Goal: Transaction & Acquisition: Book appointment/travel/reservation

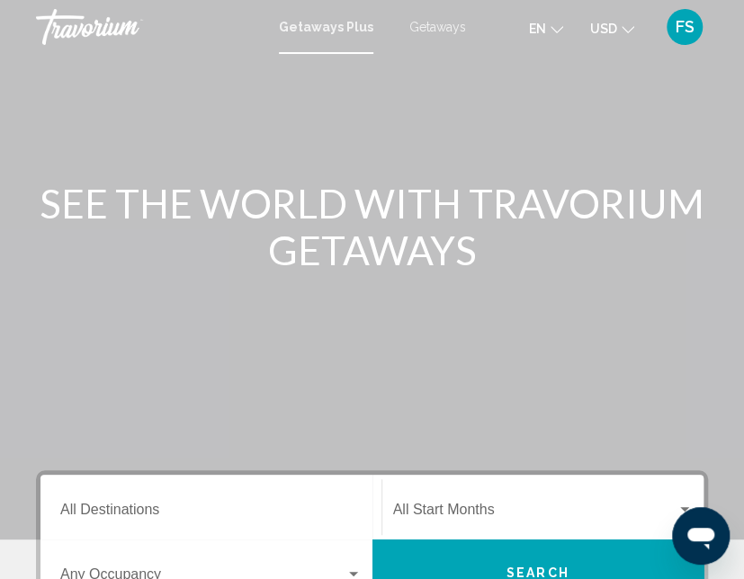
click at [269, 509] on input "Destination All Destinations" at bounding box center [210, 513] width 301 height 16
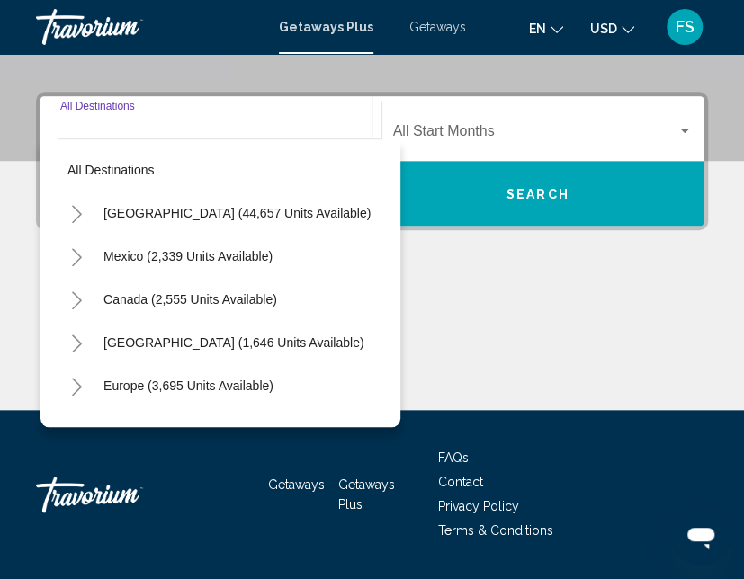
scroll to position [412, 0]
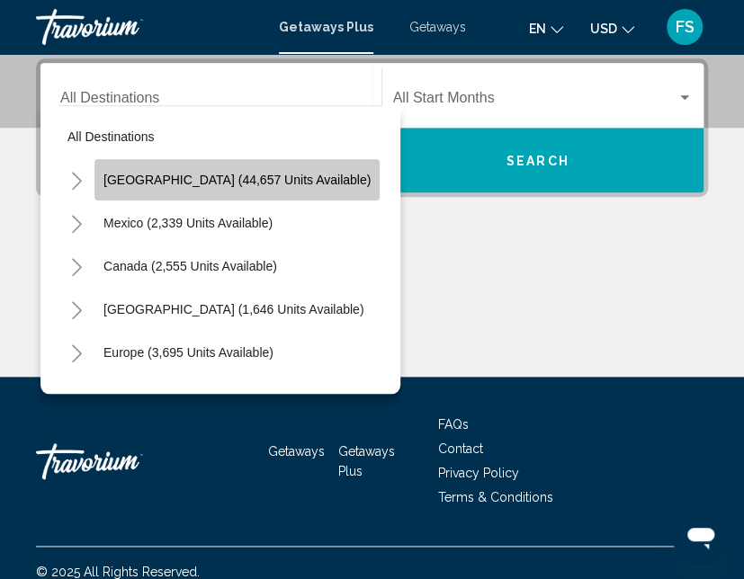
click at [254, 170] on button "[GEOGRAPHIC_DATA] (44,657 units available)" at bounding box center [236, 179] width 285 height 41
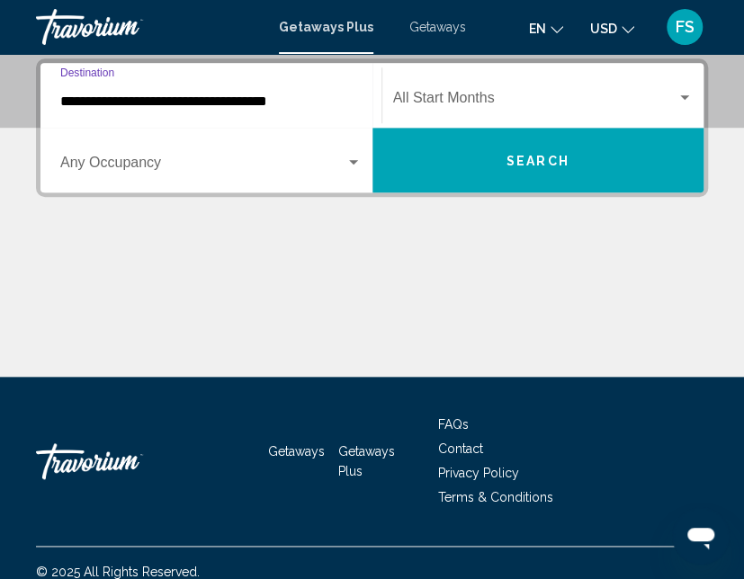
click at [254, 108] on input "**********" at bounding box center [210, 102] width 301 height 16
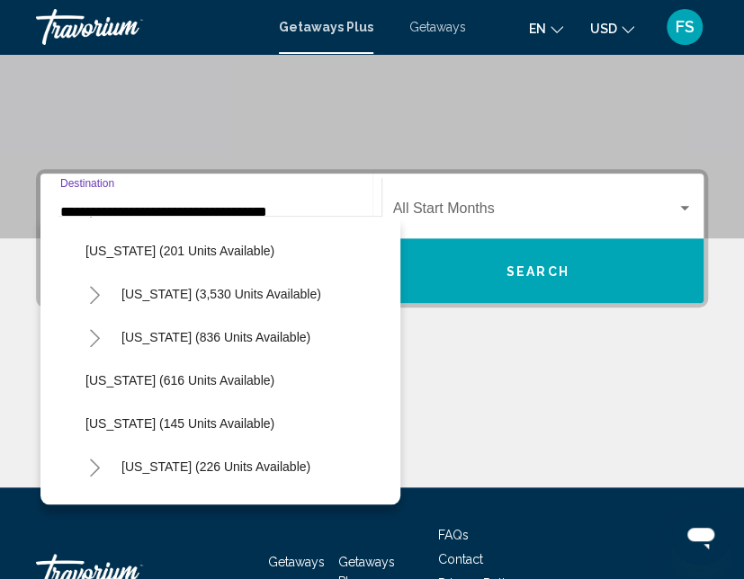
scroll to position [1259, 0]
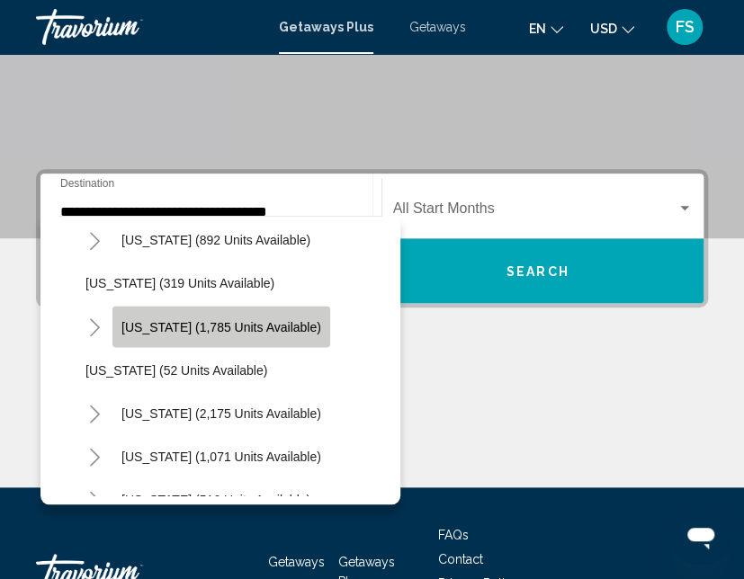
click at [267, 319] on span "[US_STATE] (1,785 units available)" at bounding box center [221, 326] width 200 height 14
type input "**********"
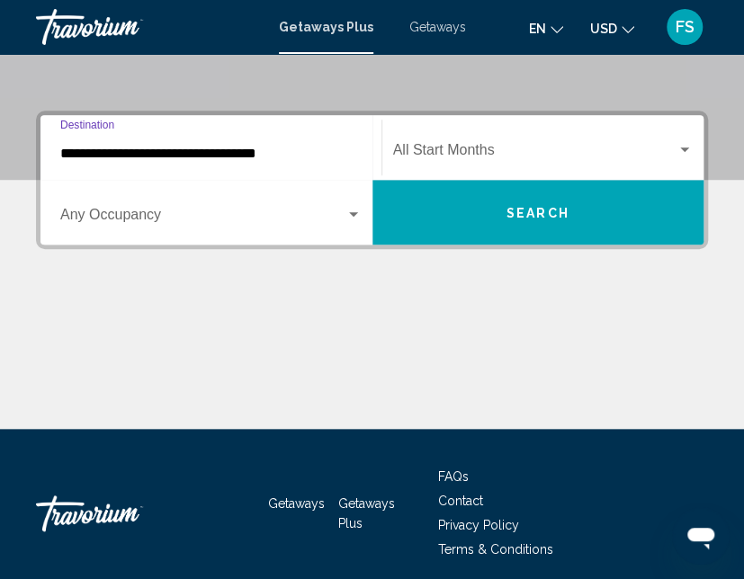
scroll to position [412, 0]
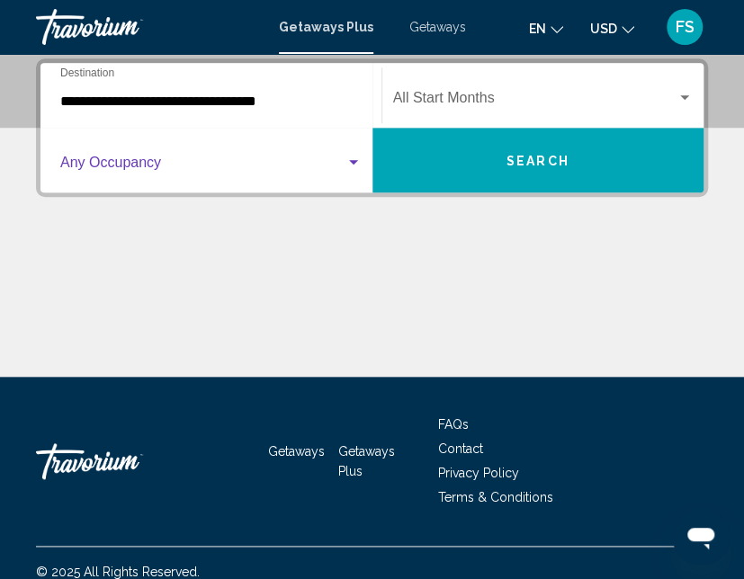
click at [354, 156] on div "Search widget" at bounding box center [353, 163] width 16 height 14
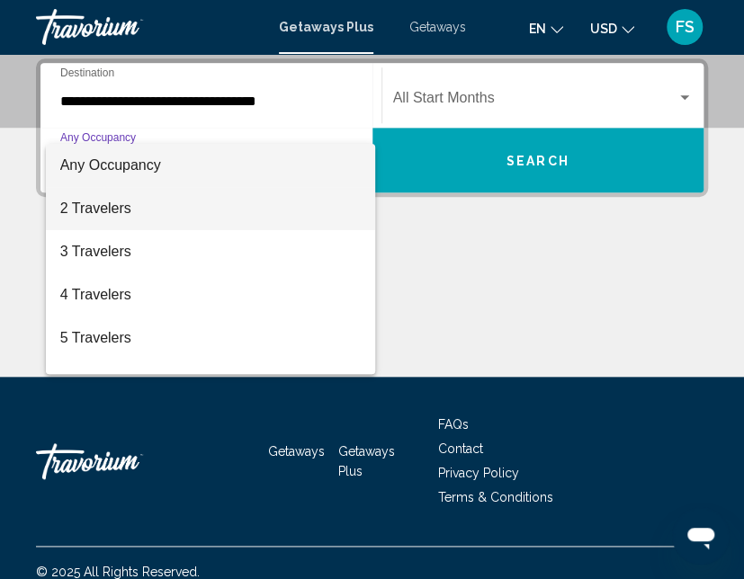
click at [277, 197] on span "2 Travelers" at bounding box center [210, 208] width 301 height 43
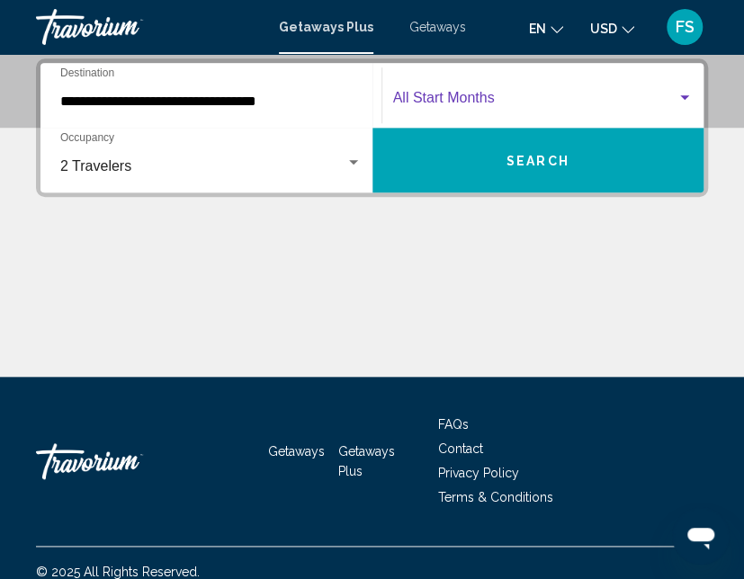
click at [453, 97] on span "Search widget" at bounding box center [535, 102] width 284 height 16
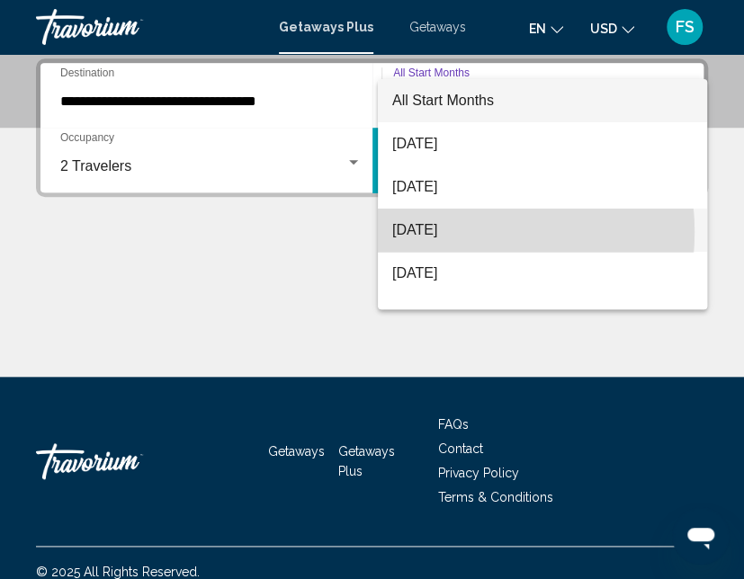
click at [435, 232] on span "[DATE]" at bounding box center [542, 230] width 300 height 43
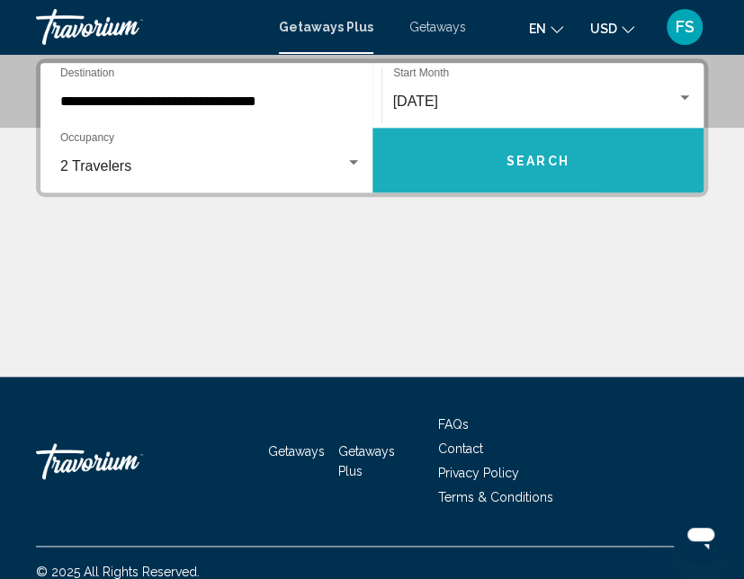
click at [603, 163] on button "Search" at bounding box center [538, 160] width 332 height 65
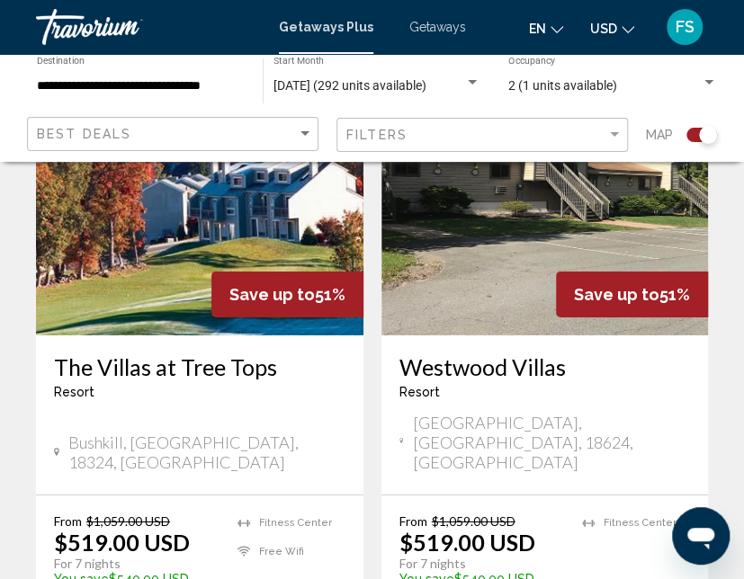
scroll to position [4052, 0]
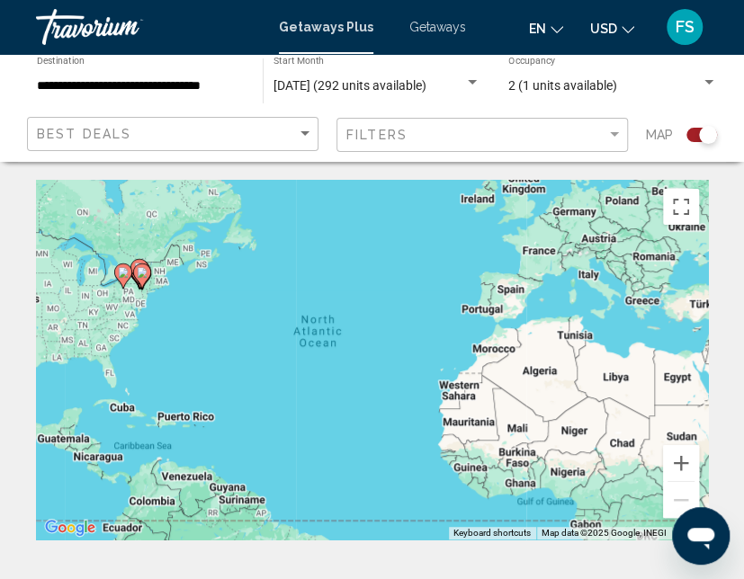
click at [121, 270] on image "Main content" at bounding box center [123, 272] width 11 height 11
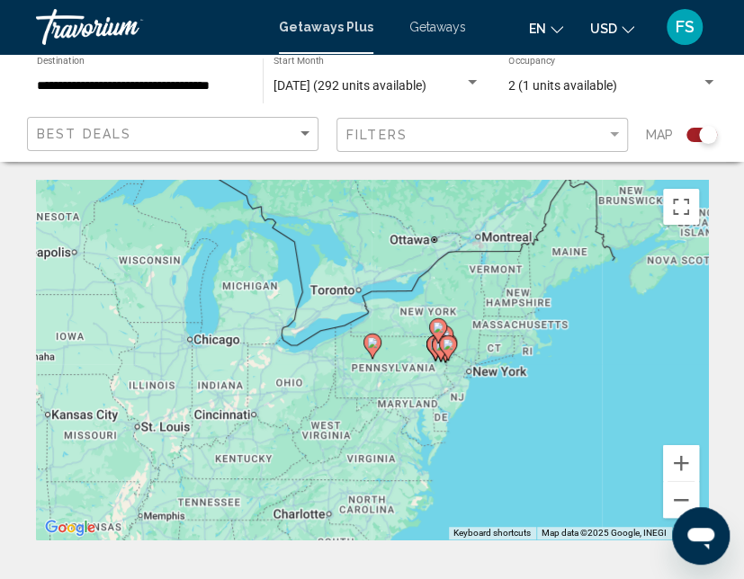
click at [371, 344] on image "Main content" at bounding box center [372, 342] width 11 height 11
type input "**********"
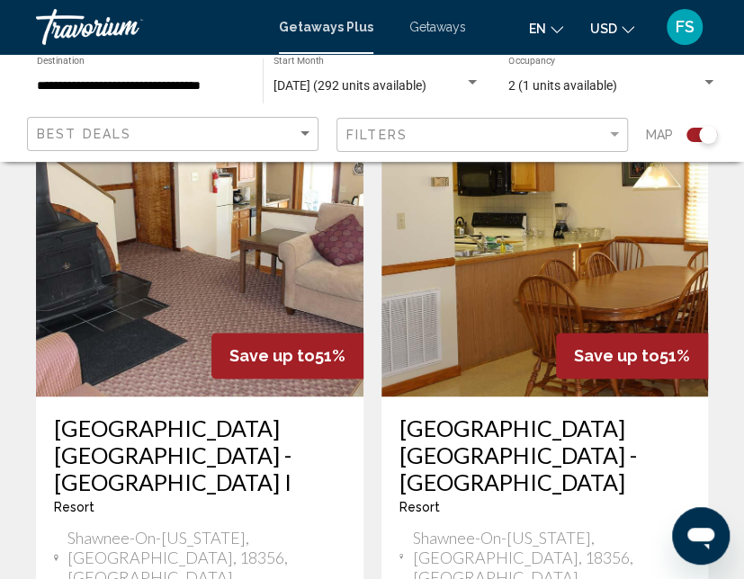
scroll to position [540, 0]
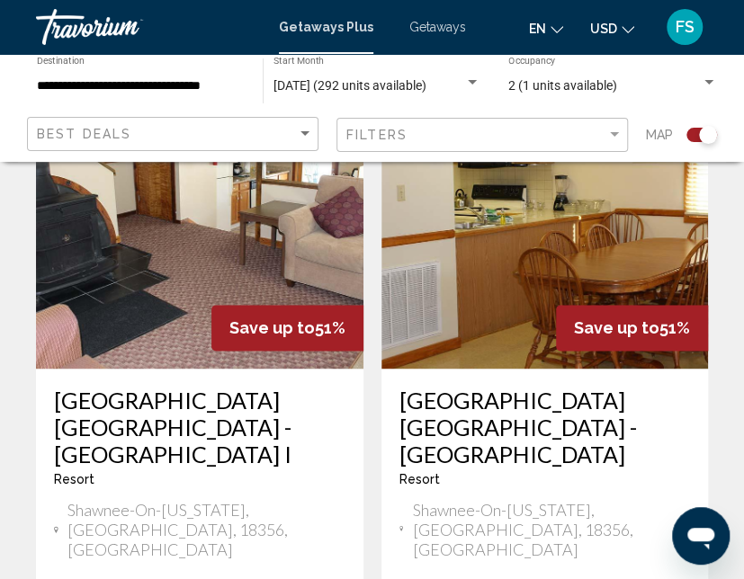
click at [178, 273] on img "Main content" at bounding box center [199, 225] width 327 height 288
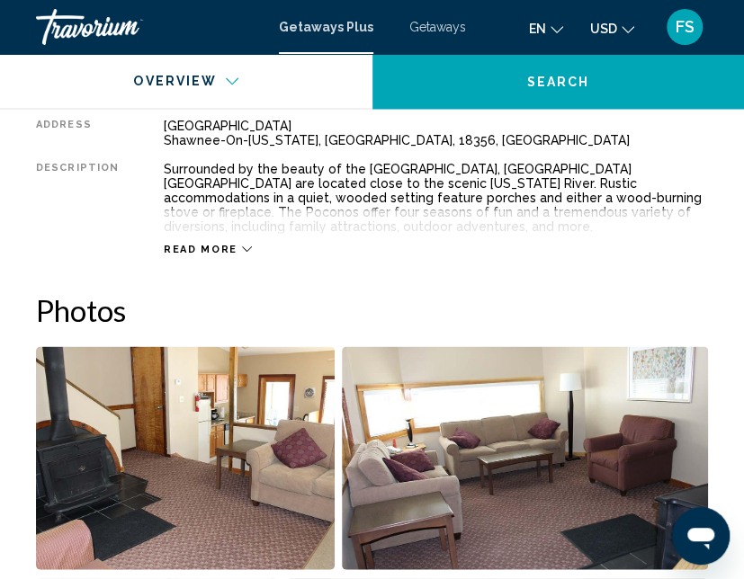
scroll to position [905, 0]
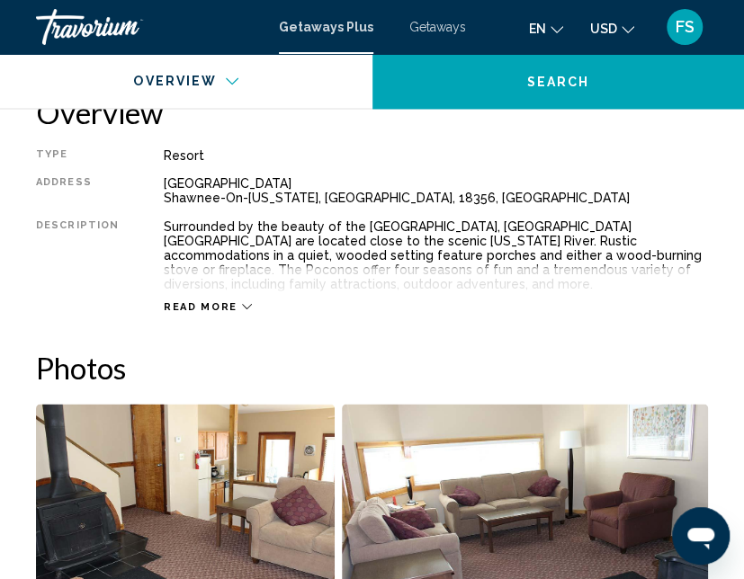
click at [197, 304] on span "Read more" at bounding box center [201, 306] width 74 height 12
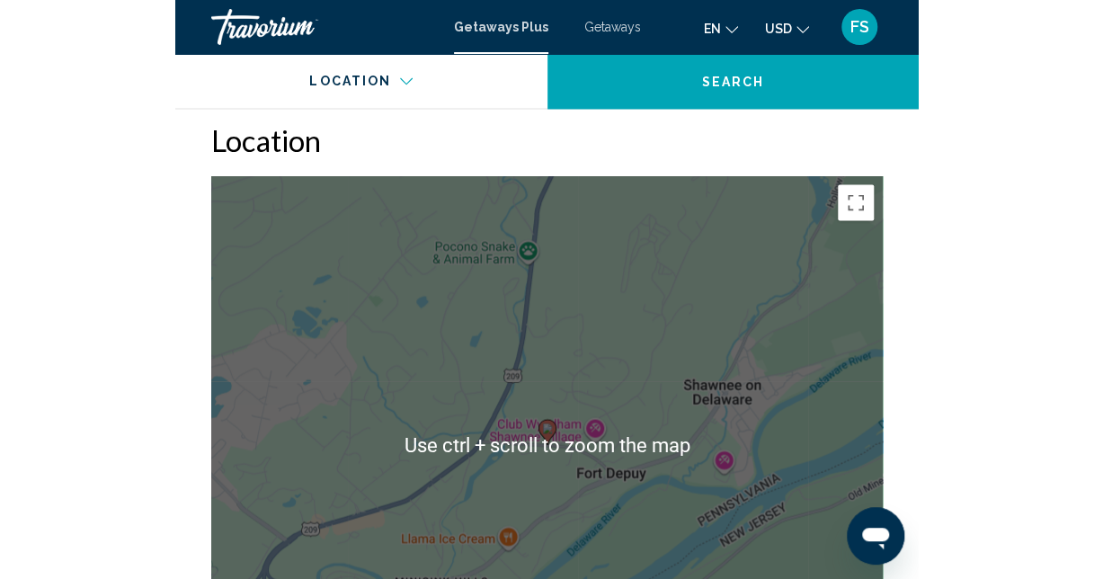
scroll to position [3153, 0]
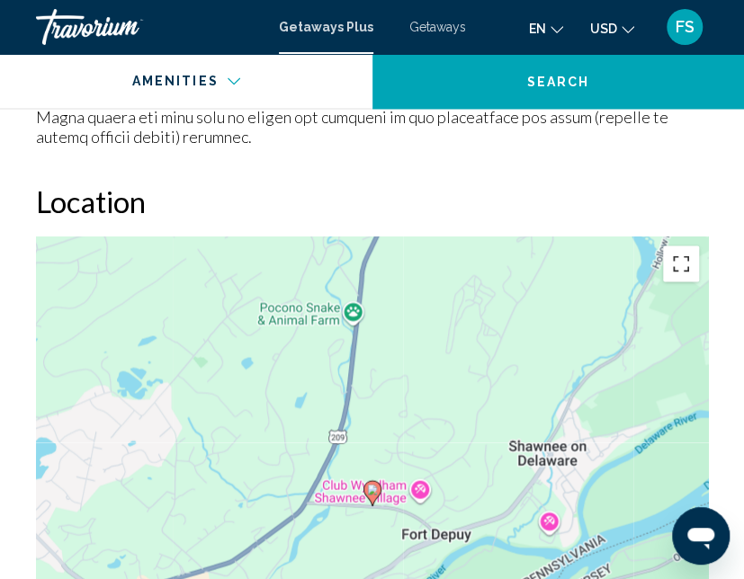
click at [685, 246] on button "Toggle fullscreen view" at bounding box center [681, 264] width 36 height 36
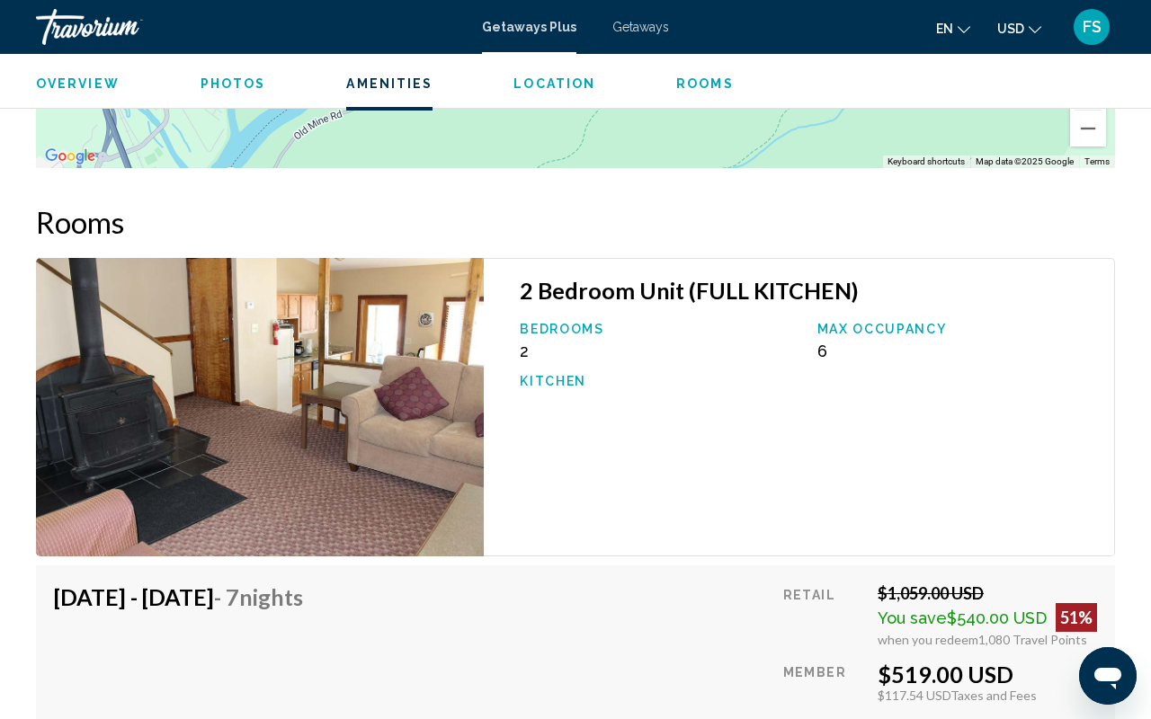
drag, startPoint x: 306, startPoint y: 200, endPoint x: 0, endPoint y: 221, distance: 306.5
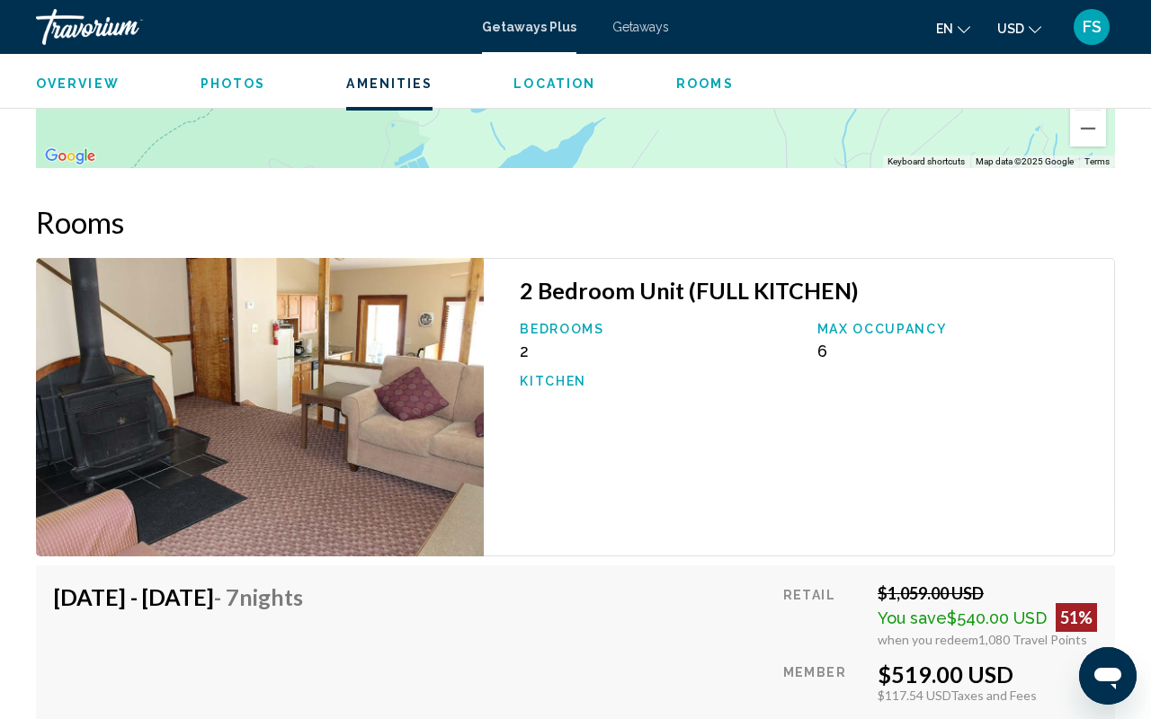
drag, startPoint x: 905, startPoint y: 258, endPoint x: 0, endPoint y: 513, distance: 939.8
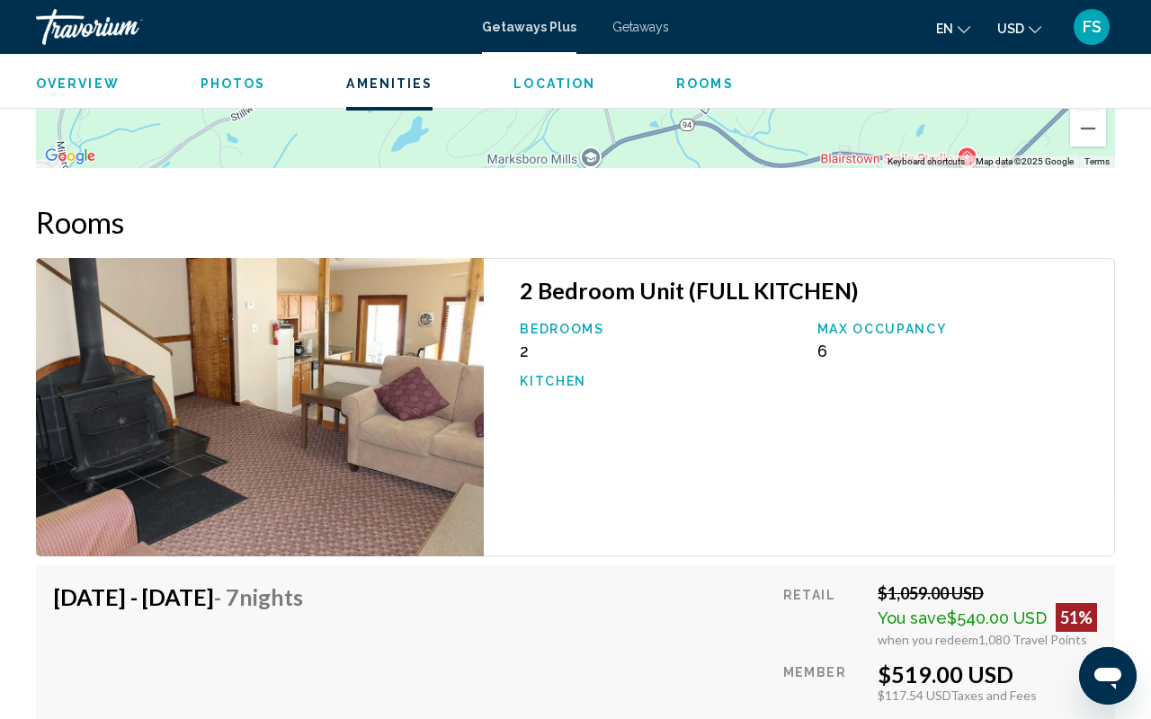
drag, startPoint x: 1058, startPoint y: 529, endPoint x: 0, endPoint y: 221, distance: 1102.3
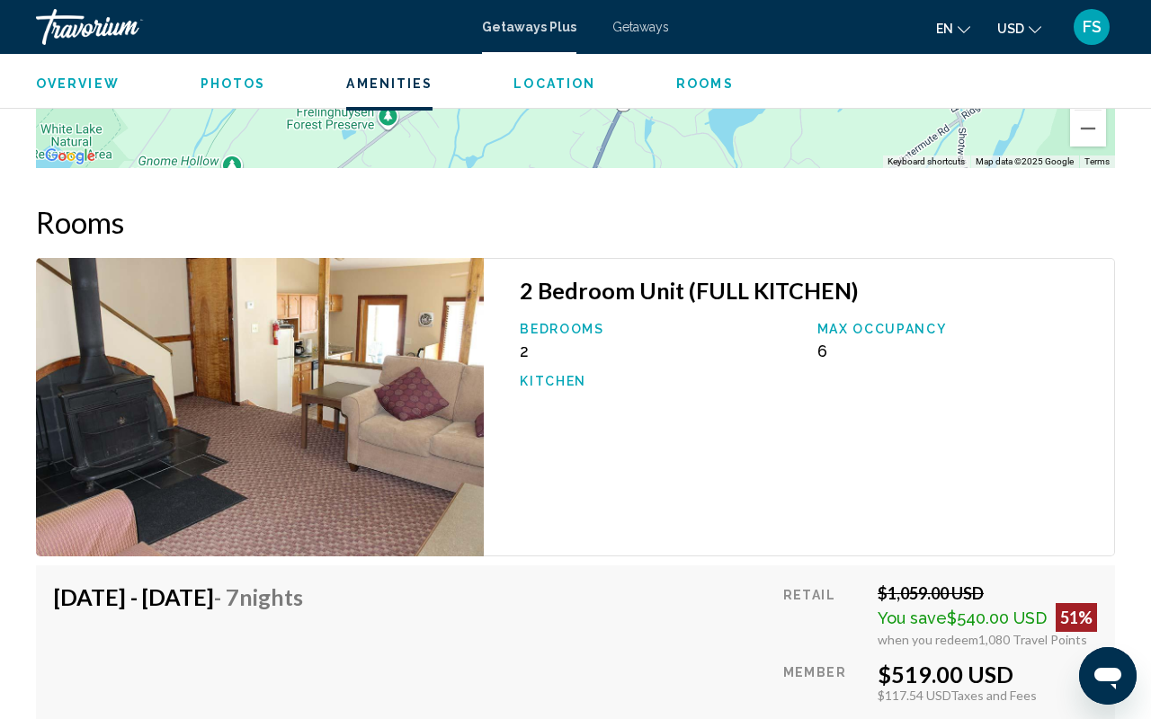
drag, startPoint x: 1088, startPoint y: 313, endPoint x: 560, endPoint y: 504, distance: 561.3
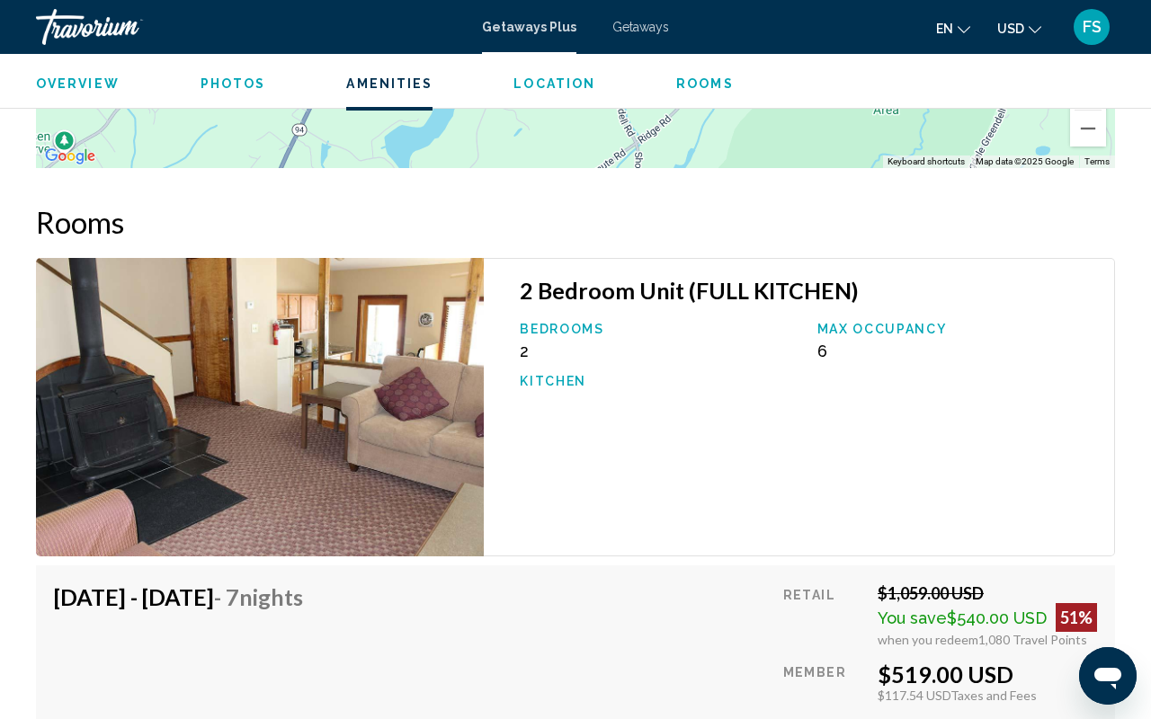
drag, startPoint x: 974, startPoint y: 433, endPoint x: 648, endPoint y: 457, distance: 327.3
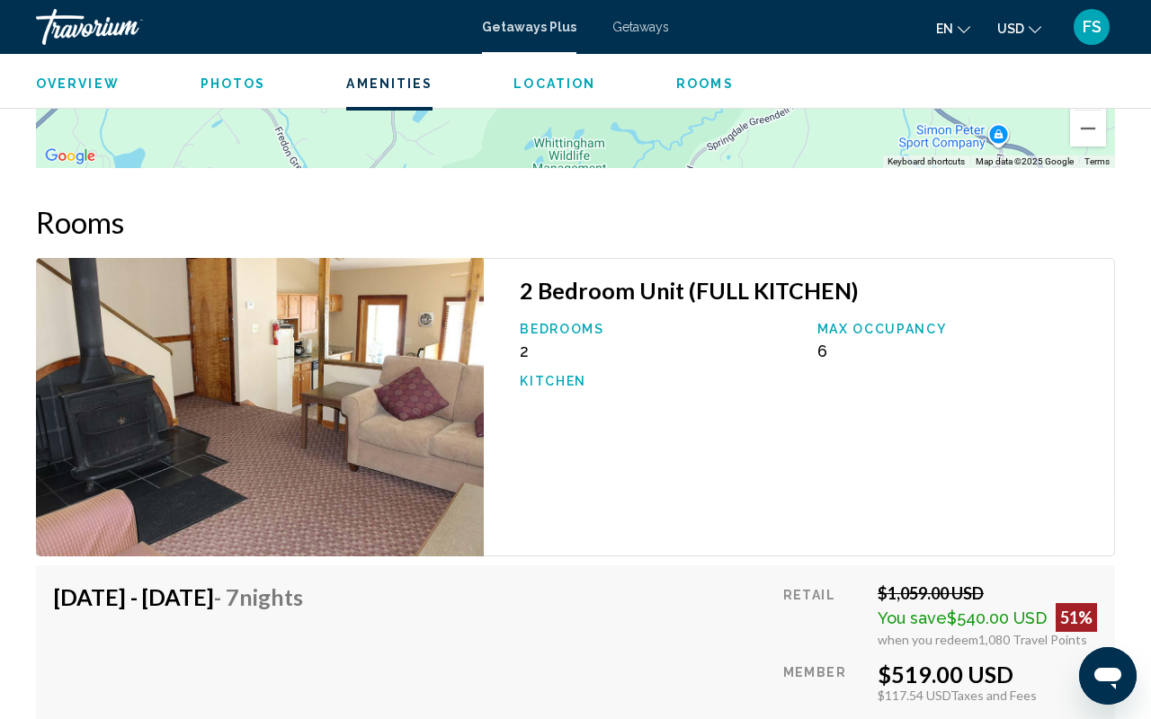
drag, startPoint x: 1007, startPoint y: 336, endPoint x: 689, endPoint y: 407, distance: 326.2
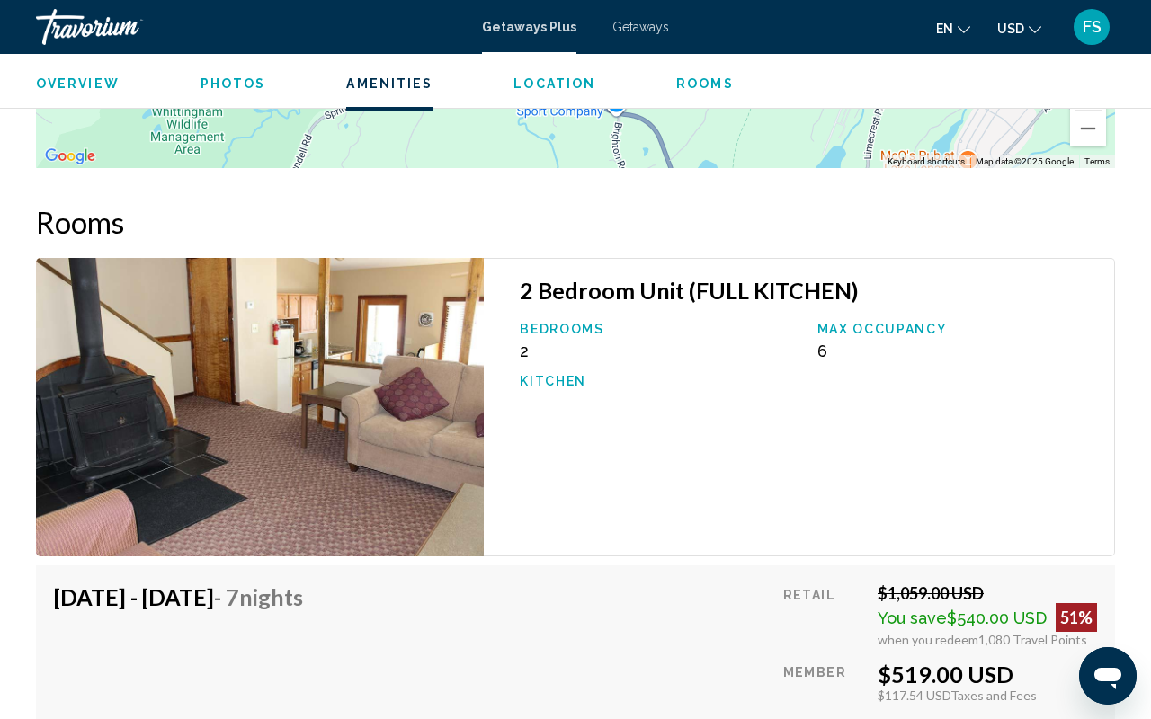
drag, startPoint x: 1142, startPoint y: 323, endPoint x: 757, endPoint y: 291, distance: 386.2
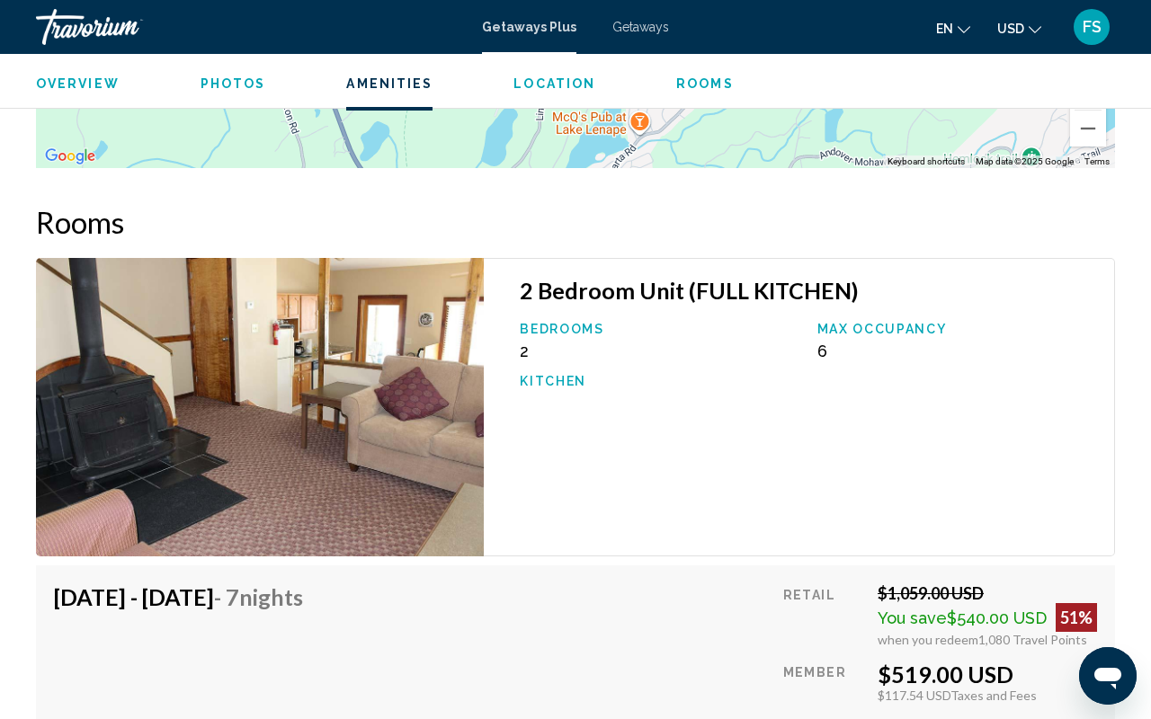
drag, startPoint x: 1109, startPoint y: 394, endPoint x: 778, endPoint y: 354, distance: 333.3
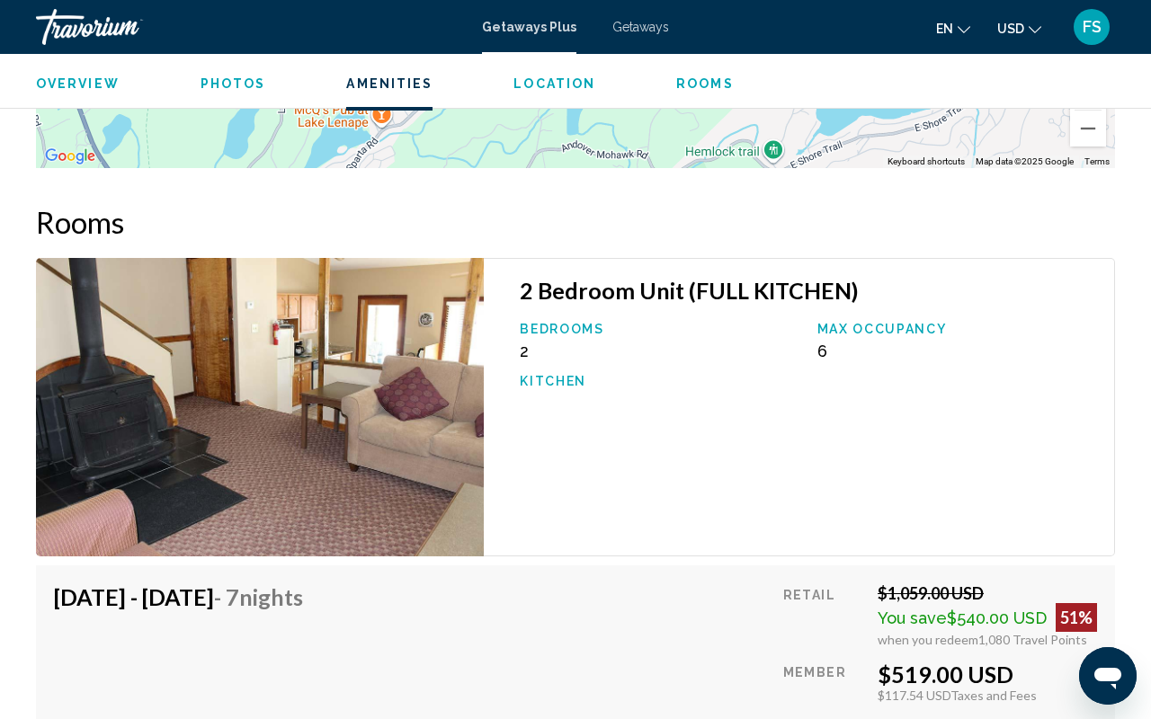
drag, startPoint x: 1077, startPoint y: 439, endPoint x: 817, endPoint y: 432, distance: 260.0
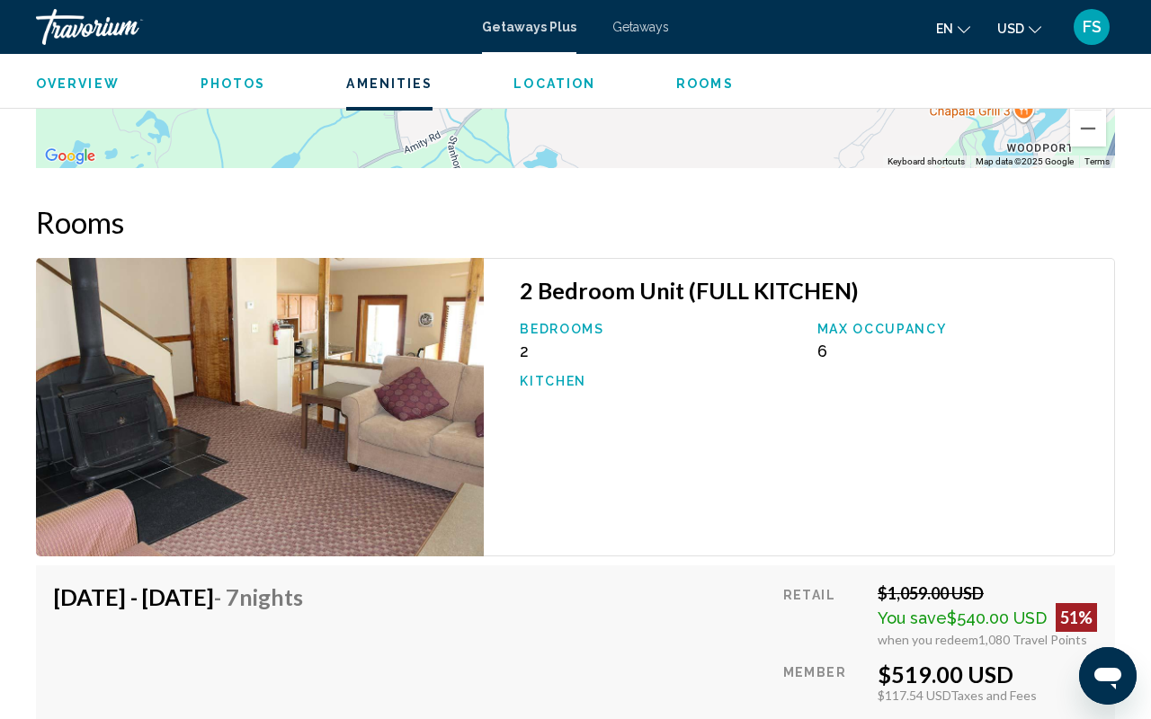
drag, startPoint x: 975, startPoint y: 522, endPoint x: 424, endPoint y: 273, distance: 604.9
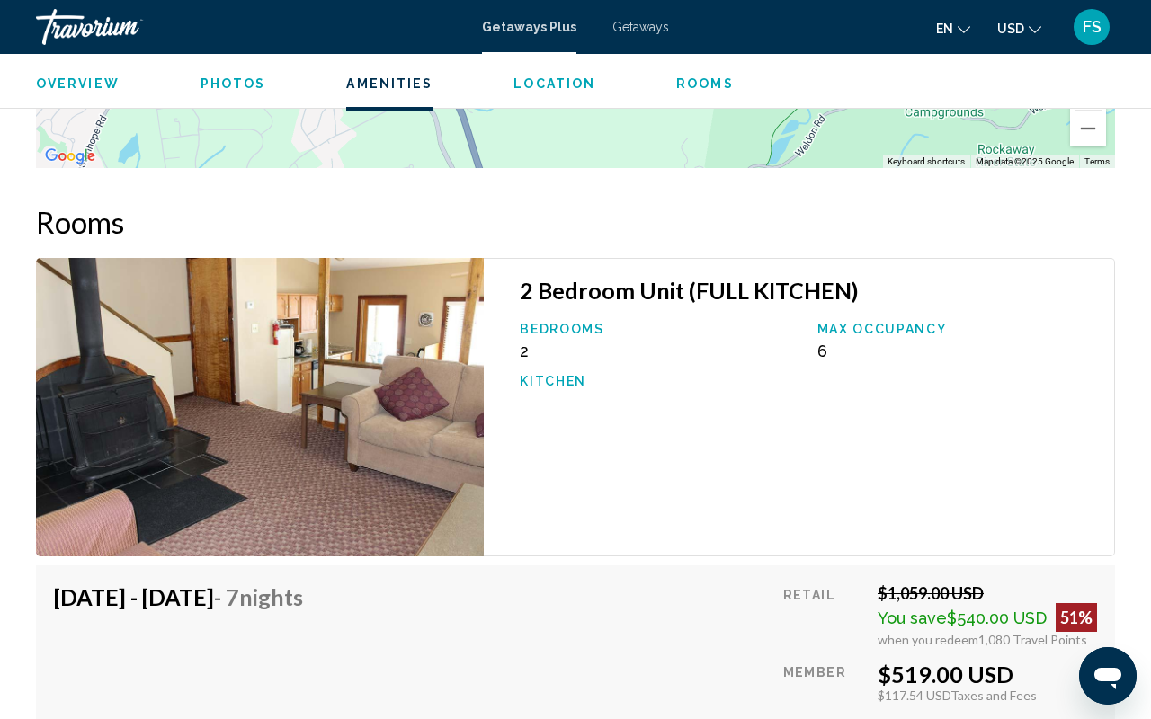
drag, startPoint x: 962, startPoint y: 291, endPoint x: 436, endPoint y: 627, distance: 623.9
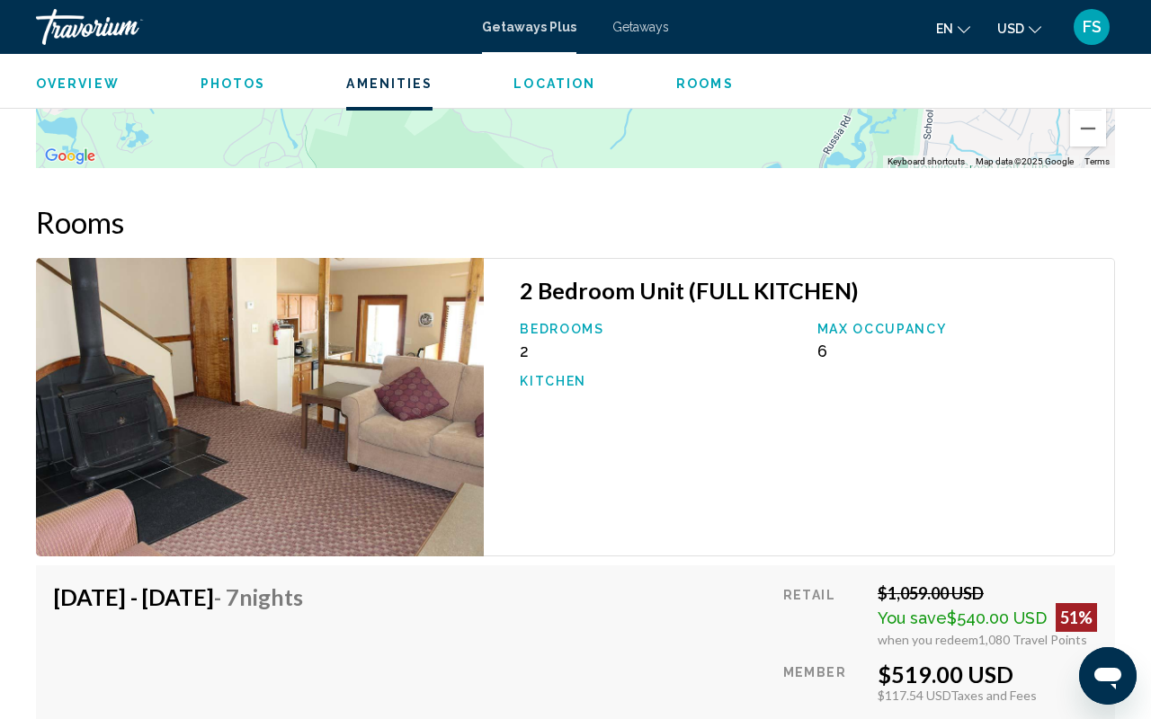
drag, startPoint x: 989, startPoint y: 349, endPoint x: 523, endPoint y: 624, distance: 541.1
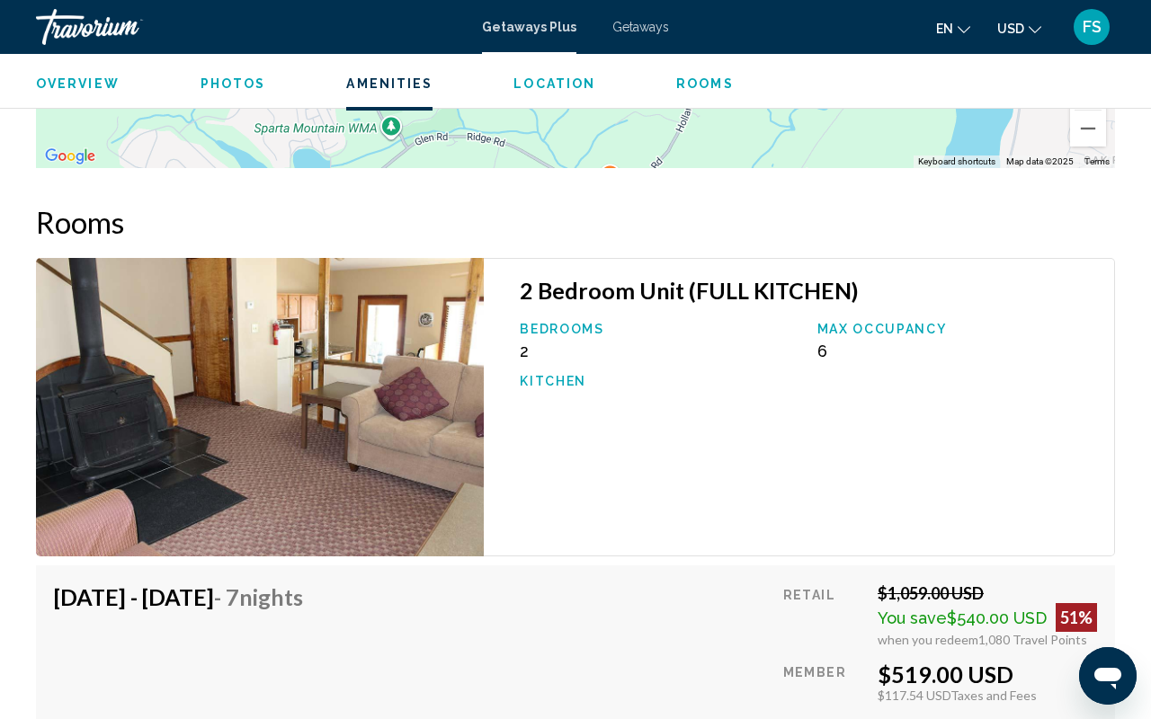
drag, startPoint x: 1094, startPoint y: 231, endPoint x: 843, endPoint y: 482, distance: 354.8
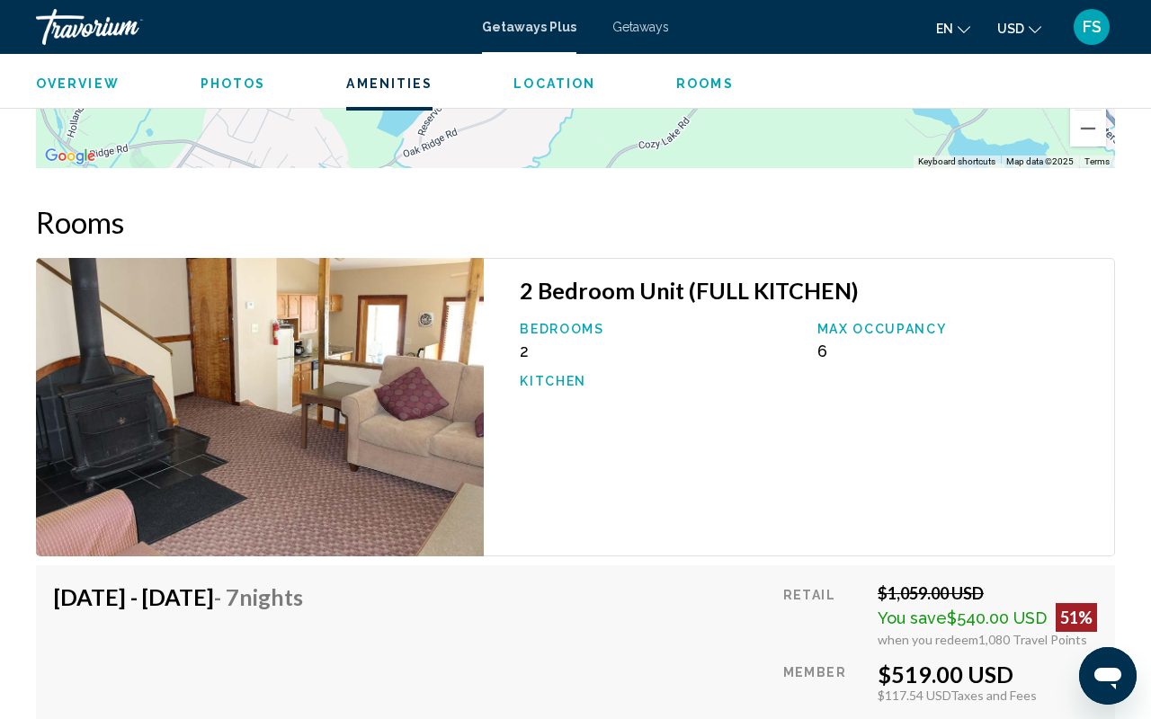
drag, startPoint x: 1022, startPoint y: 466, endPoint x: 469, endPoint y: 363, distance: 561.6
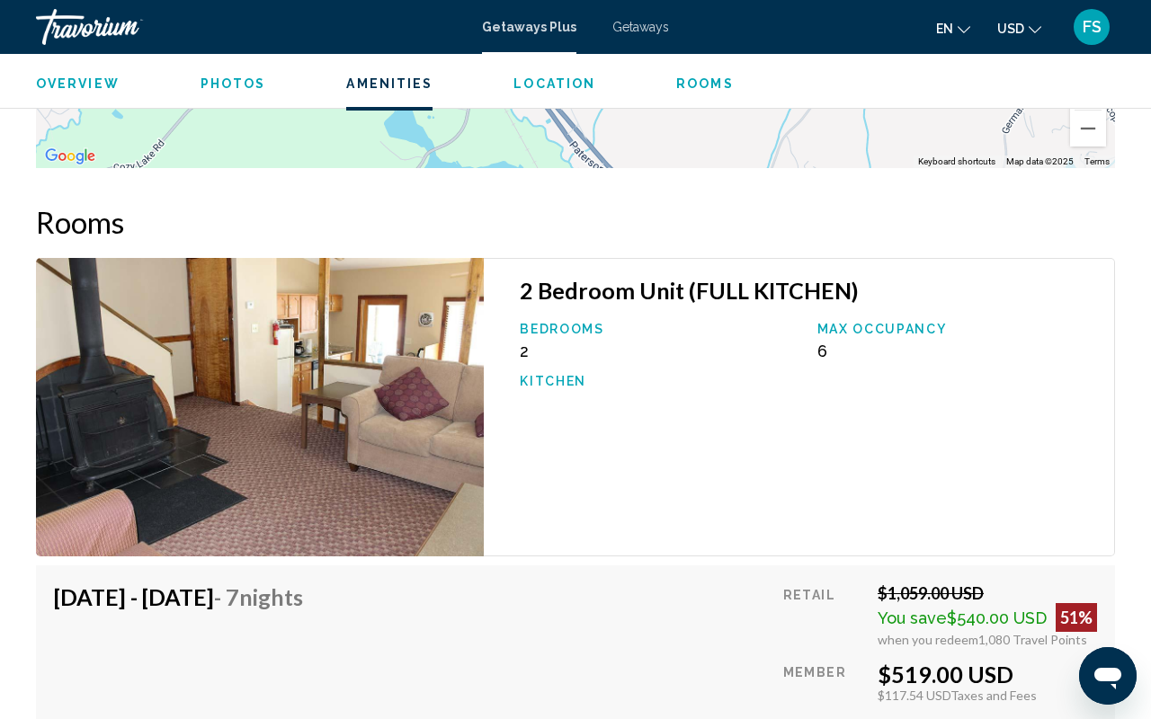
drag, startPoint x: 1013, startPoint y: 336, endPoint x: 471, endPoint y: 359, distance: 541.8
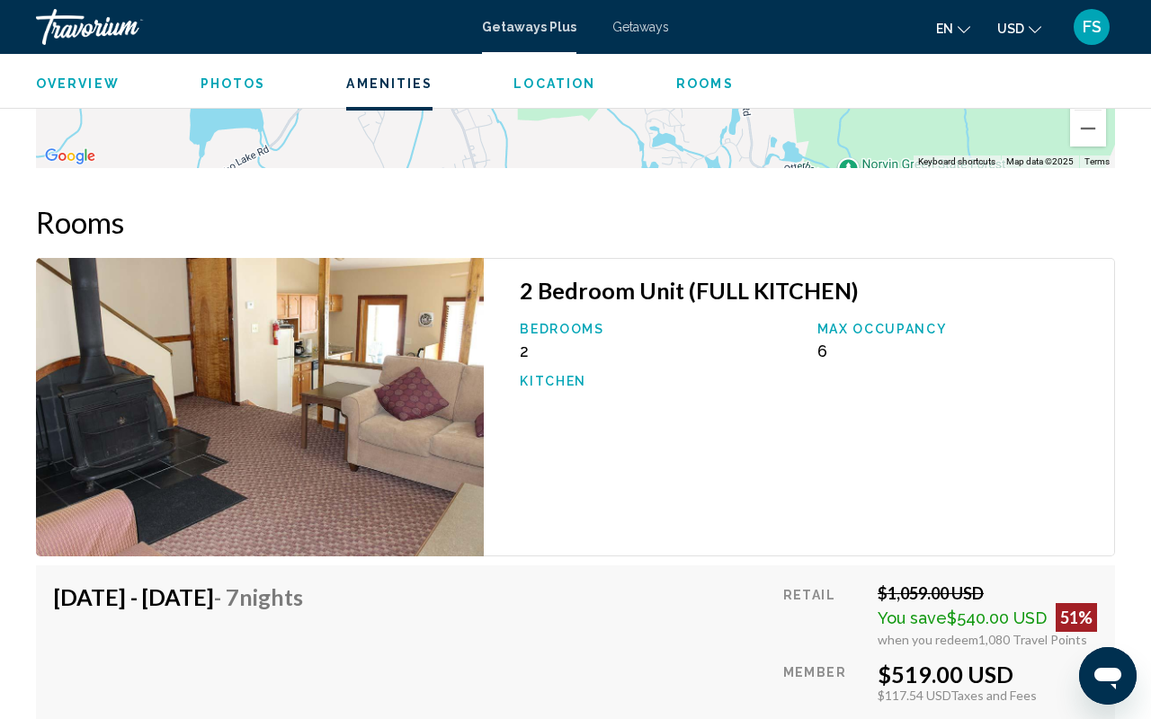
drag, startPoint x: 1138, startPoint y: 282, endPoint x: 527, endPoint y: 378, distance: 618.0
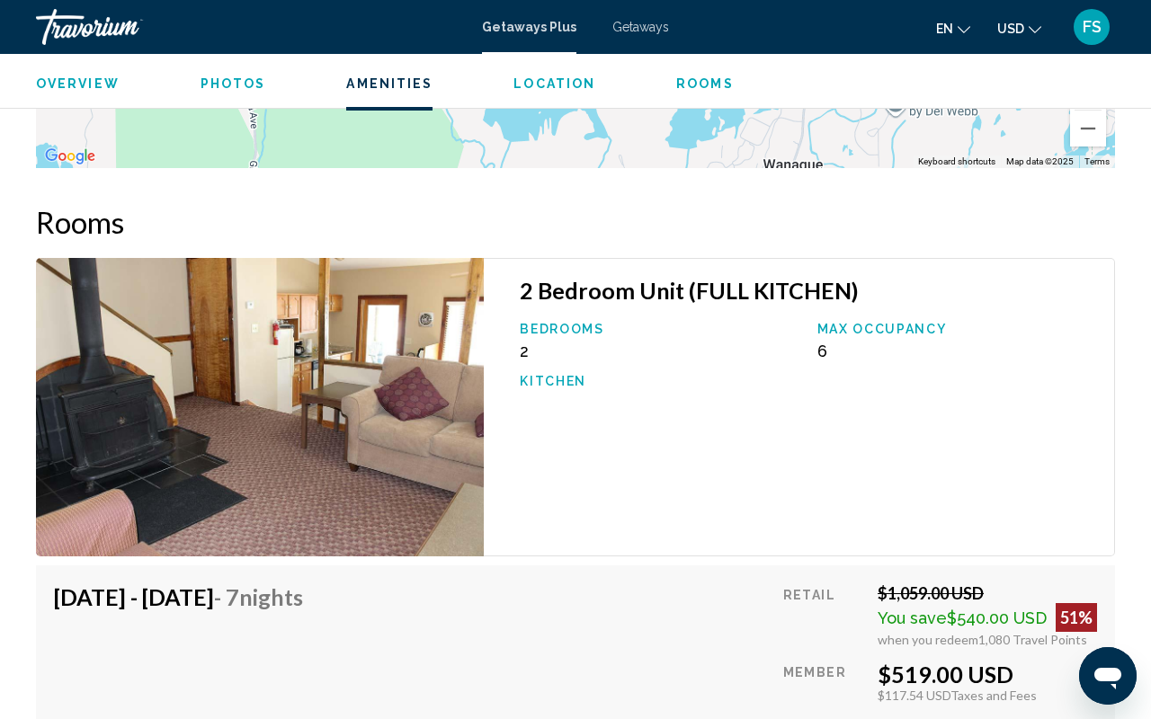
drag, startPoint x: 1114, startPoint y: 513, endPoint x: 464, endPoint y: 393, distance: 661.1
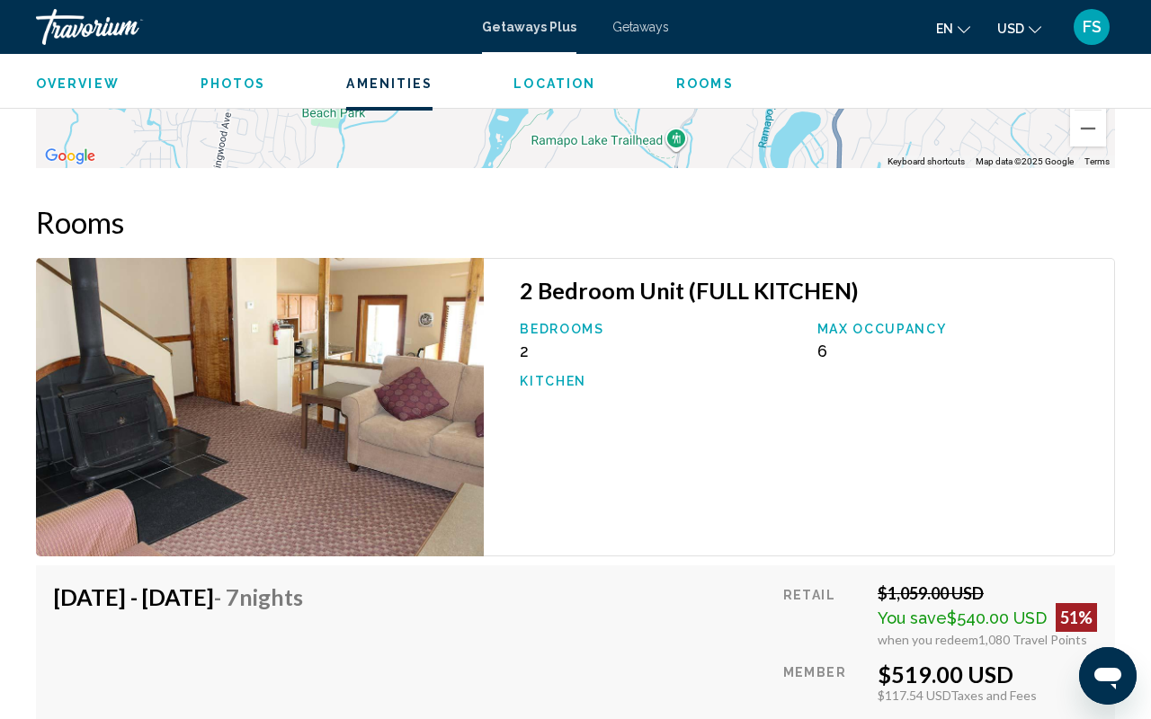
drag, startPoint x: 1011, startPoint y: 469, endPoint x: 448, endPoint y: 374, distance: 571.0
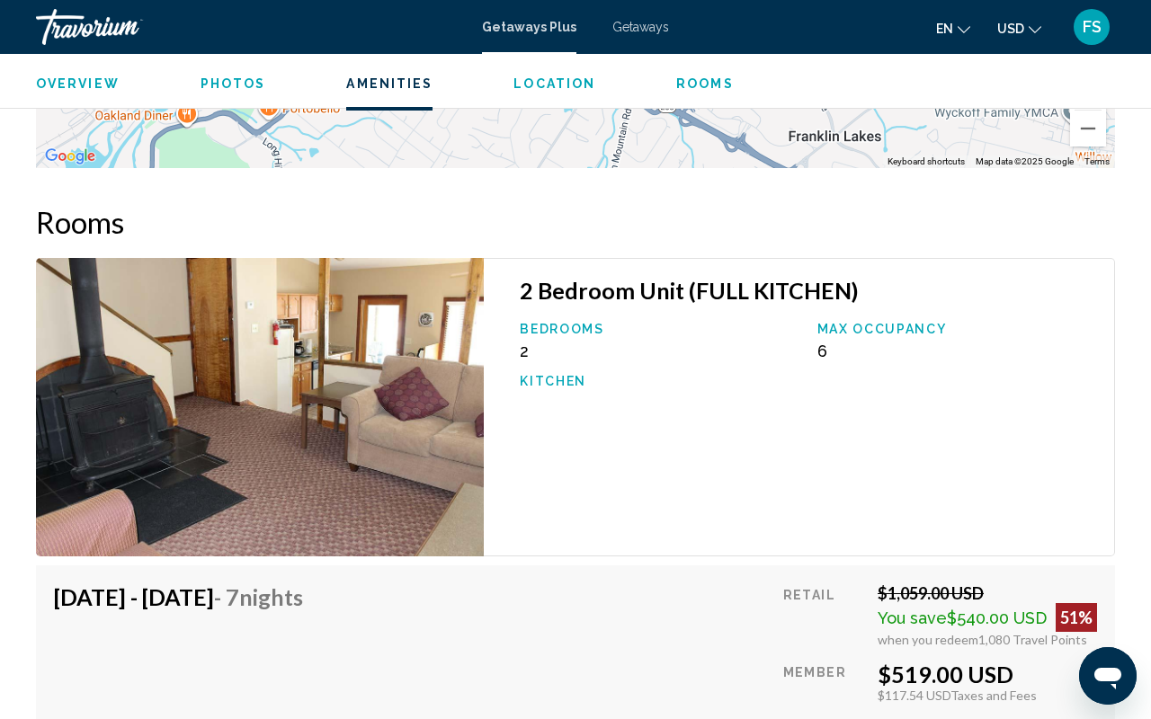
drag, startPoint x: 828, startPoint y: 596, endPoint x: 441, endPoint y: 335, distance: 467.2
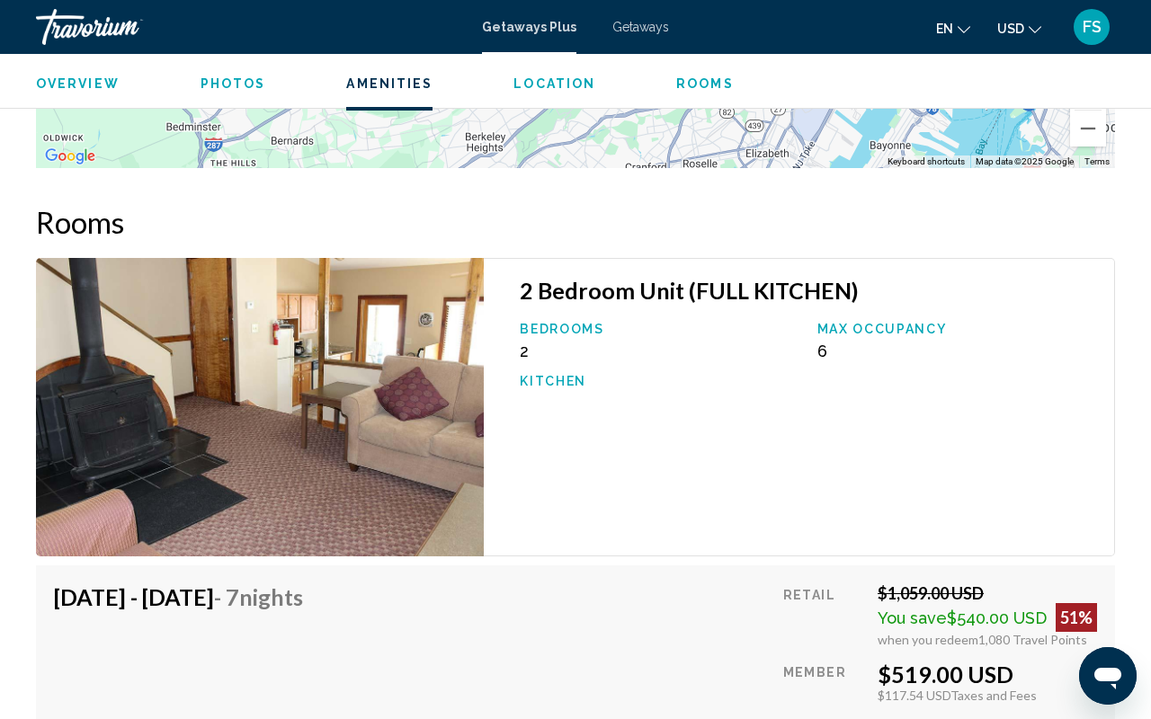
drag, startPoint x: 354, startPoint y: 389, endPoint x: 633, endPoint y: 0, distance: 478.9
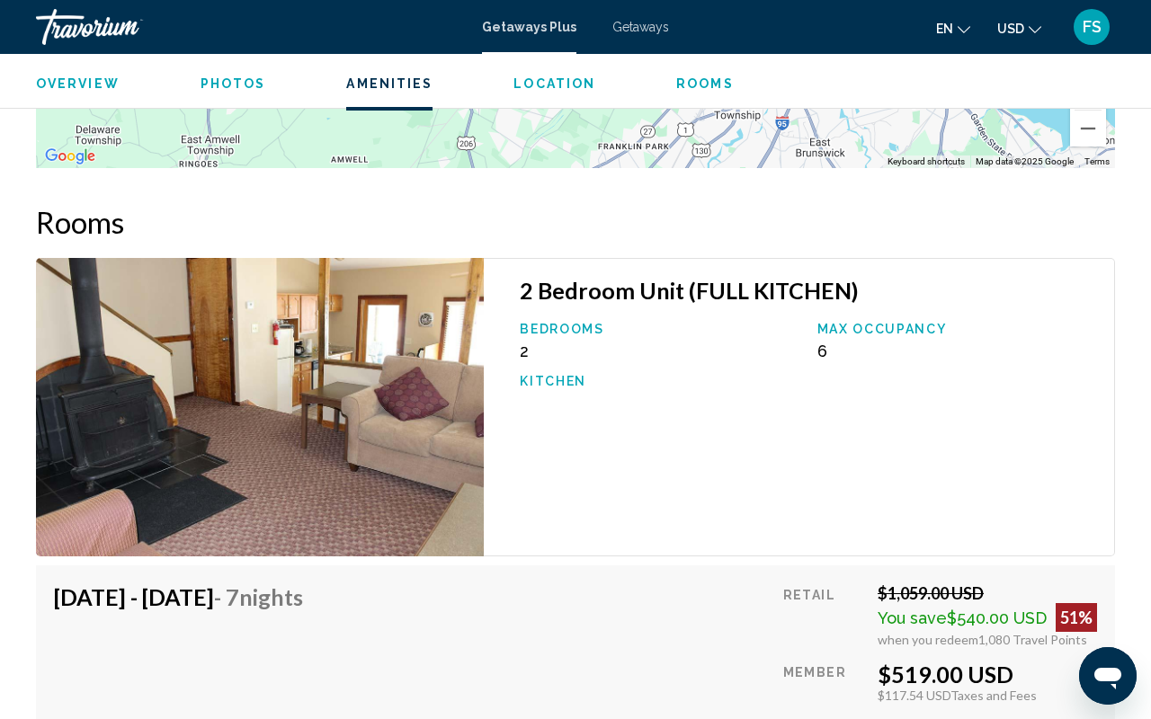
drag, startPoint x: 531, startPoint y: 620, endPoint x: 820, endPoint y: 220, distance: 492.7
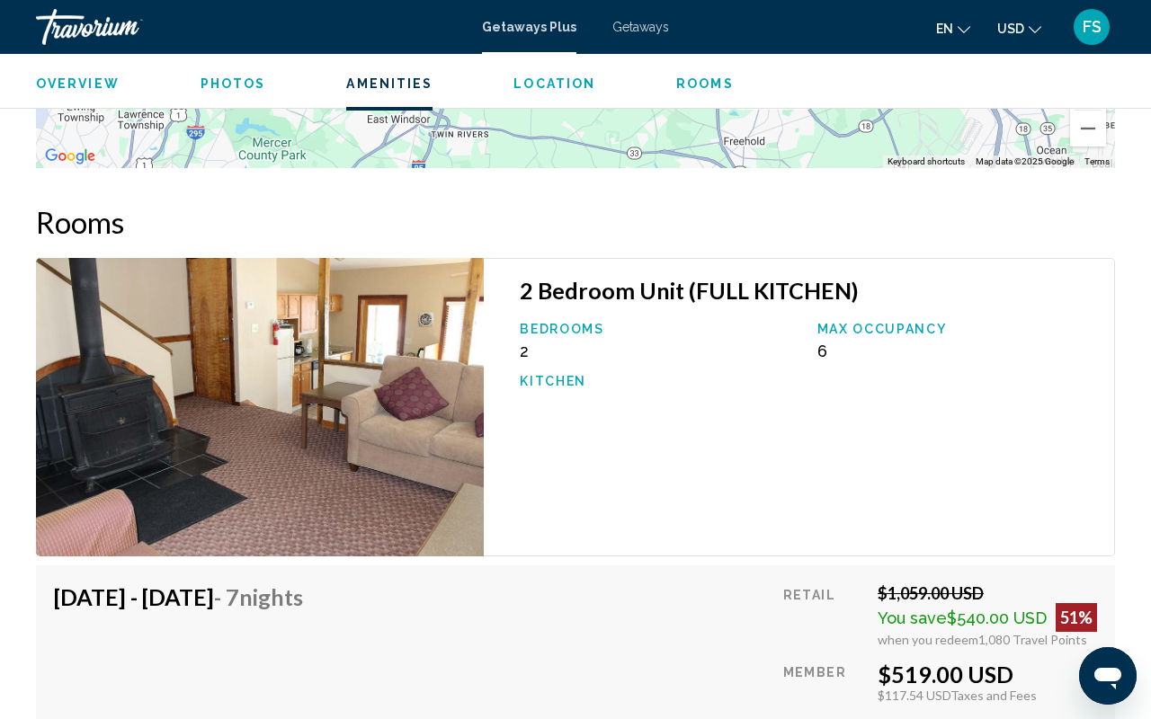
drag, startPoint x: 709, startPoint y: 616, endPoint x: 479, endPoint y: 304, distance: 387.3
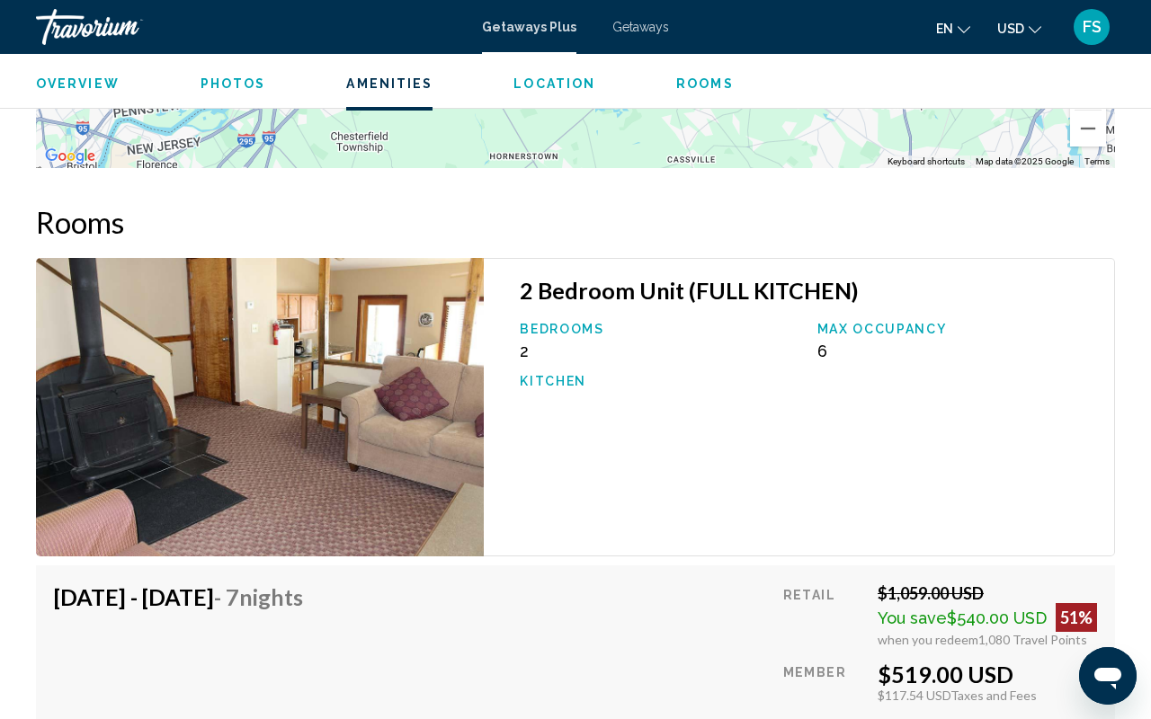
drag, startPoint x: 545, startPoint y: 595, endPoint x: 639, endPoint y: 344, distance: 268.1
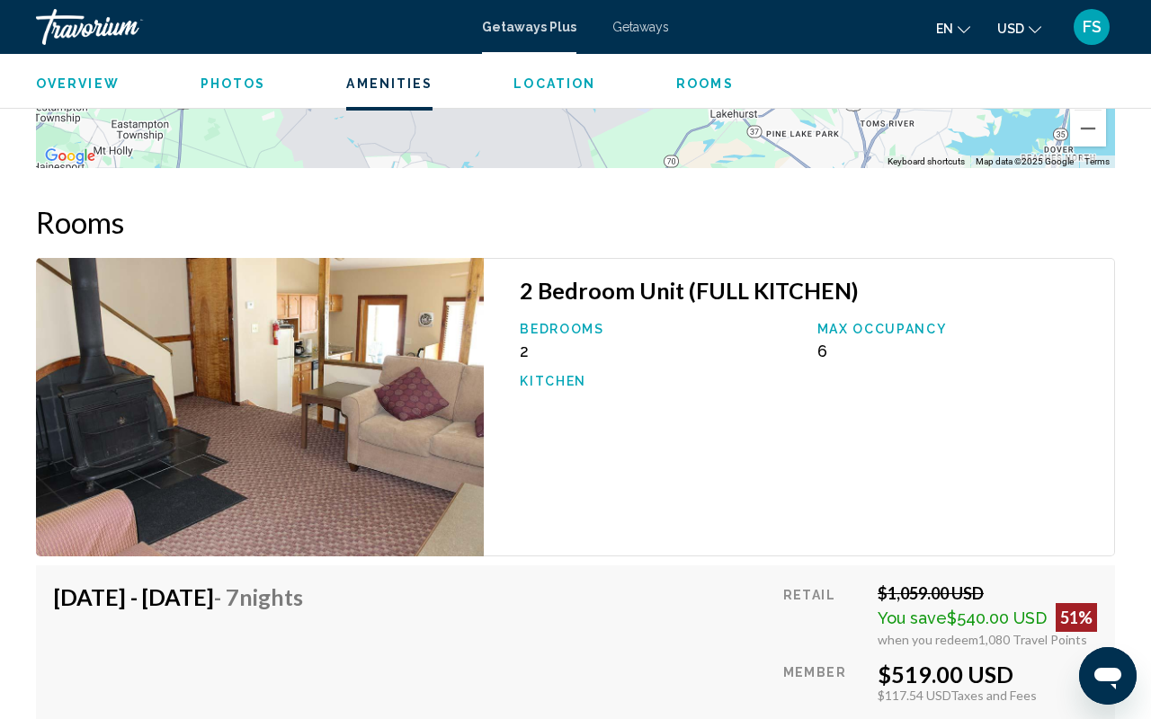
drag, startPoint x: 420, startPoint y: 647, endPoint x: 364, endPoint y: 445, distance: 209.0
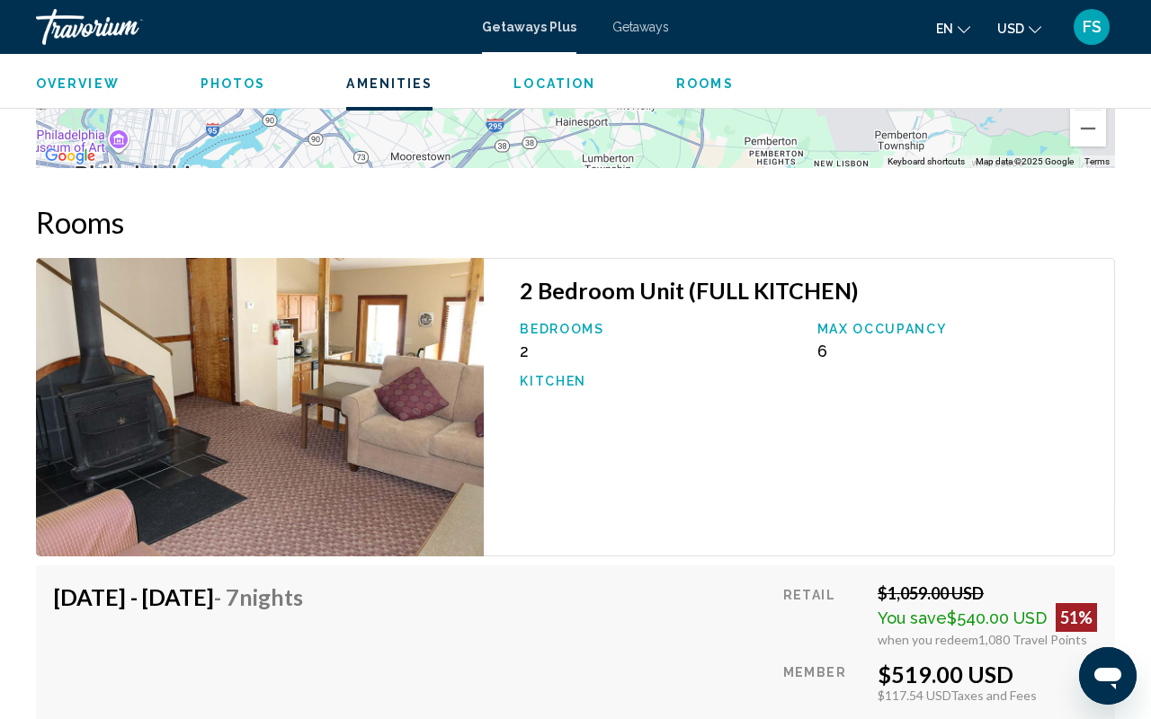
drag, startPoint x: 343, startPoint y: 429, endPoint x: 868, endPoint y: 384, distance: 527.1
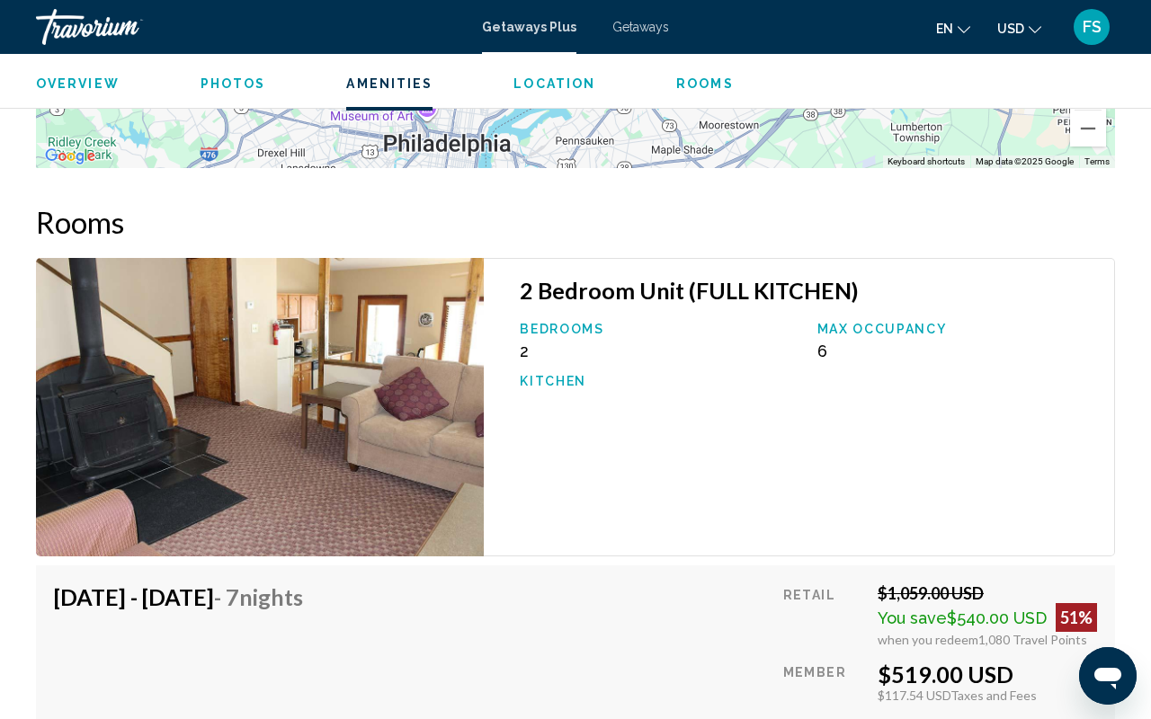
drag, startPoint x: 254, startPoint y: 438, endPoint x: 565, endPoint y: 406, distance: 312.7
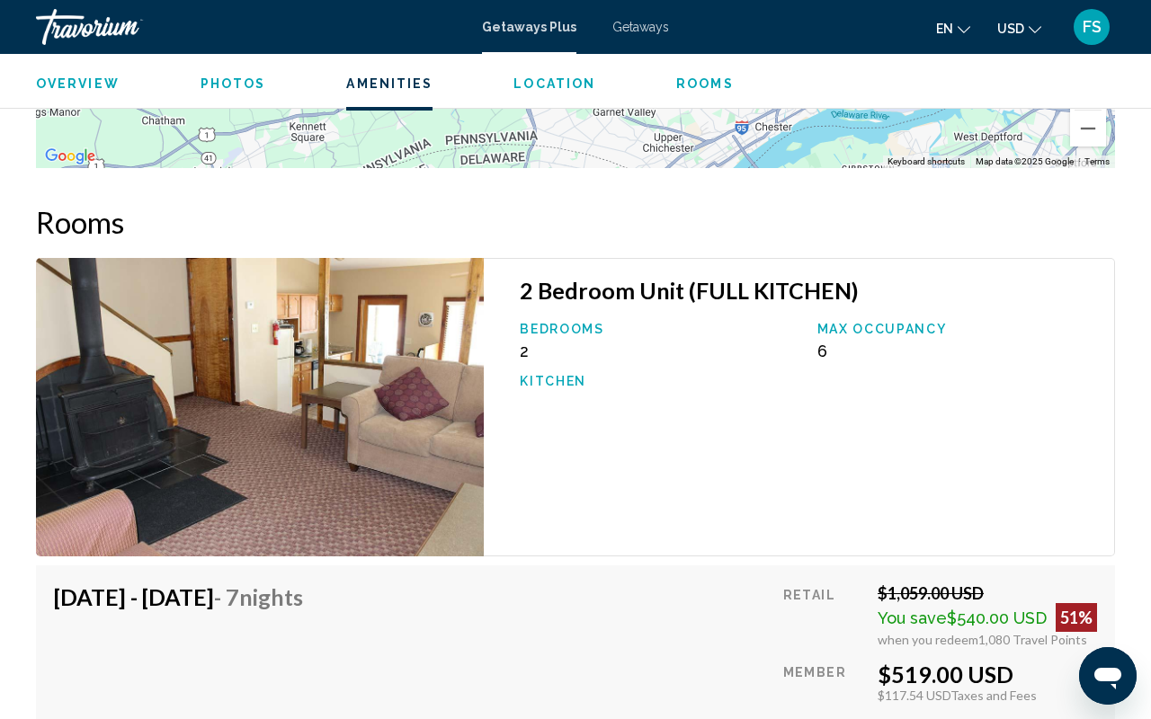
drag, startPoint x: 135, startPoint y: 470, endPoint x: 714, endPoint y: 277, distance: 610.6
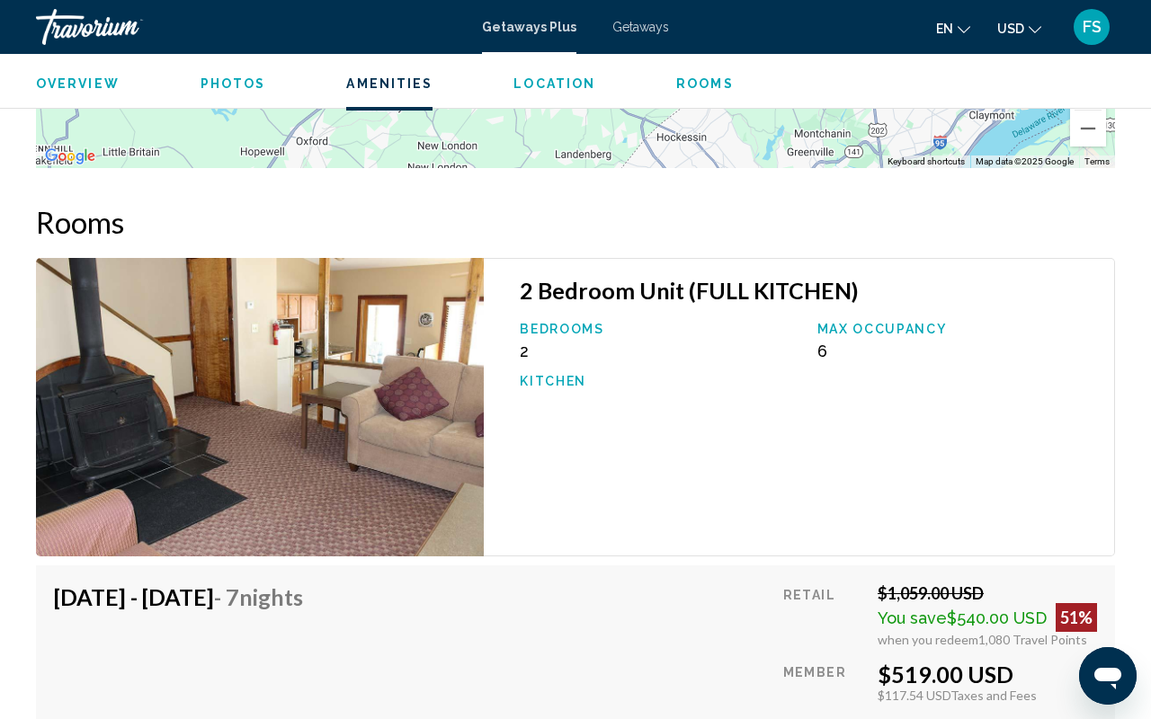
drag, startPoint x: 121, startPoint y: 480, endPoint x: 480, endPoint y: 383, distance: 372.6
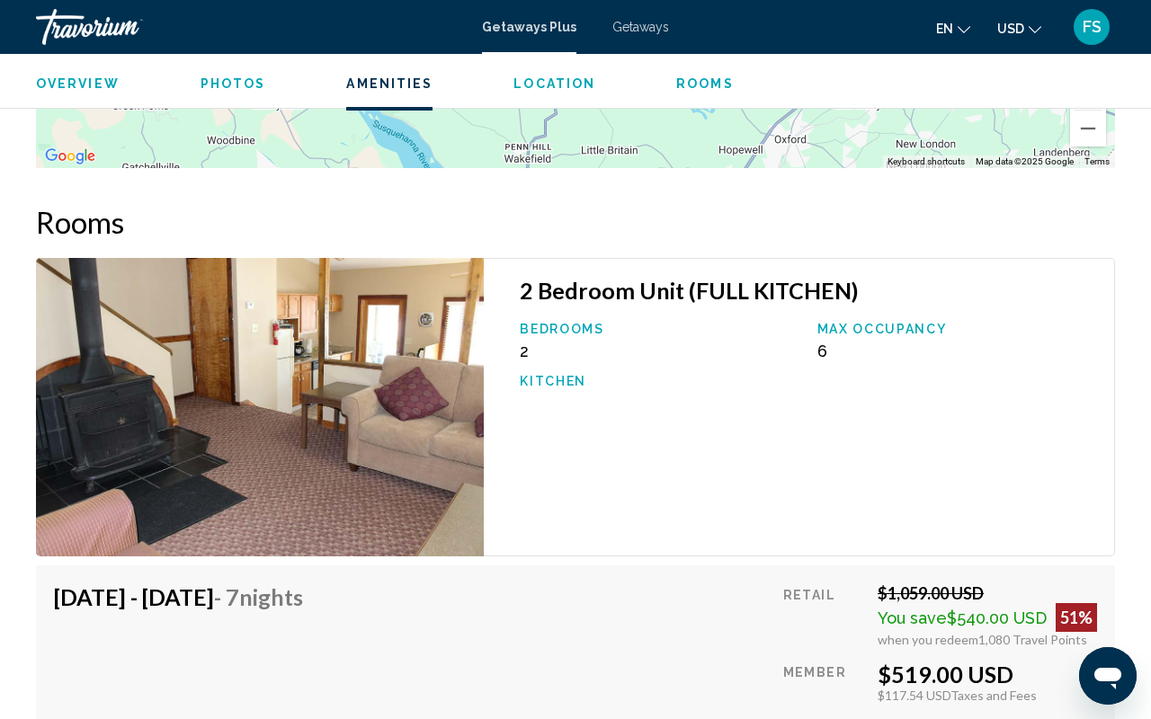
drag, startPoint x: 104, startPoint y: 380, endPoint x: 585, endPoint y: 378, distance: 481.1
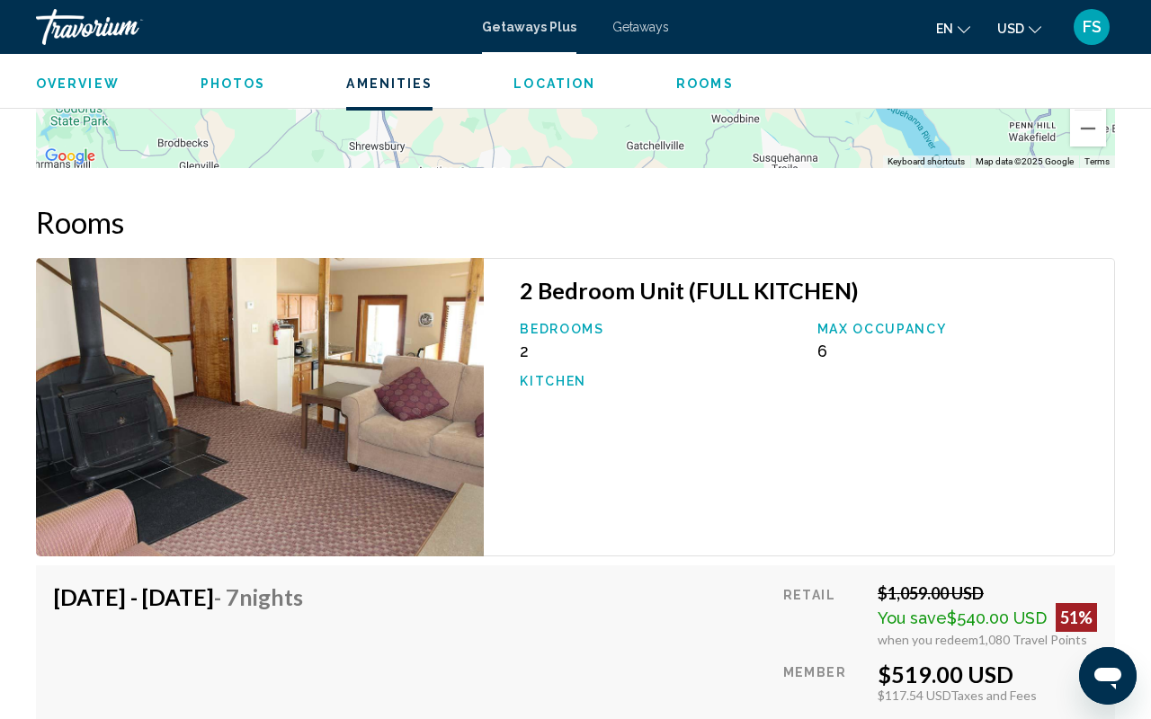
drag, startPoint x: 281, startPoint y: 619, endPoint x: 787, endPoint y: 597, distance: 506.8
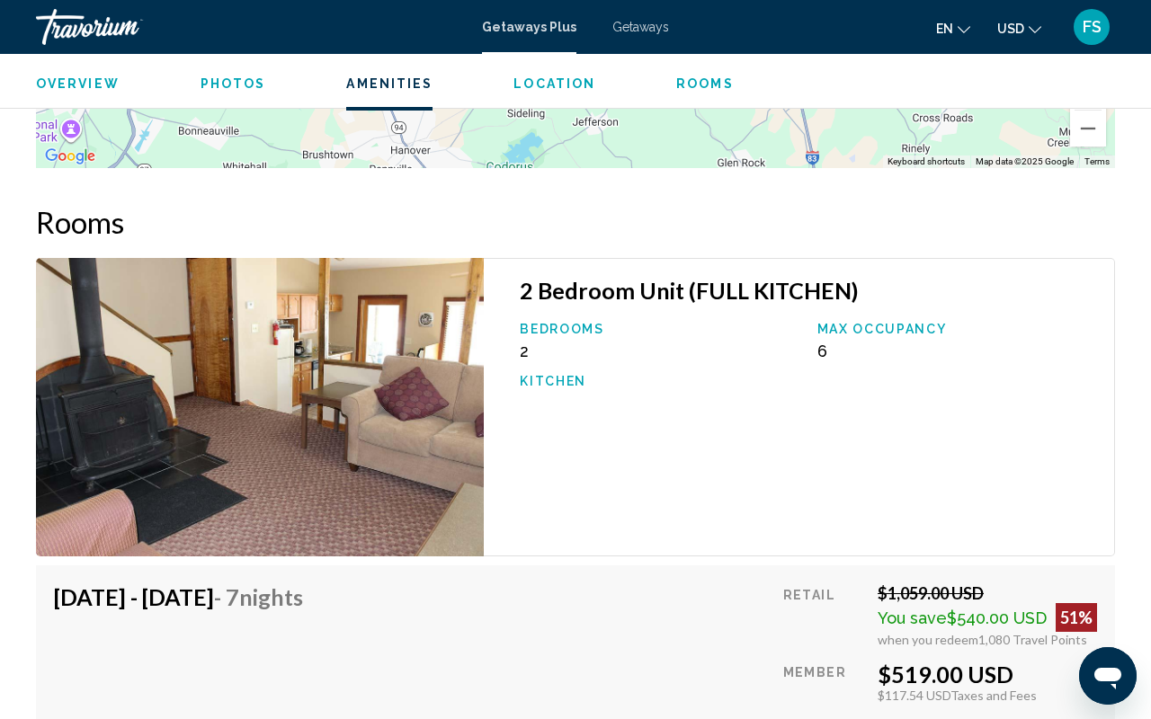
drag, startPoint x: 122, startPoint y: 443, endPoint x: 553, endPoint y: 502, distance: 434.7
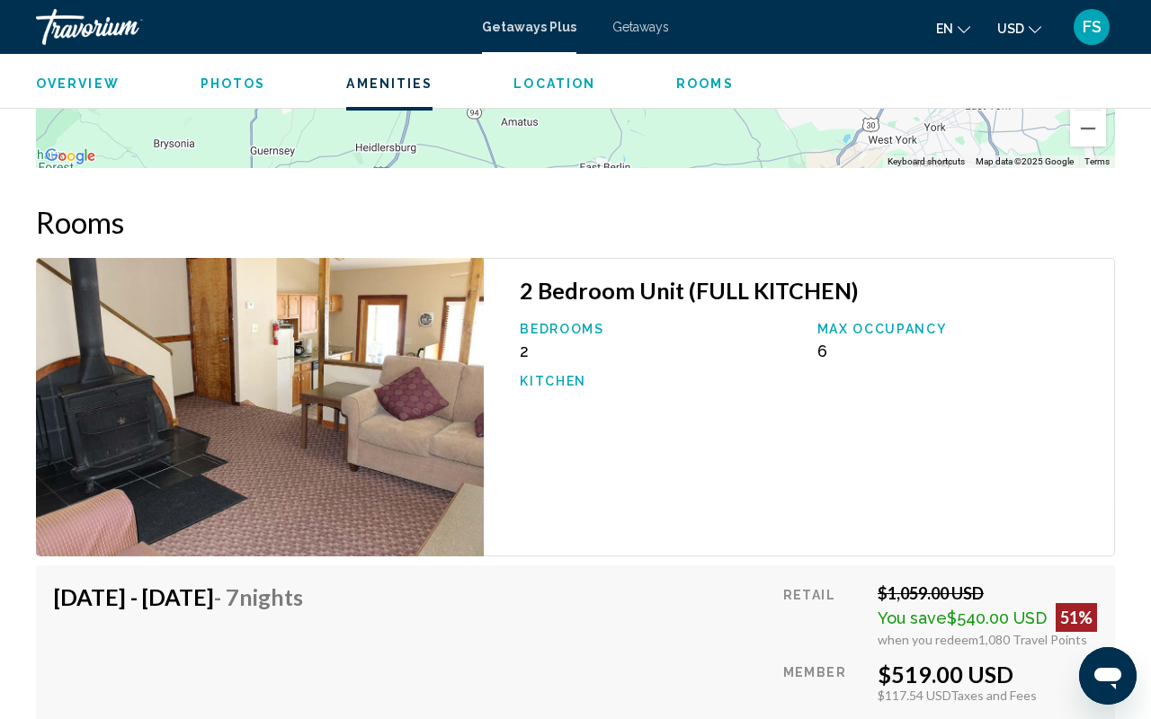
drag, startPoint x: 447, startPoint y: 351, endPoint x: 638, endPoint y: 603, distance: 316.6
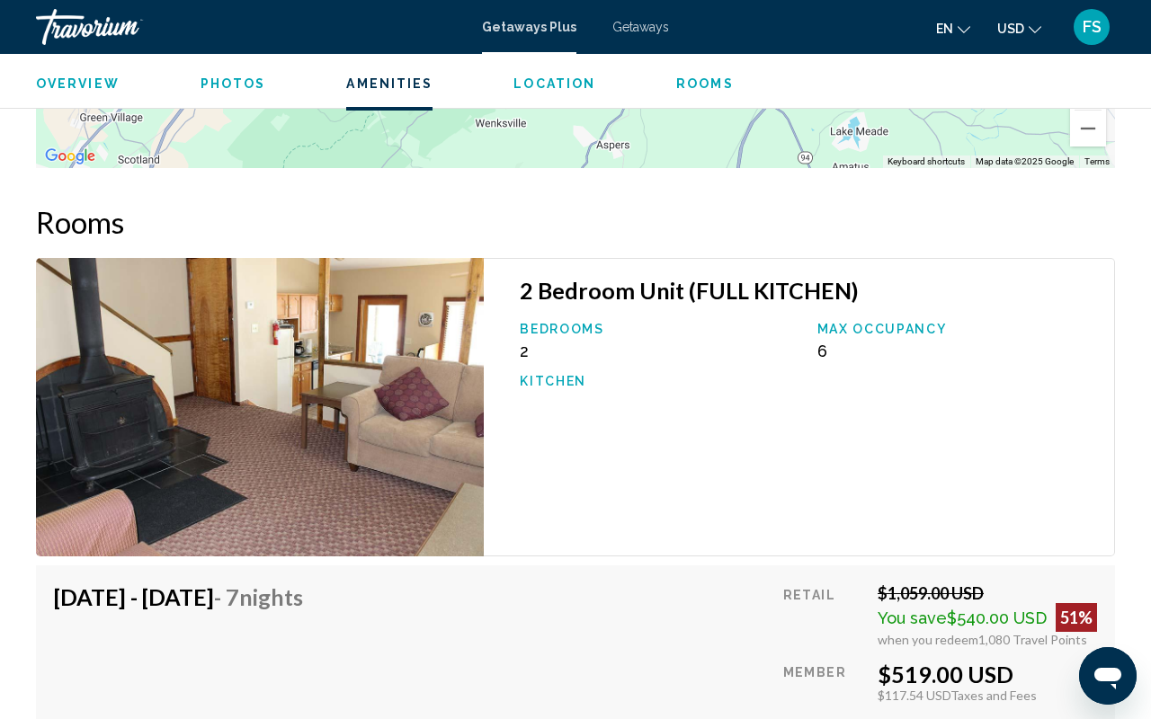
drag, startPoint x: 104, startPoint y: 460, endPoint x: 437, endPoint y: 505, distance: 335.8
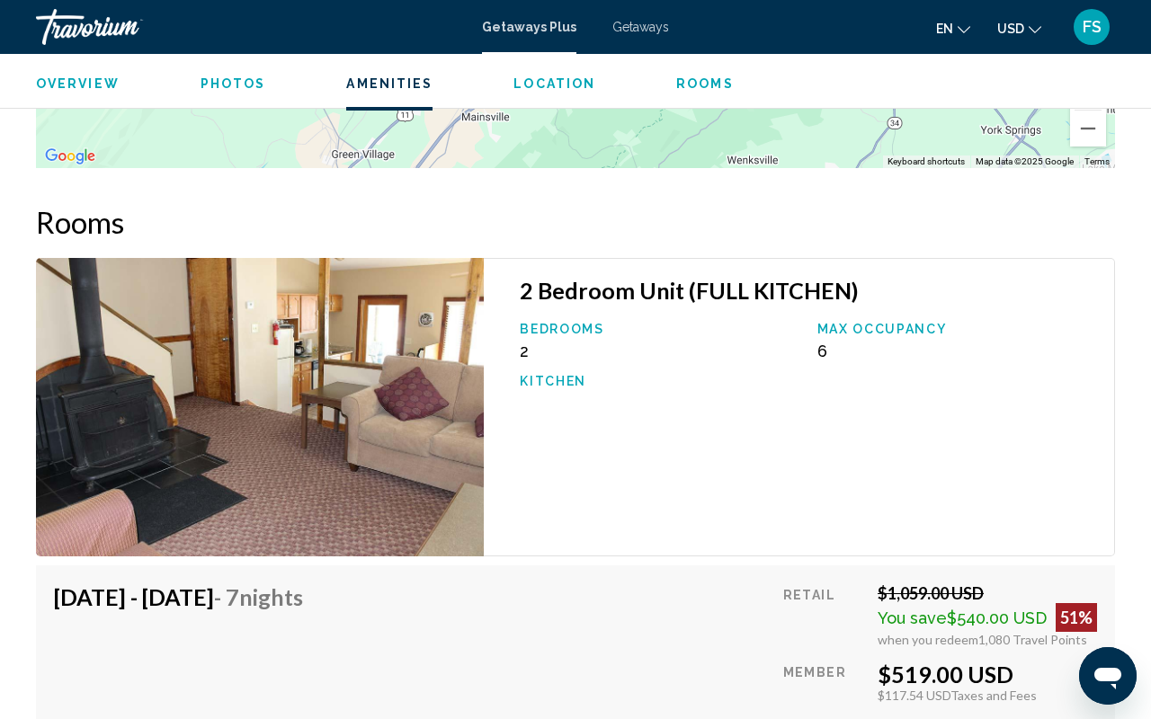
drag, startPoint x: 0, startPoint y: 474, endPoint x: 254, endPoint y: 511, distance: 256.3
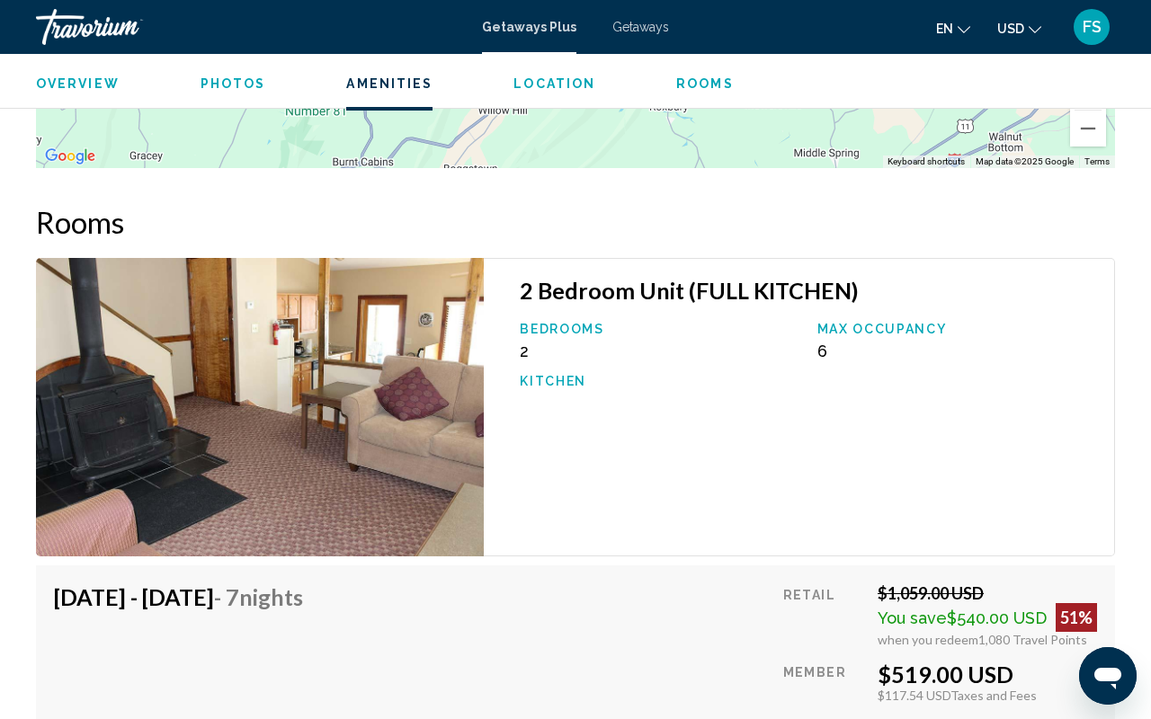
drag, startPoint x: 31, startPoint y: 298, endPoint x: 412, endPoint y: 452, distance: 410.7
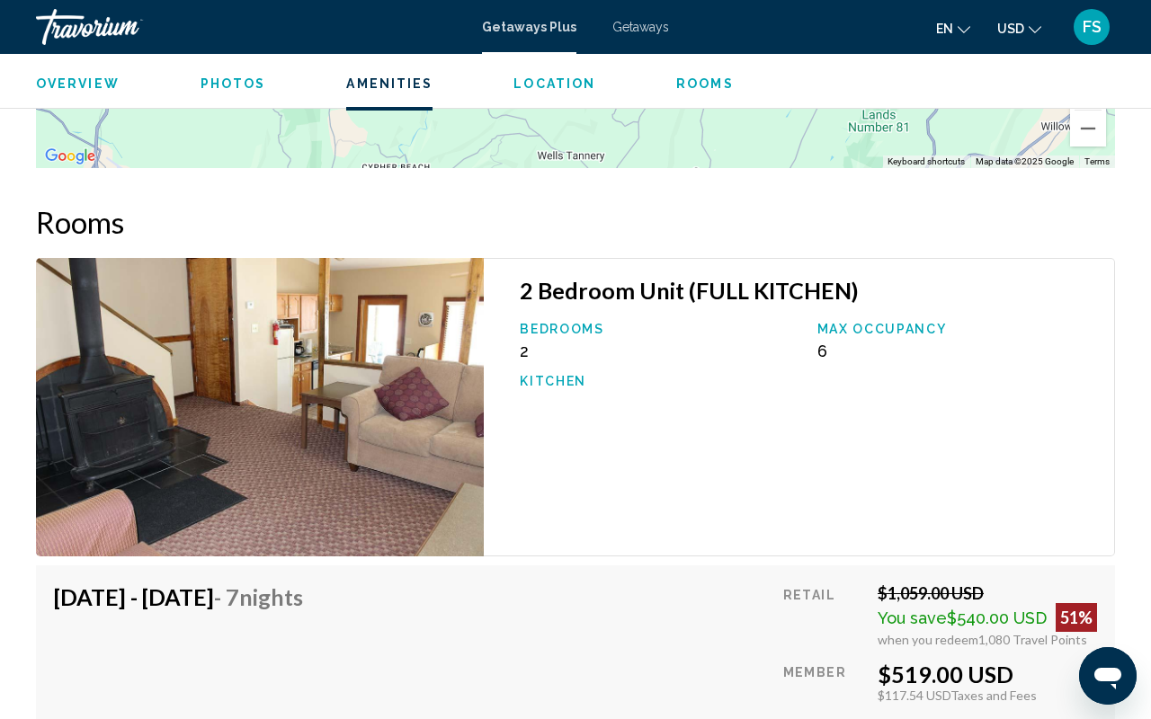
drag, startPoint x: 112, startPoint y: 456, endPoint x: 682, endPoint y: 470, distance: 569.4
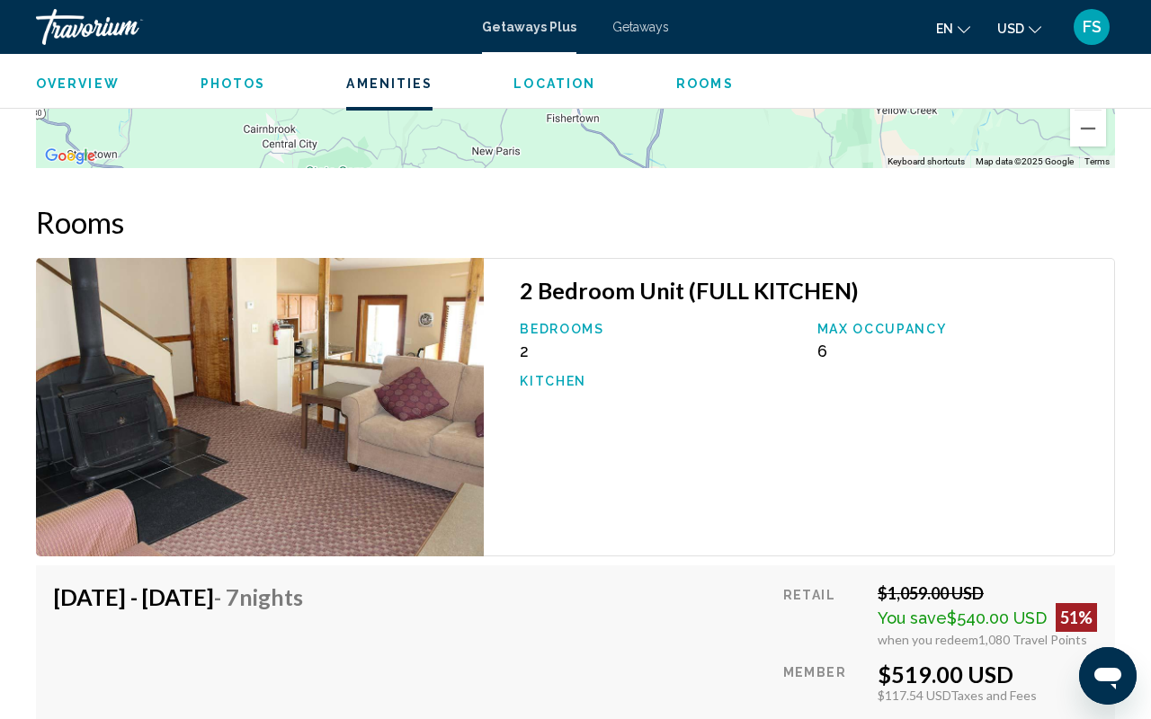
drag, startPoint x: 37, startPoint y: 473, endPoint x: 591, endPoint y: 495, distance: 554.4
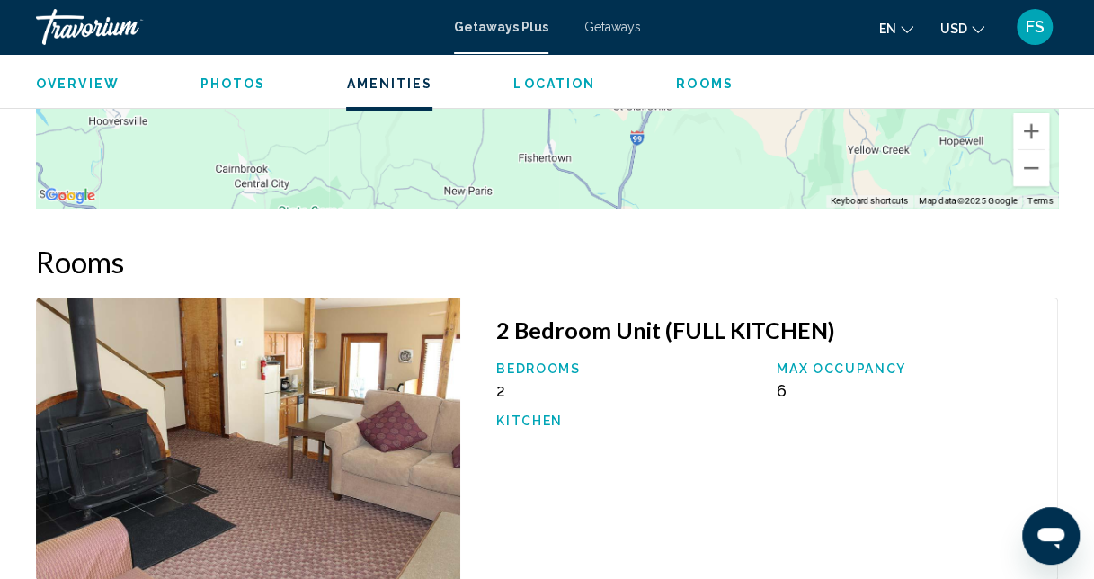
click at [596, 22] on span "Getaways" at bounding box center [613, 27] width 57 height 14
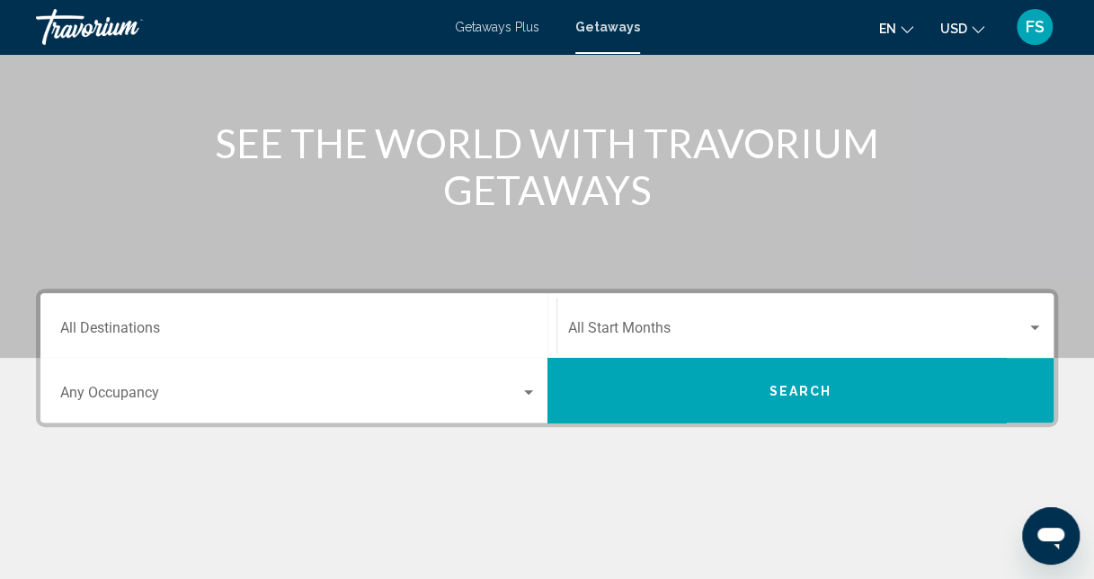
scroll to position [270, 0]
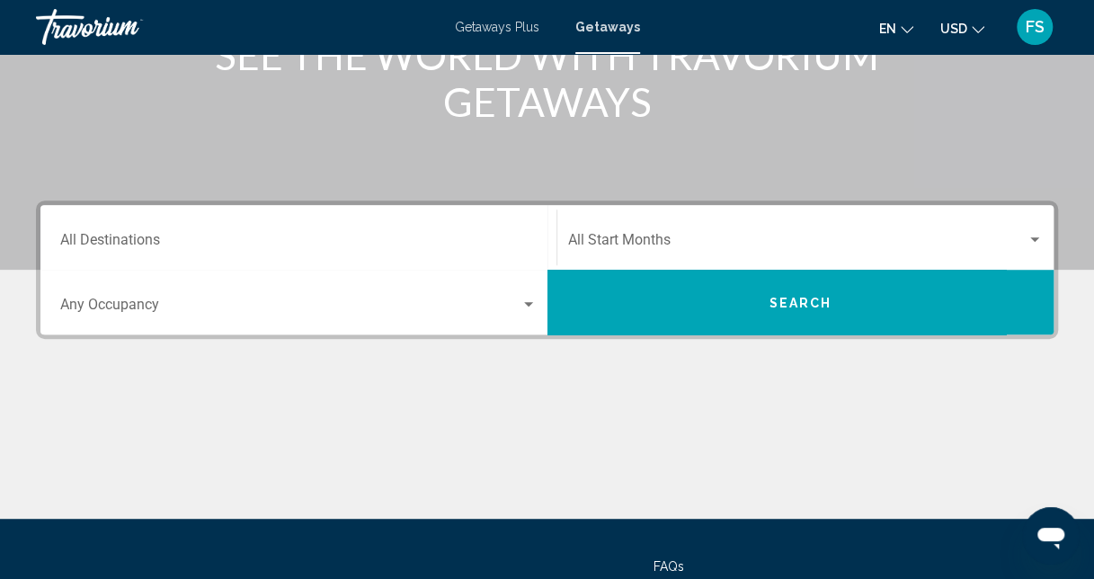
drag, startPoint x: 505, startPoint y: 221, endPoint x: 486, endPoint y: 241, distance: 28.0
click at [504, 223] on div "Destination All Destinations" at bounding box center [298, 238] width 477 height 57
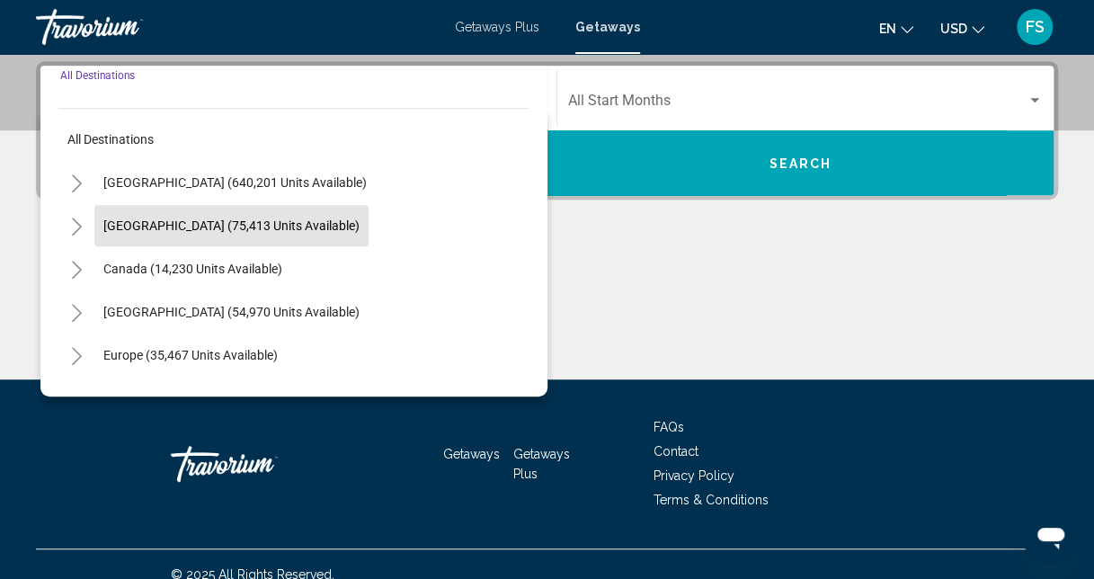
scroll to position [412, 0]
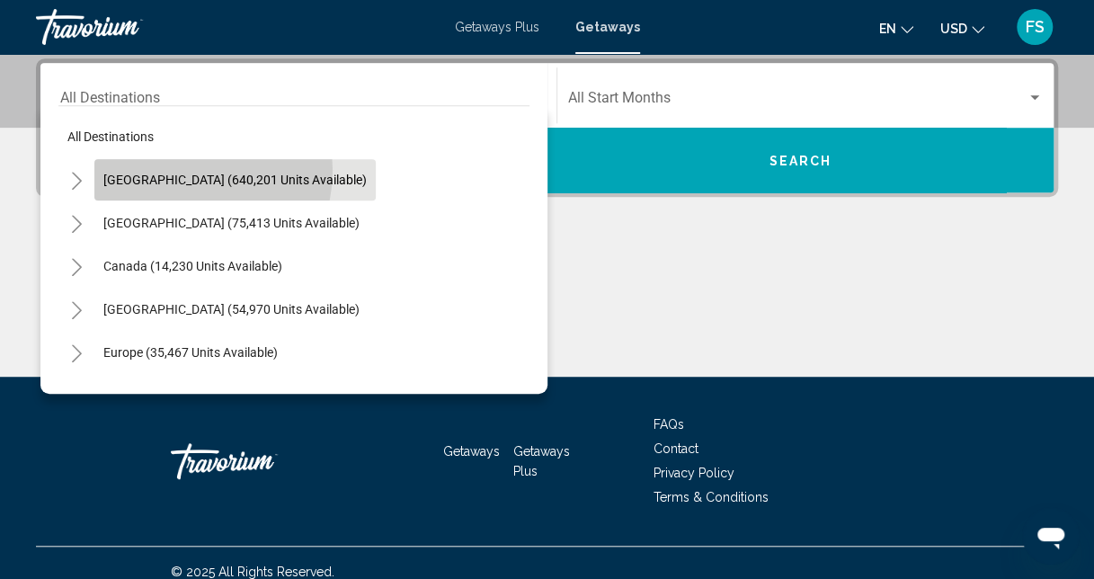
click at [180, 170] on button "[GEOGRAPHIC_DATA] (640,201 units available)" at bounding box center [234, 179] width 281 height 41
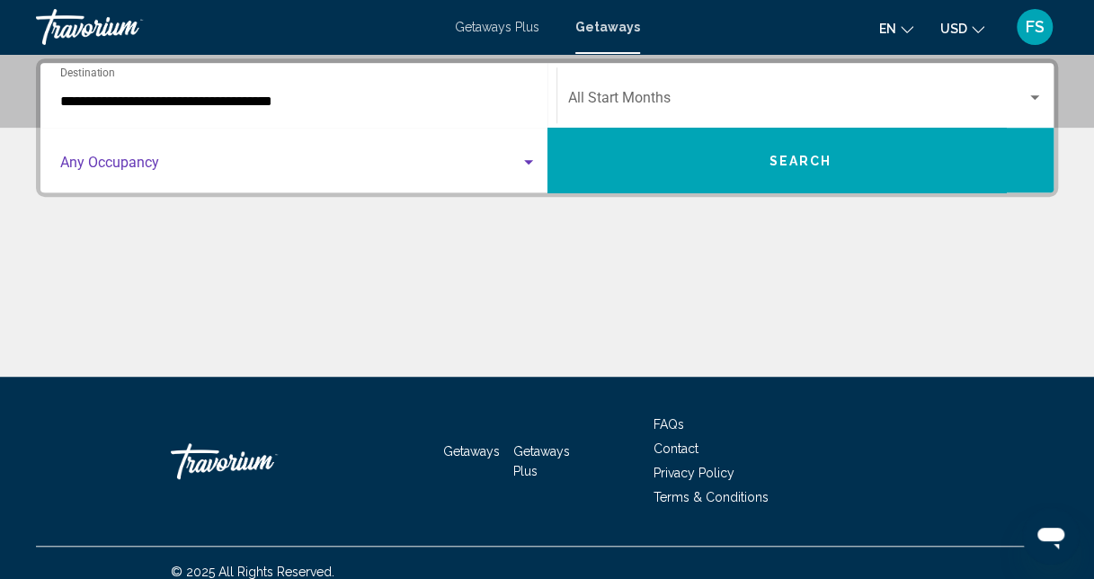
click at [532, 159] on div "Search widget" at bounding box center [529, 163] width 16 height 14
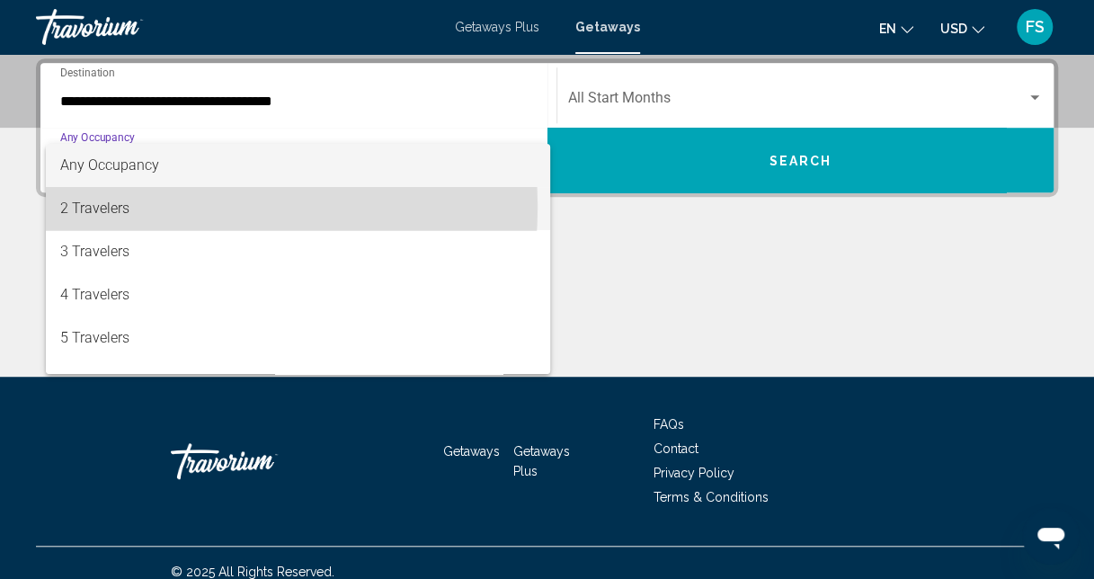
click at [162, 207] on span "2 Travelers" at bounding box center [298, 208] width 477 height 43
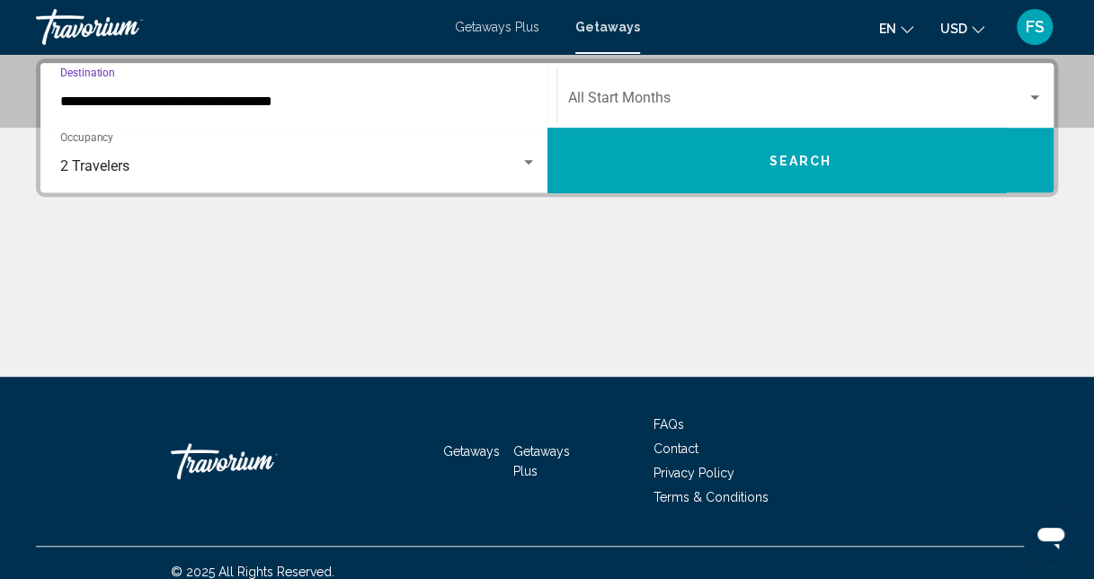
click at [255, 107] on input "**********" at bounding box center [298, 102] width 477 height 16
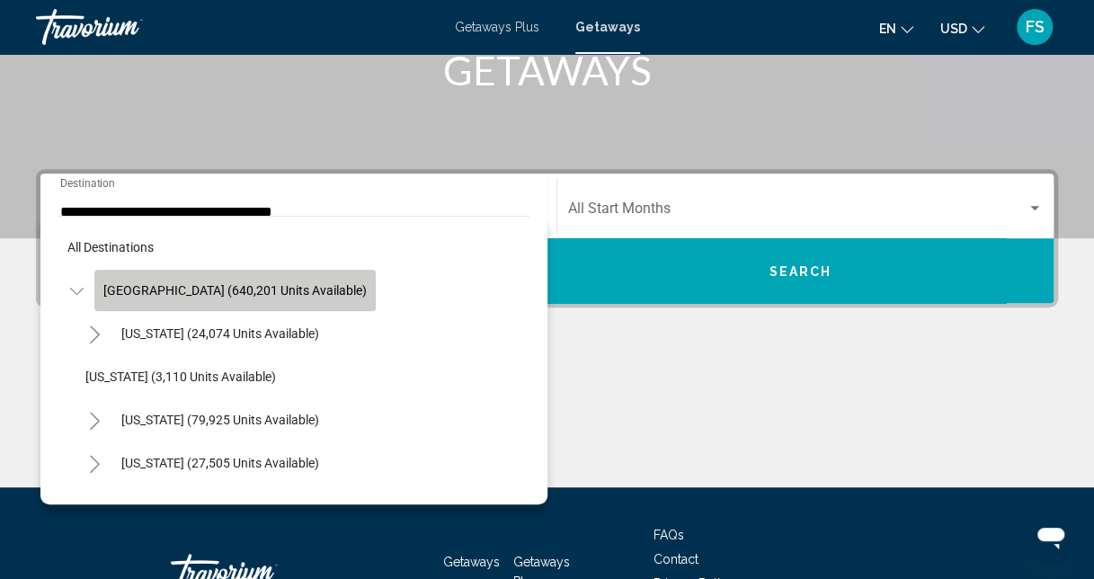
click at [281, 289] on span "[GEOGRAPHIC_DATA] (640,201 units available)" at bounding box center [234, 290] width 263 height 14
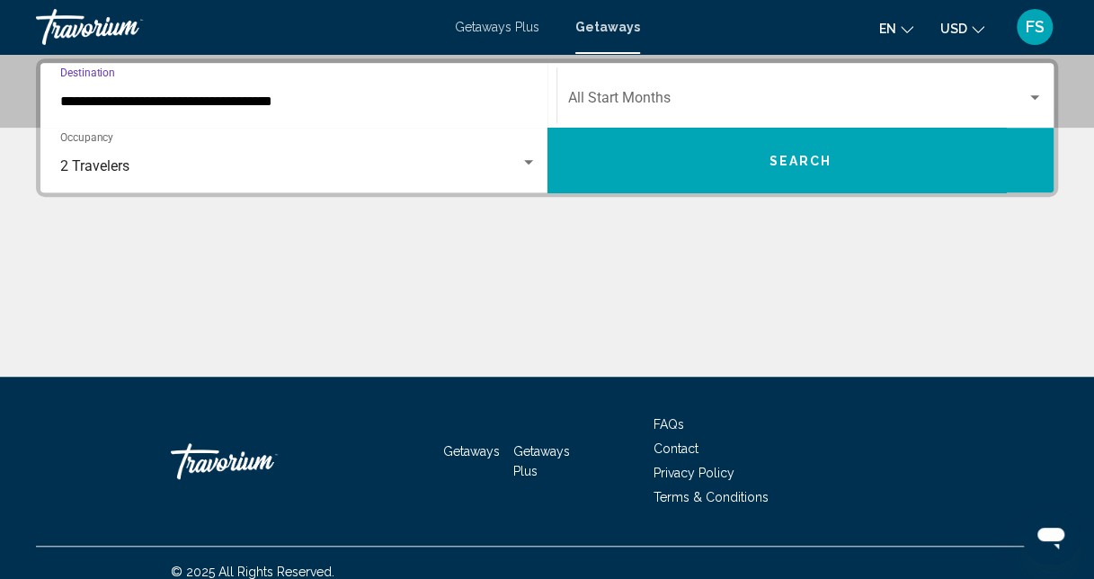
scroll to position [429, 0]
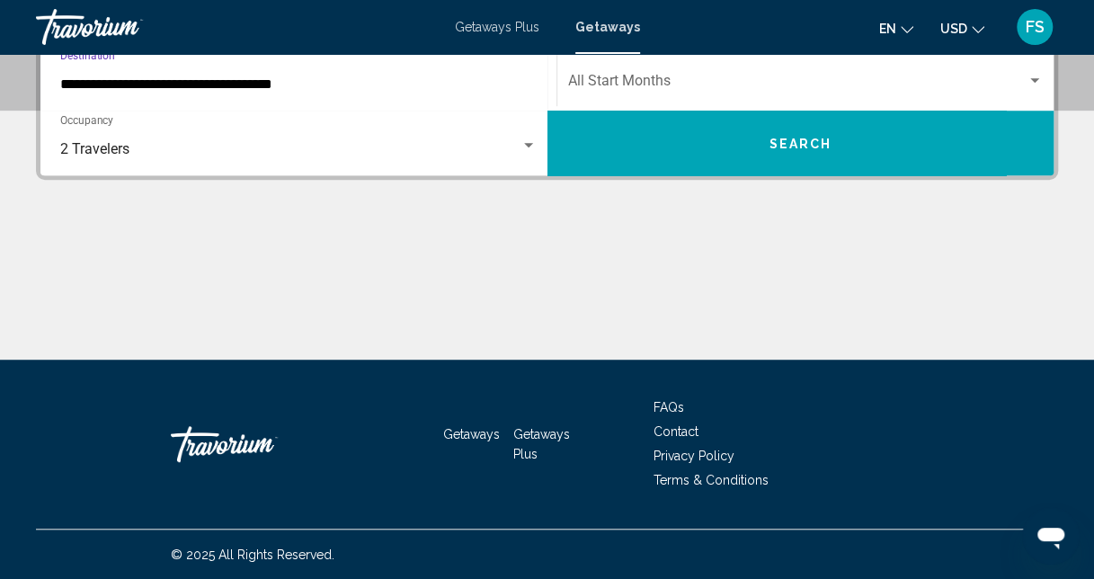
click at [257, 86] on input "**********" at bounding box center [298, 84] width 477 height 16
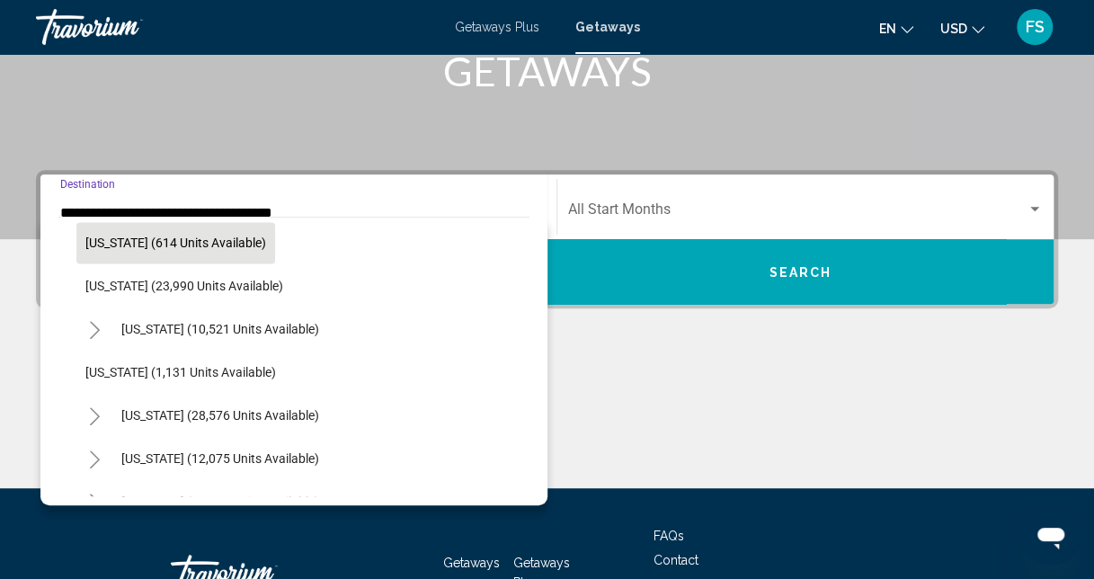
scroll to position [1439, 0]
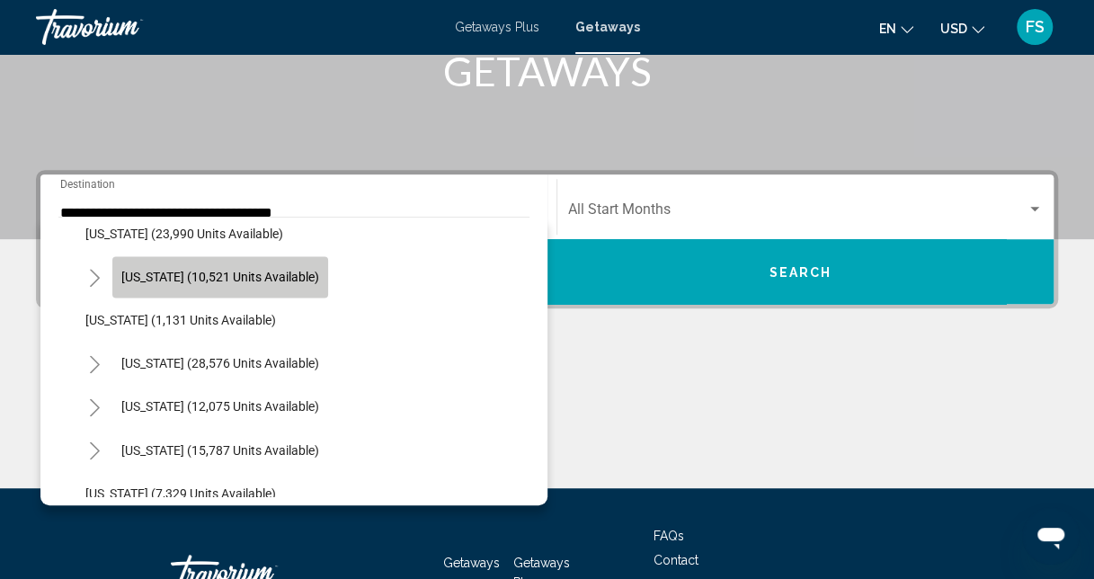
click at [225, 277] on span "[US_STATE] (10,521 units available)" at bounding box center [220, 277] width 198 height 14
type input "**********"
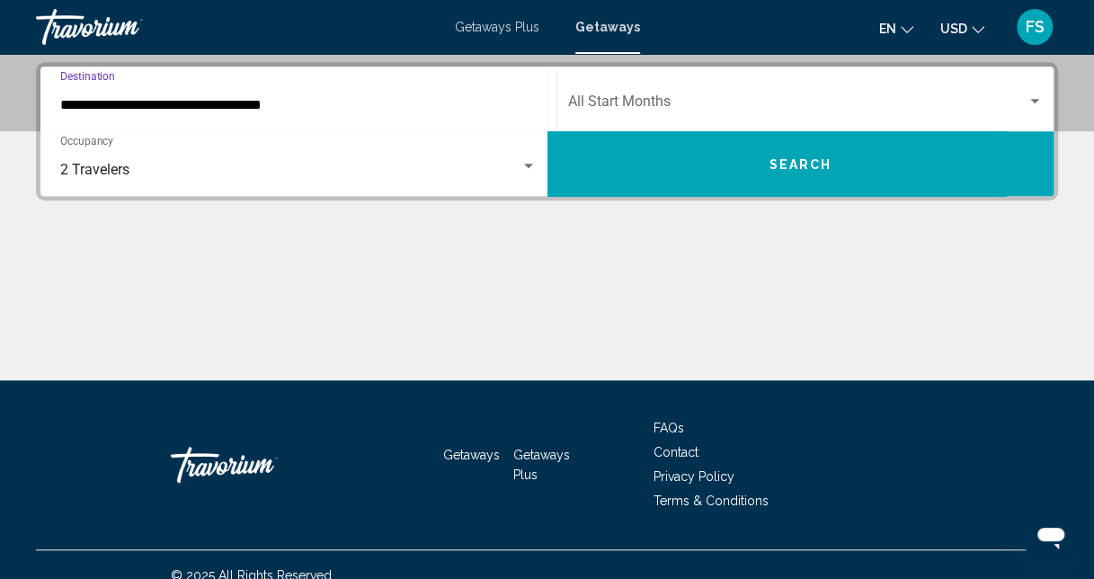
scroll to position [412, 0]
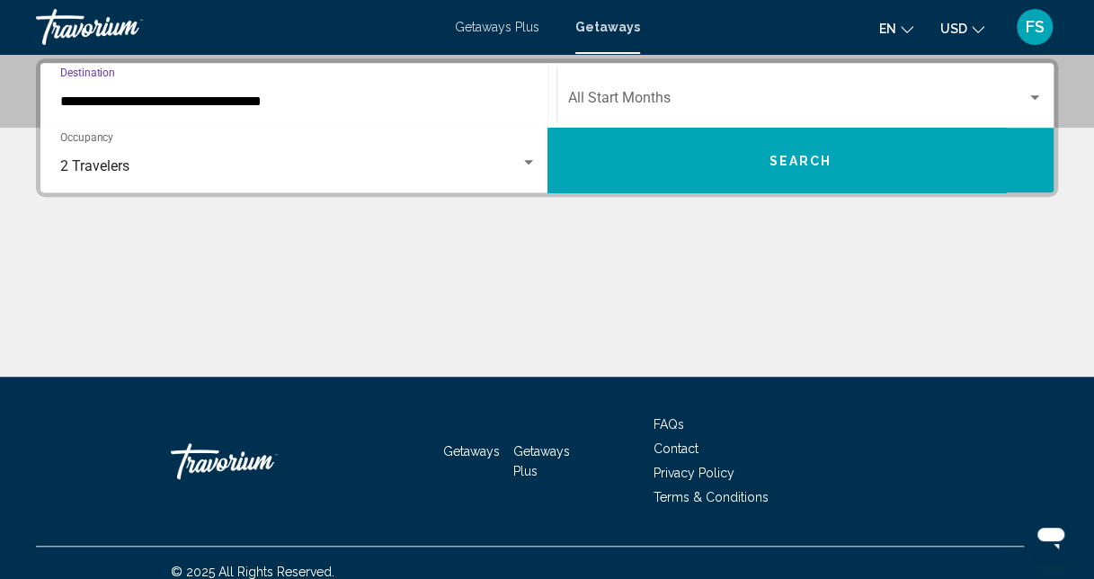
click at [677, 94] on span "Search widget" at bounding box center [798, 102] width 460 height 16
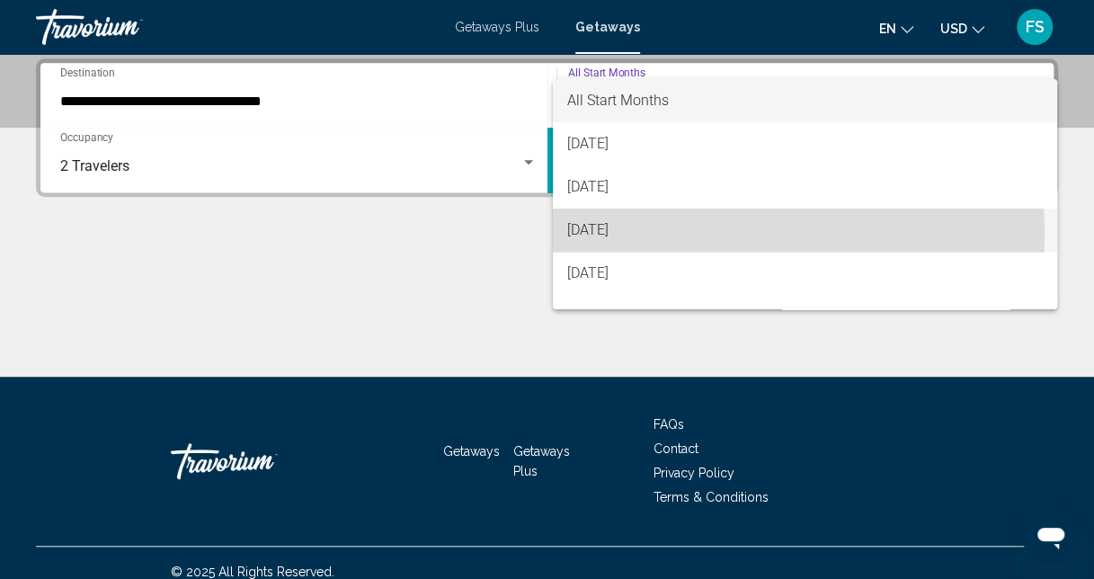
click at [636, 235] on span "[DATE]" at bounding box center [805, 230] width 476 height 43
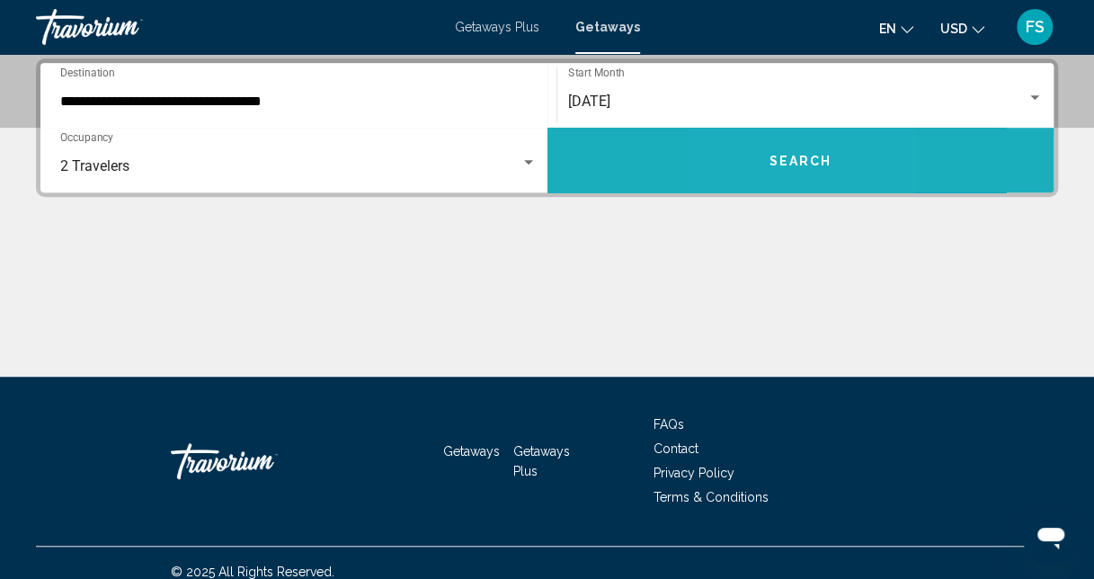
click at [756, 160] on button "Search" at bounding box center [801, 160] width 507 height 65
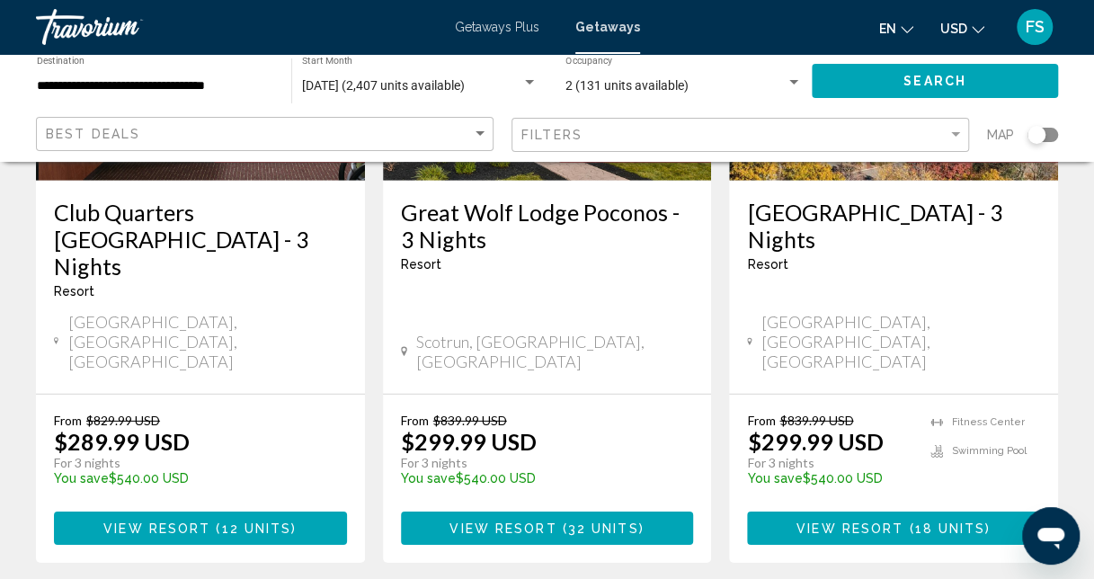
scroll to position [2428, 0]
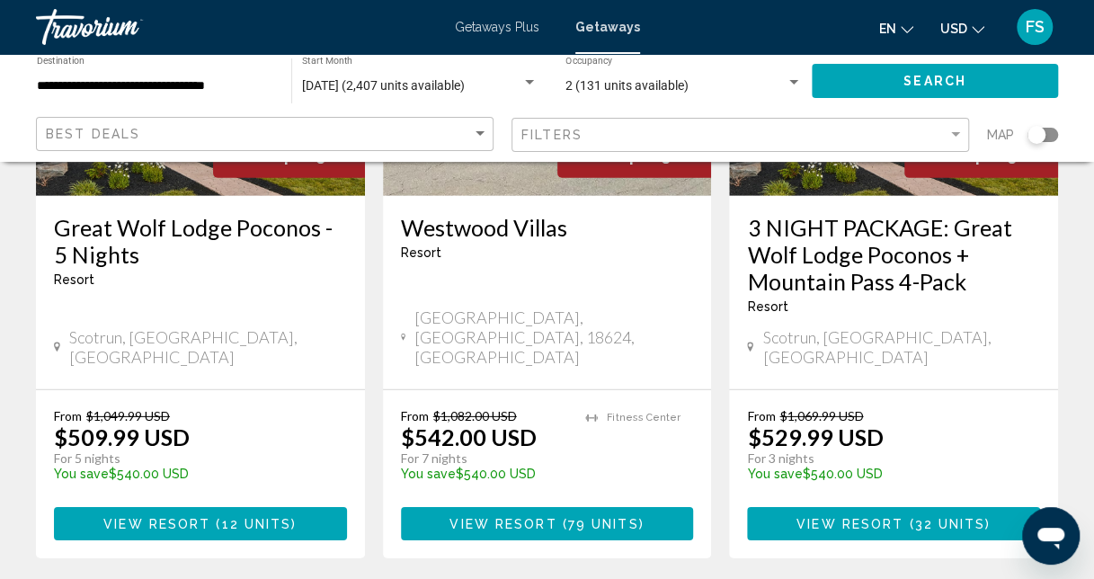
scroll to position [2518, 0]
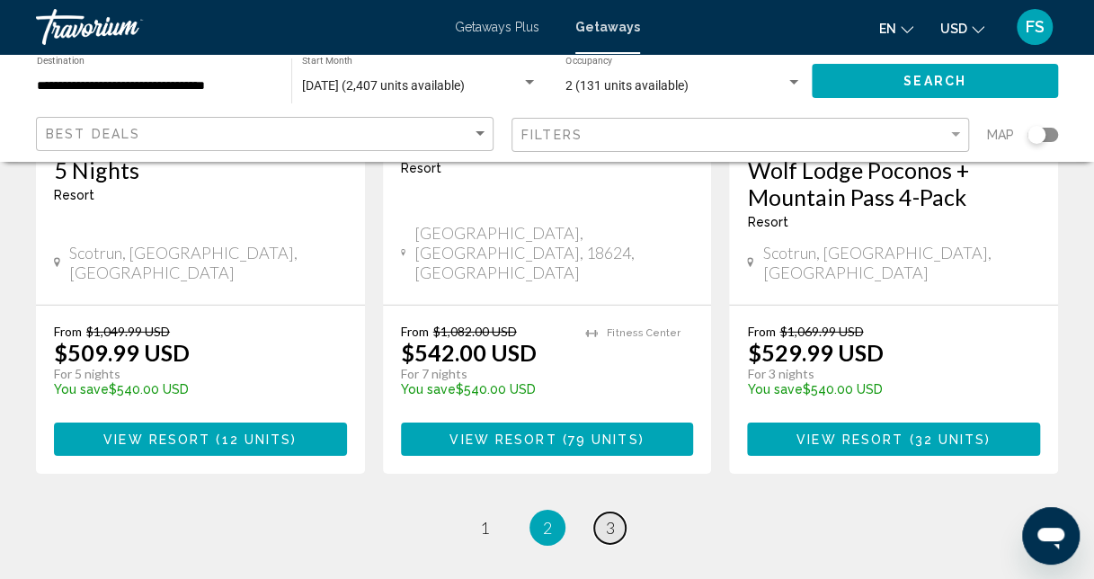
click at [615, 513] on link "page 3" at bounding box center [609, 528] width 31 height 31
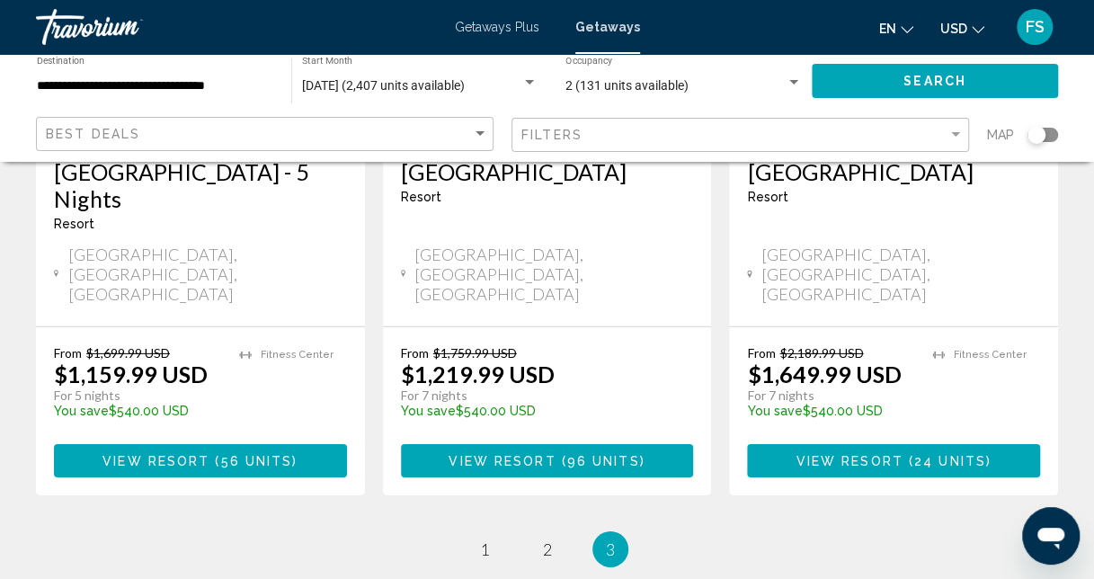
scroll to position [2323, 0]
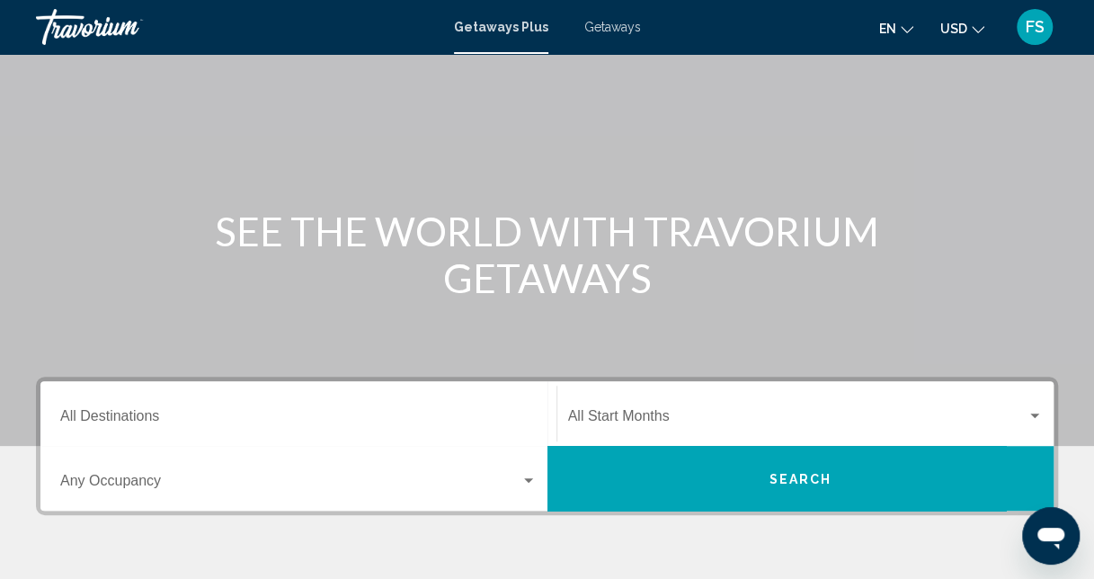
scroll to position [180, 0]
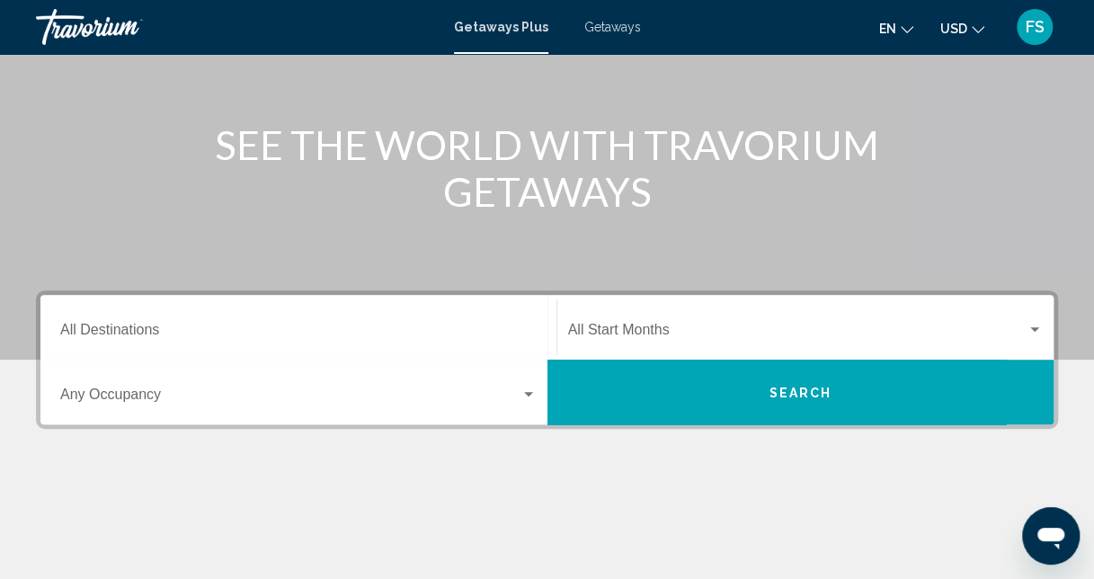
click at [224, 324] on div "Destination All Destinations" at bounding box center [298, 327] width 477 height 57
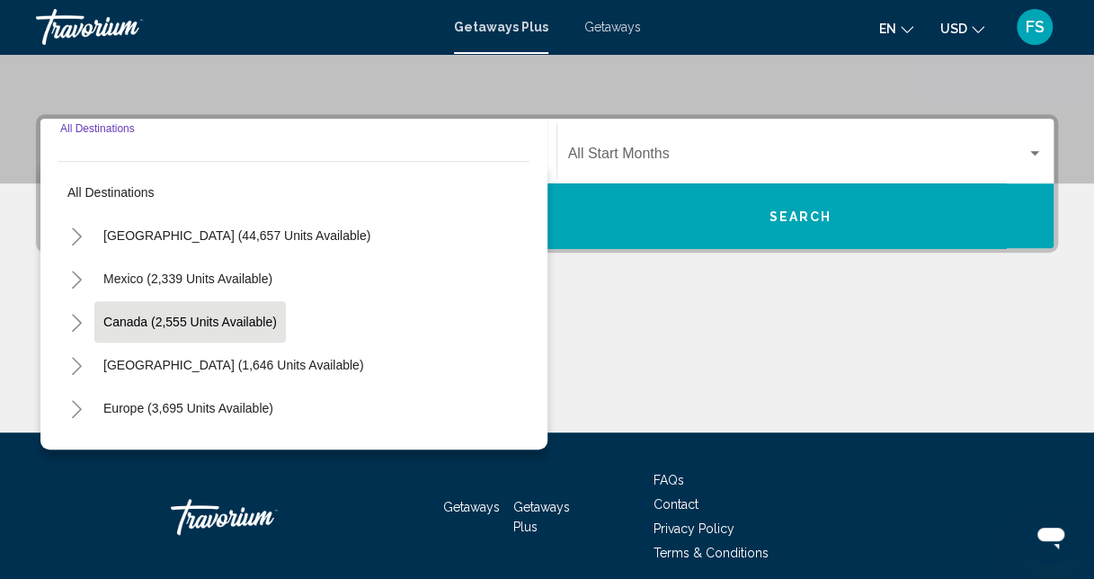
scroll to position [412, 0]
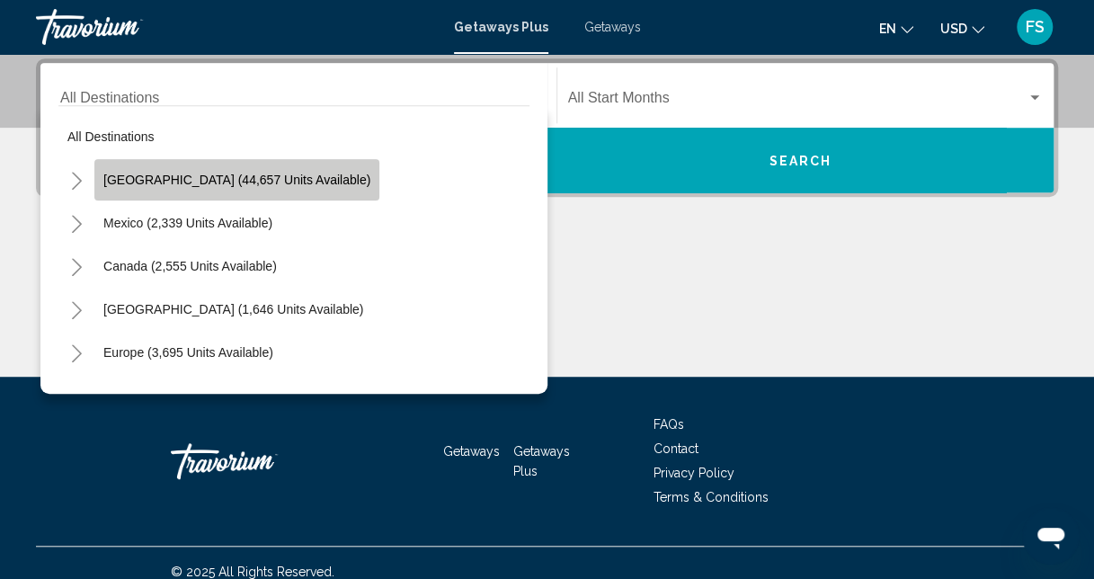
click at [239, 169] on button "[GEOGRAPHIC_DATA] (44,657 units available)" at bounding box center [236, 179] width 285 height 41
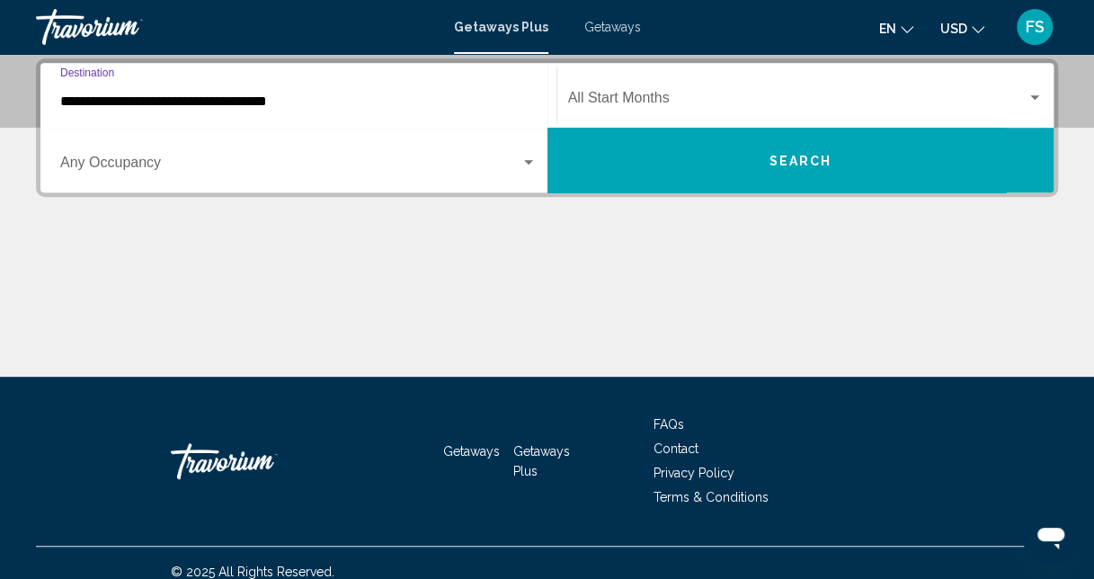
click at [246, 103] on input "**********" at bounding box center [298, 102] width 477 height 16
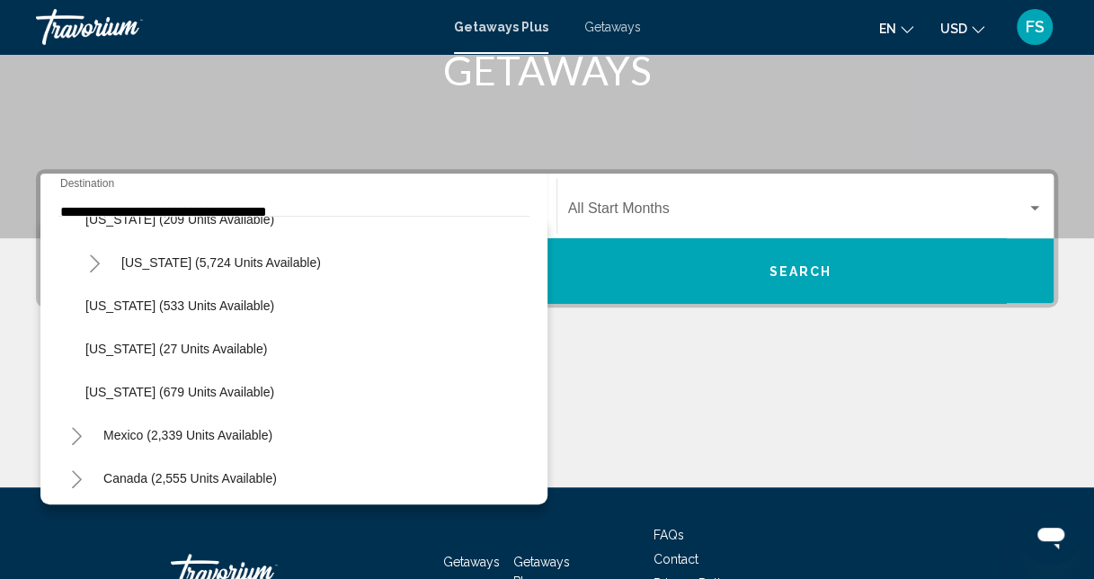
scroll to position [1662, 0]
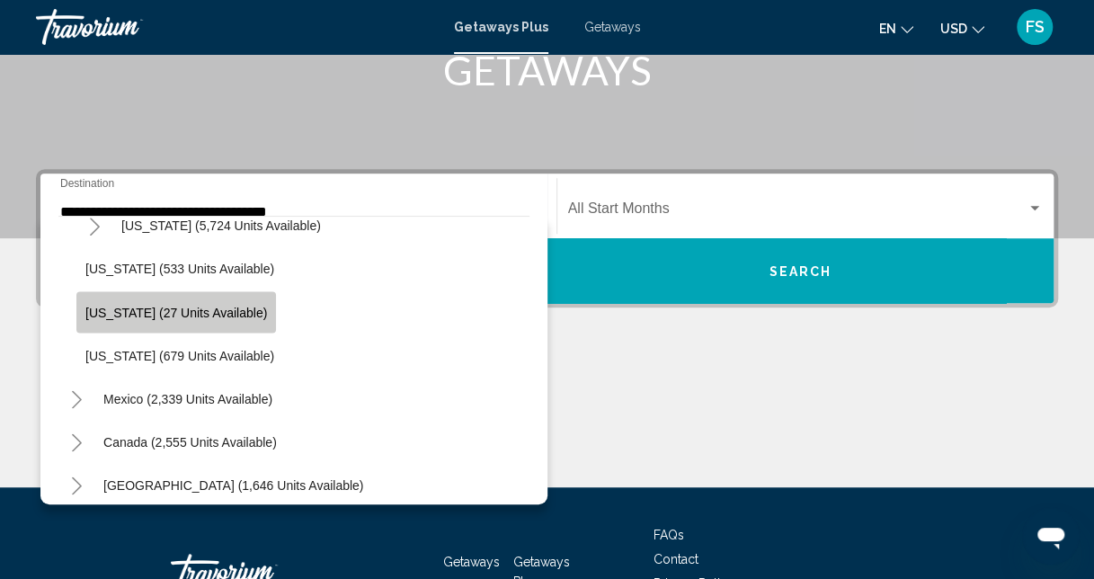
click at [203, 308] on span "[US_STATE] (27 units available)" at bounding box center [176, 312] width 182 height 14
type input "**********"
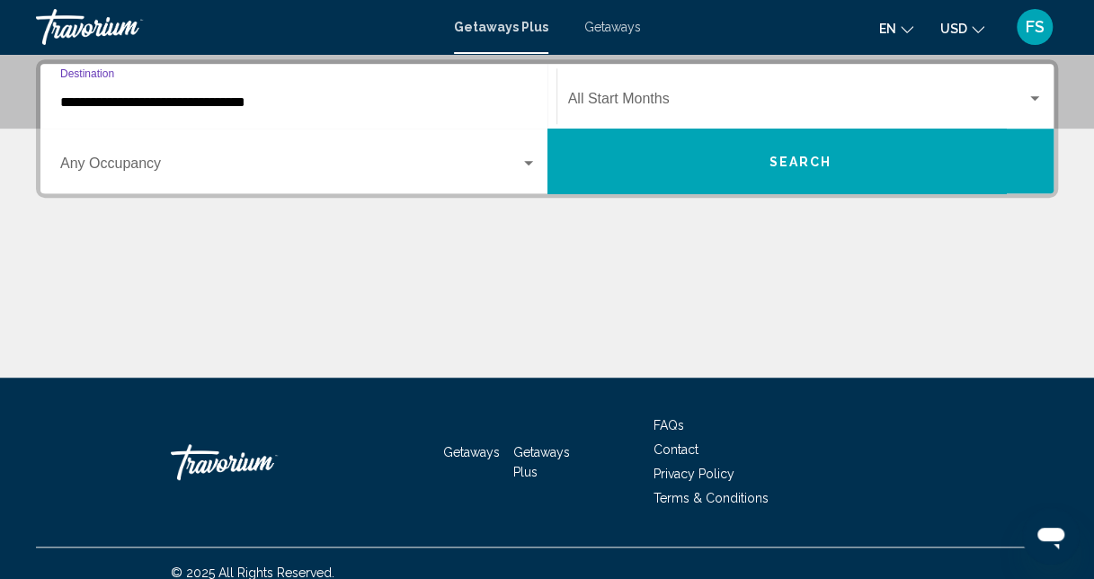
scroll to position [412, 0]
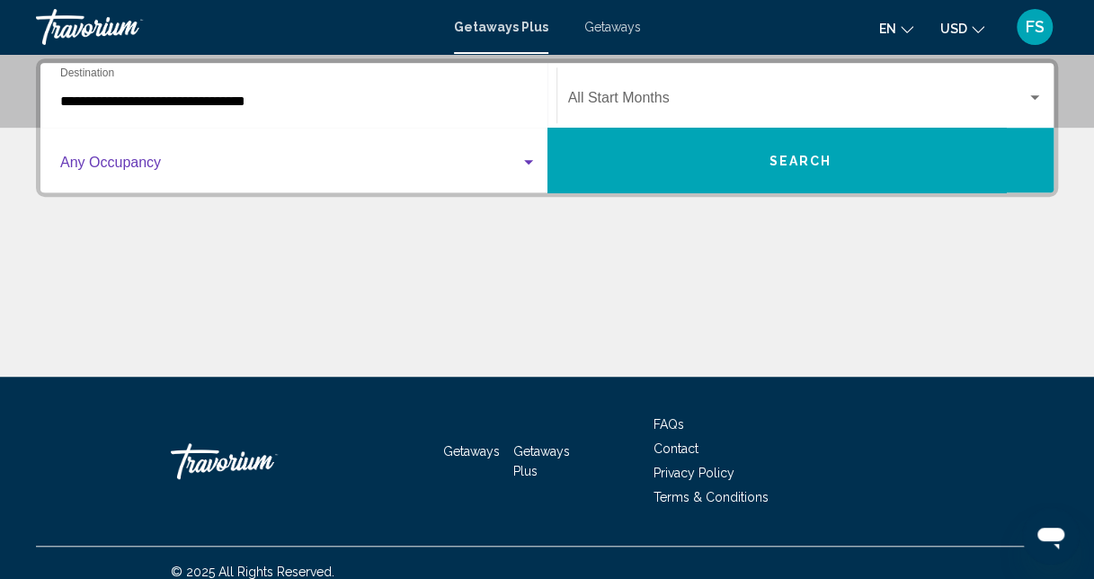
click at [489, 169] on span "Search widget" at bounding box center [290, 166] width 460 height 16
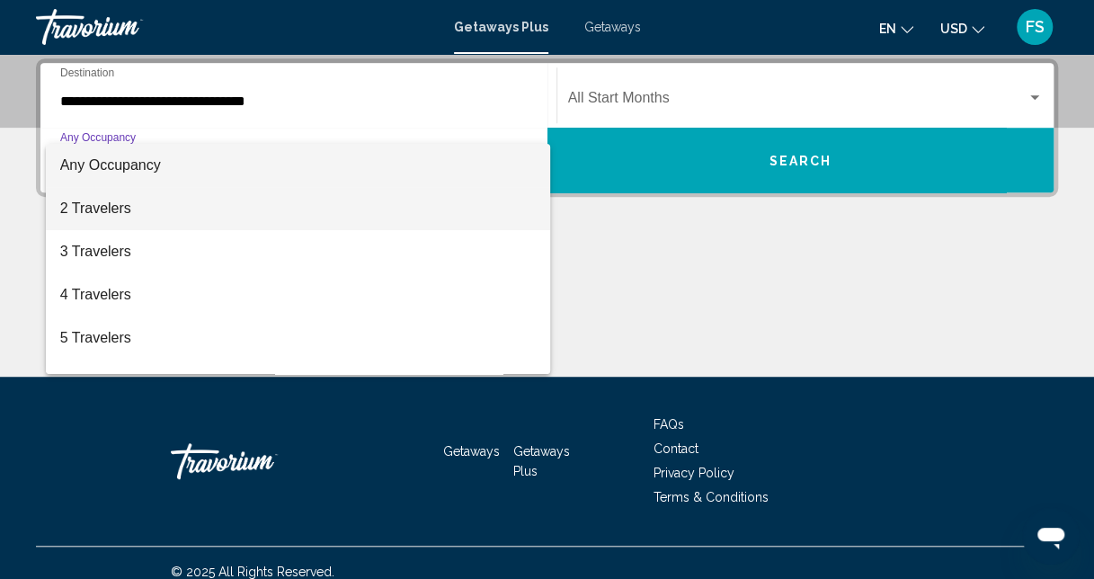
click at [246, 220] on span "2 Travelers" at bounding box center [298, 208] width 477 height 43
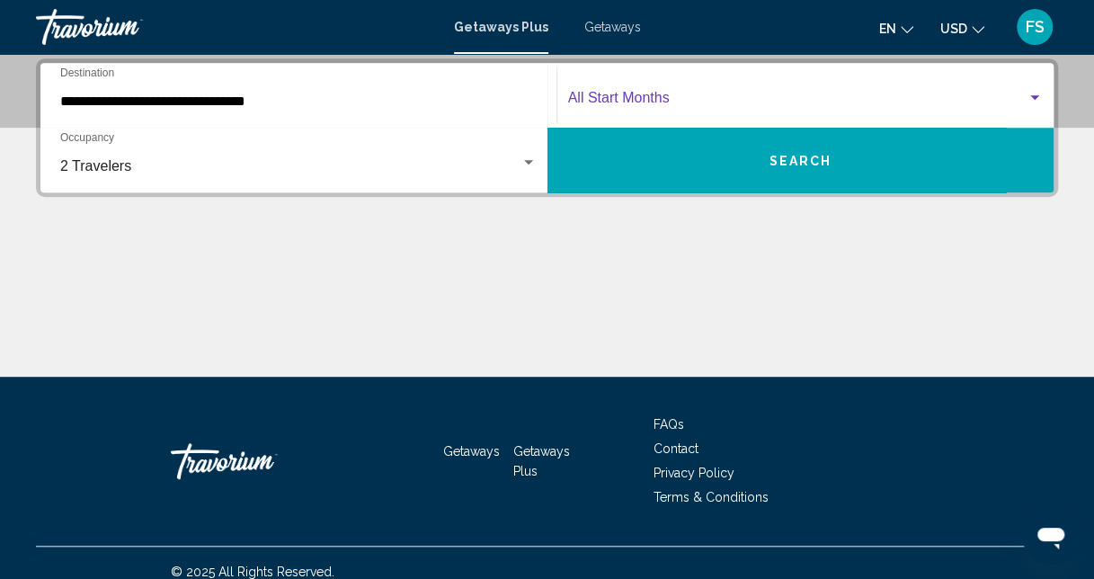
click at [1040, 103] on div "Search widget" at bounding box center [1035, 98] width 16 height 14
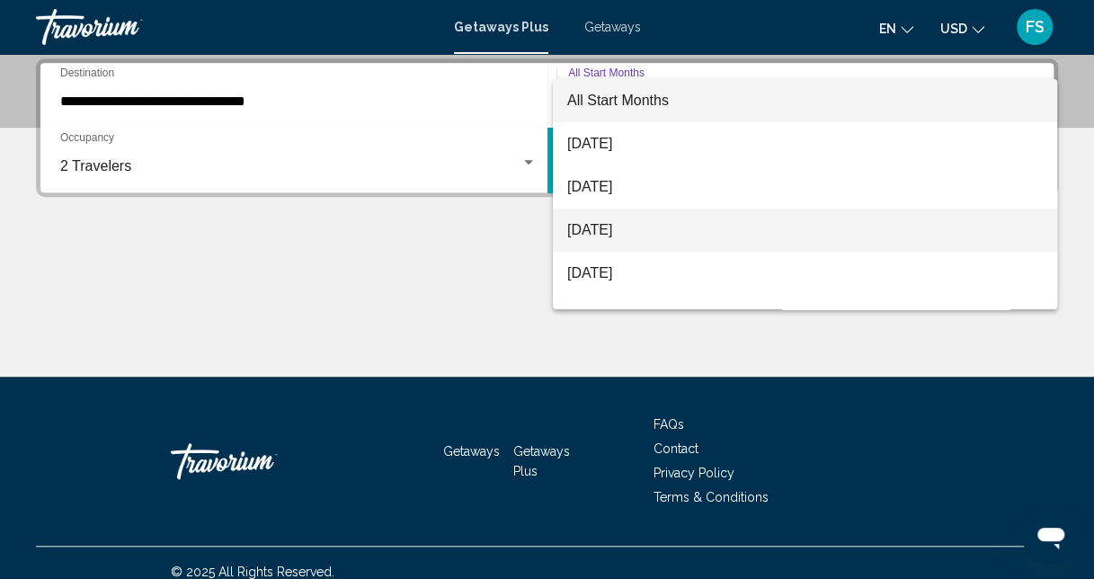
click at [732, 226] on span "[DATE]" at bounding box center [805, 230] width 476 height 43
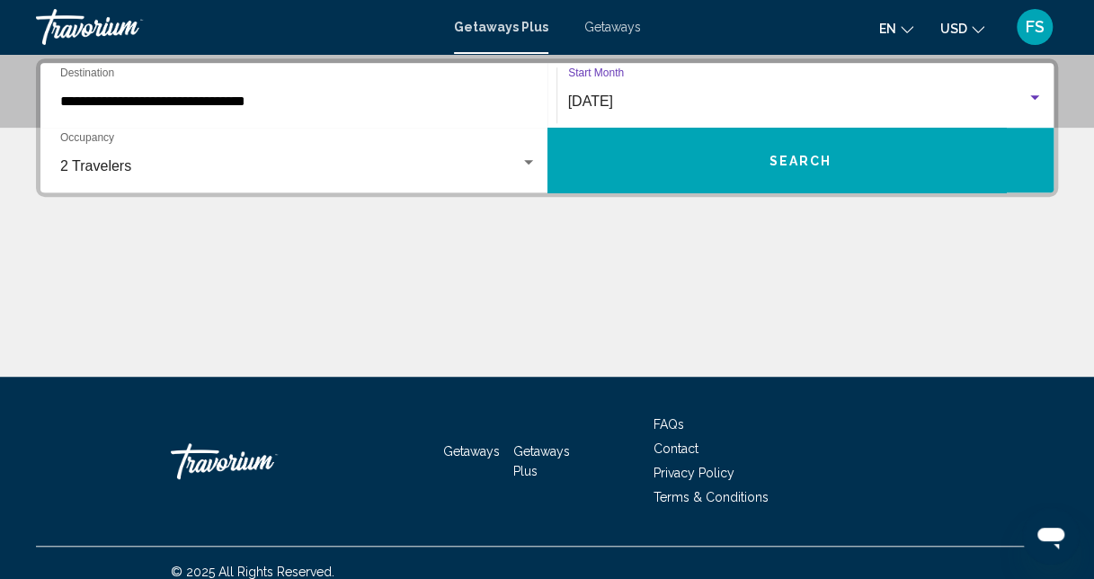
click at [783, 167] on span "Search" at bounding box center [800, 161] width 63 height 14
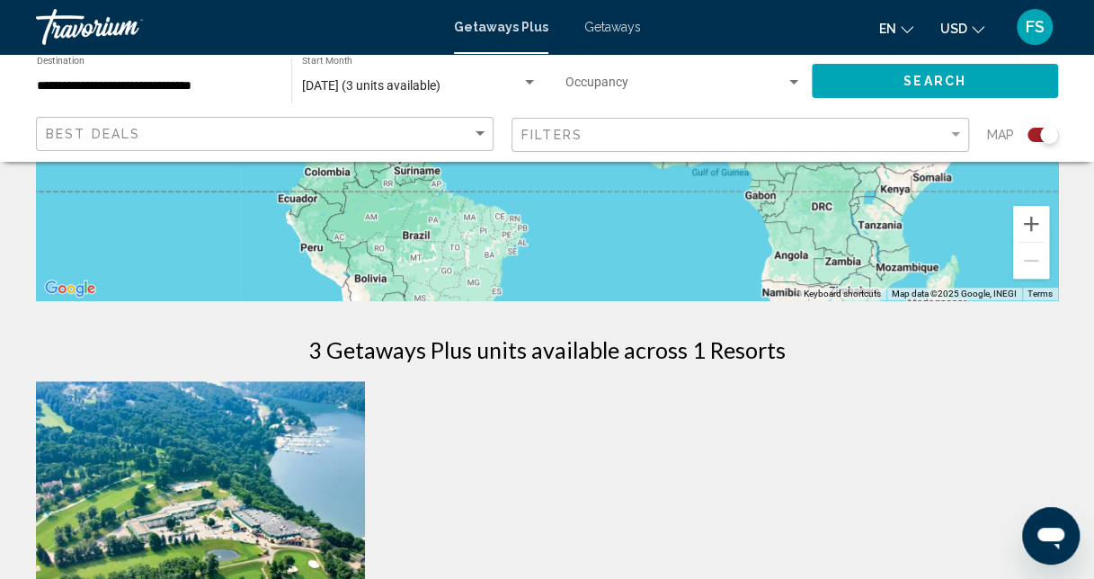
scroll to position [585, 0]
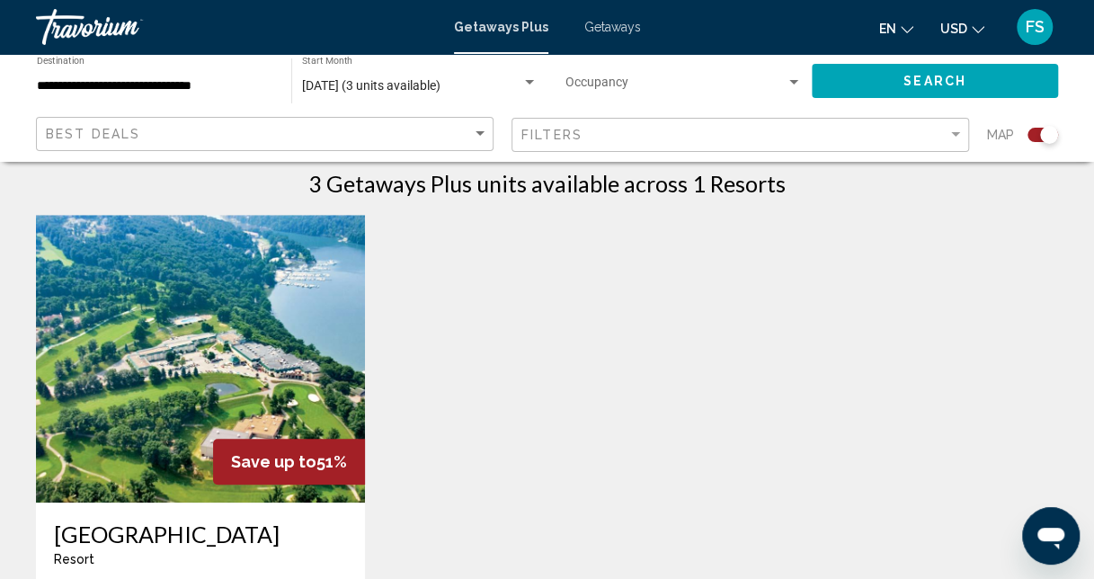
click at [184, 396] on img "Main content" at bounding box center [200, 359] width 329 height 288
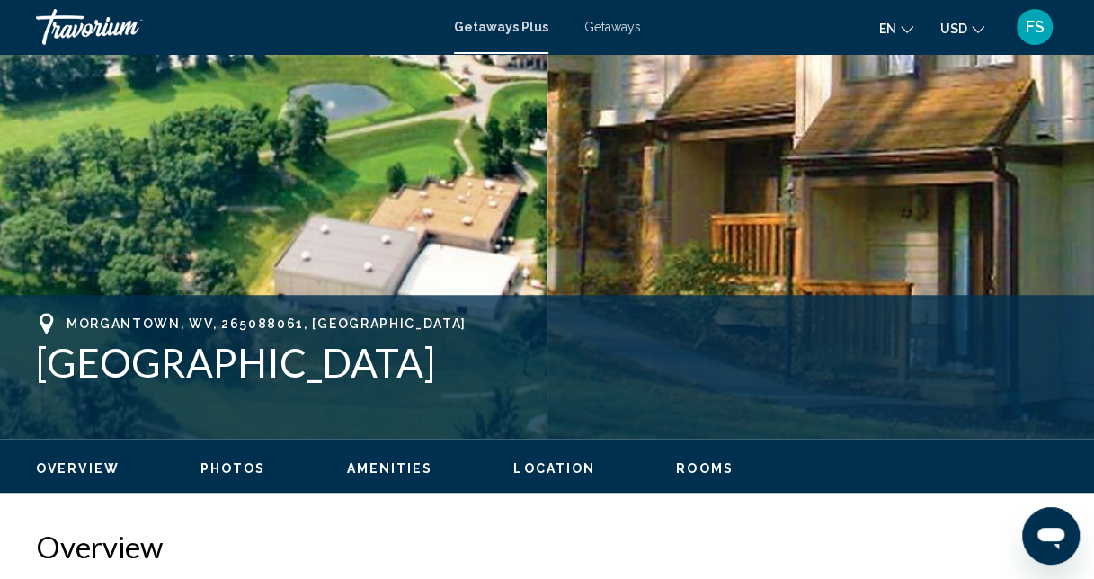
scroll to position [551, 0]
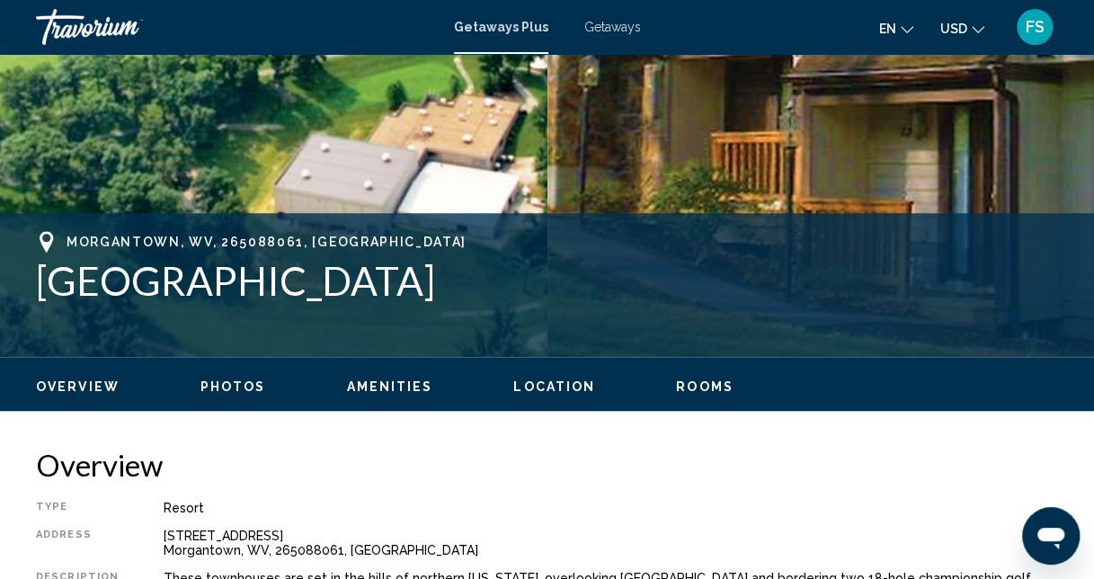
click at [687, 382] on span "Rooms" at bounding box center [705, 387] width 58 height 14
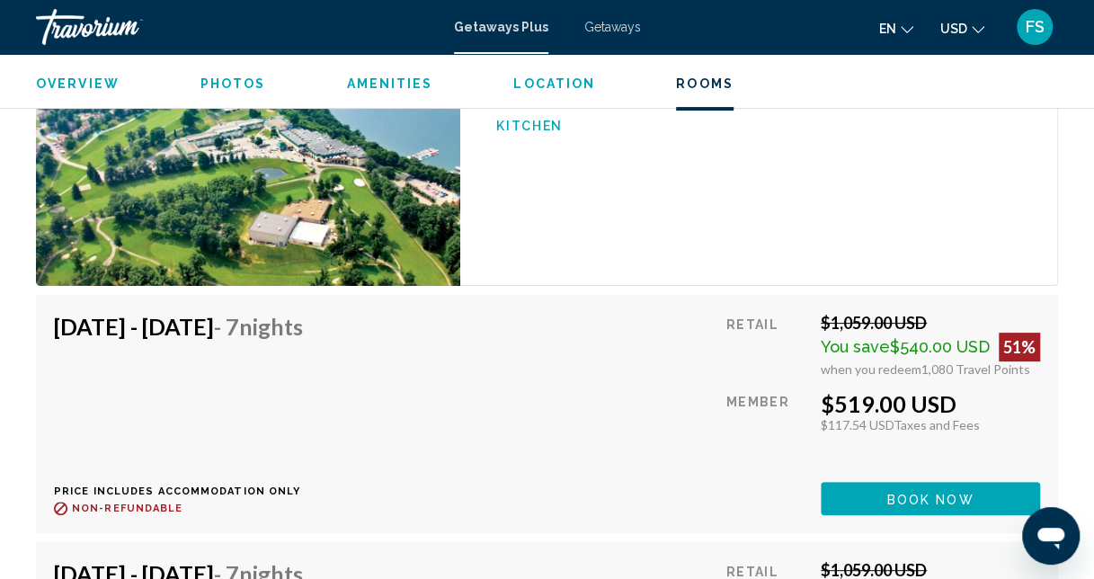
scroll to position [3164, 0]
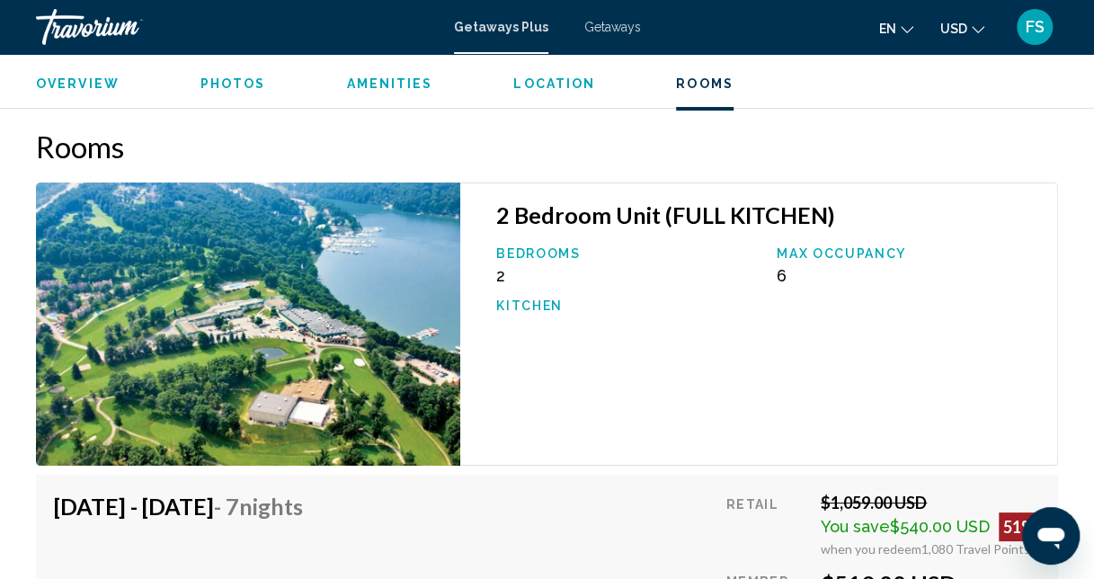
click at [238, 79] on span "Photos" at bounding box center [234, 83] width 66 height 14
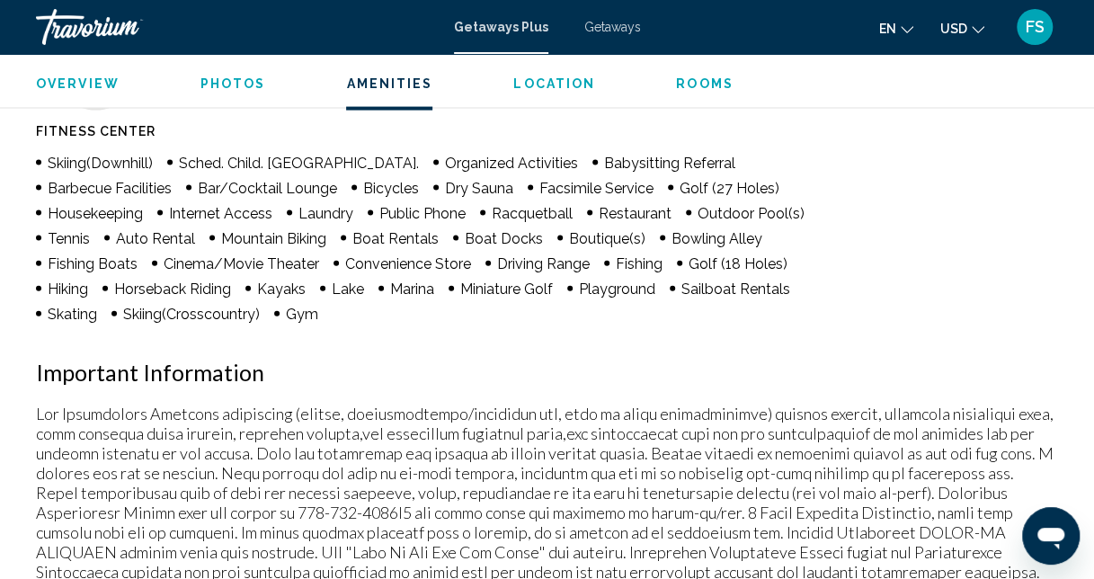
scroll to position [1657, 0]
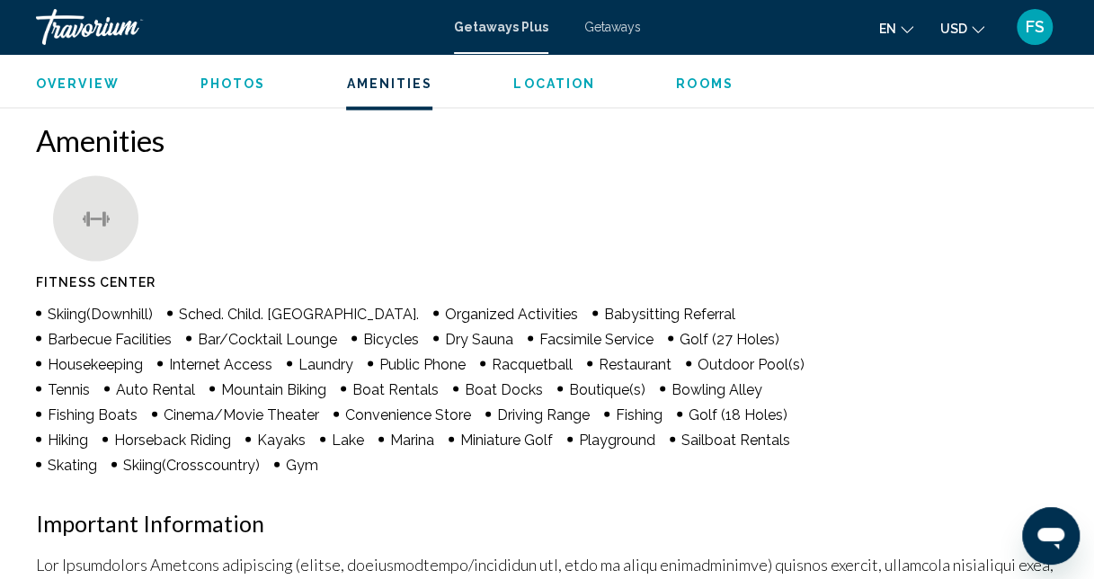
click at [597, 26] on span "Getaways" at bounding box center [613, 27] width 57 height 14
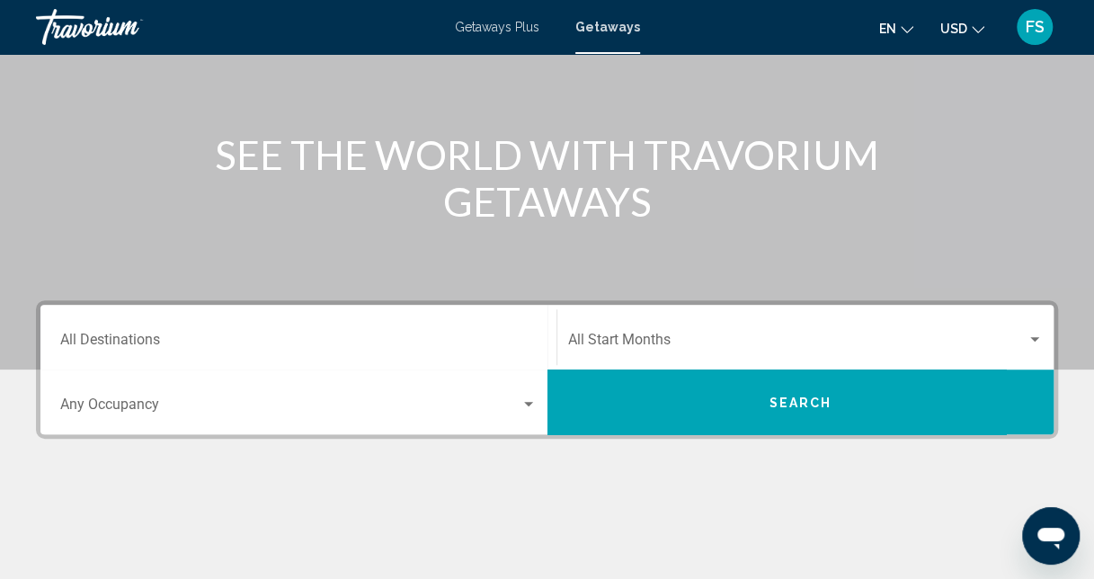
scroll to position [180, 0]
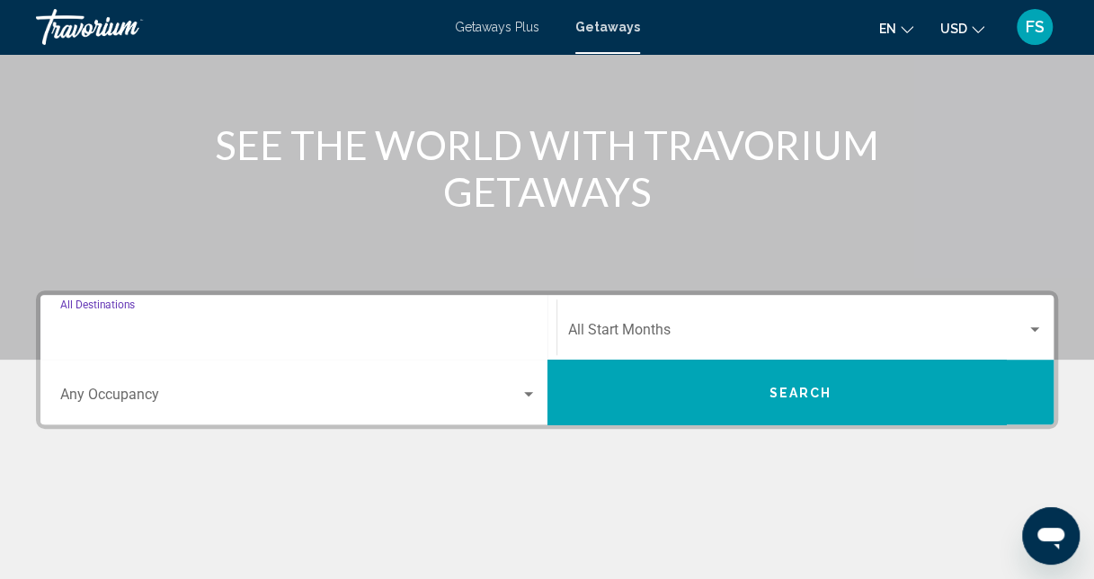
click at [237, 331] on input "Destination All Destinations" at bounding box center [298, 334] width 477 height 16
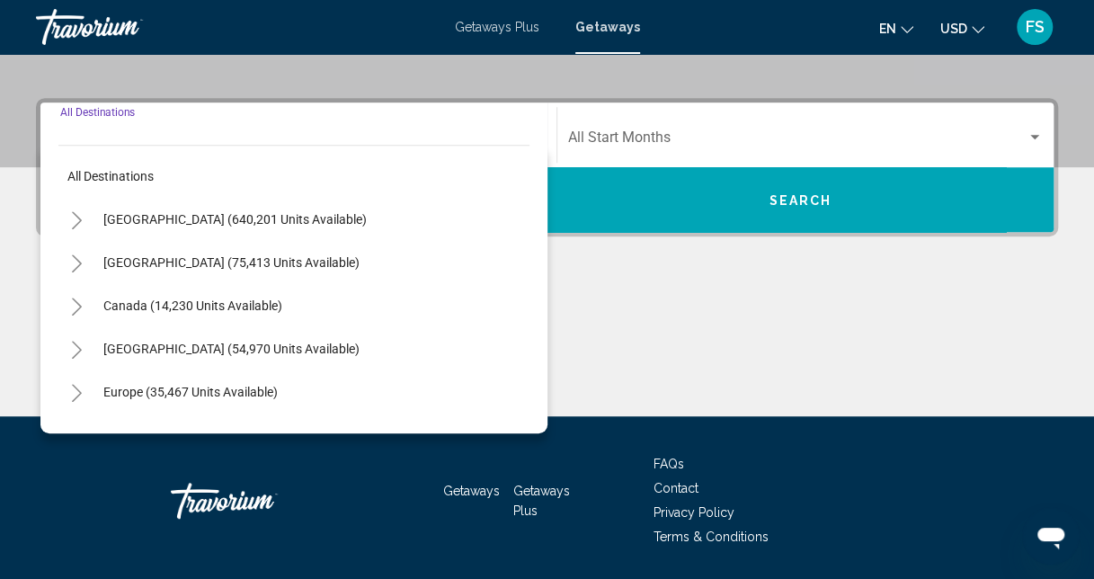
scroll to position [412, 0]
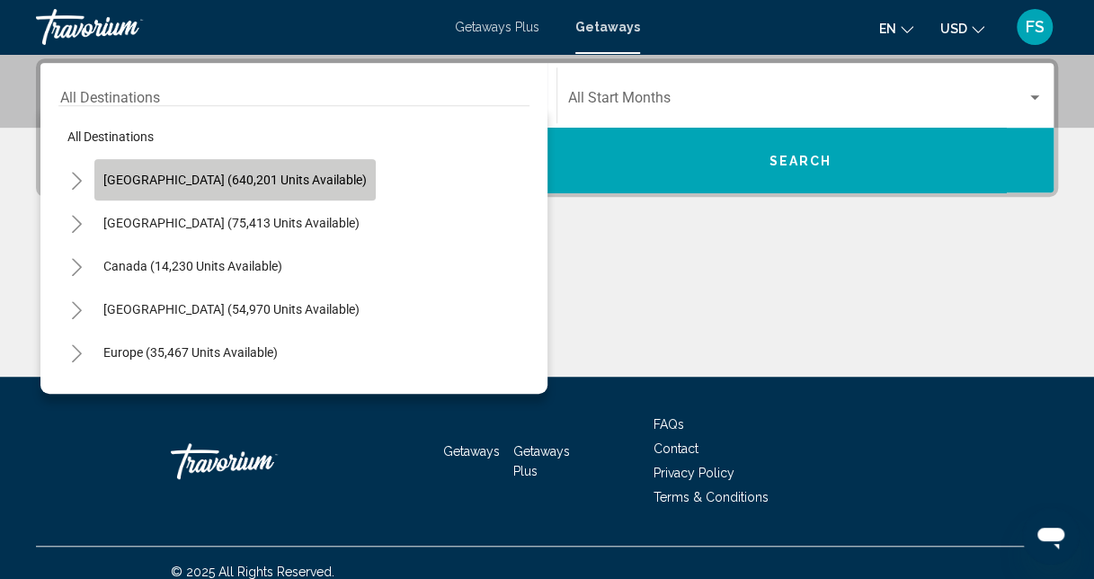
click at [284, 174] on span "[GEOGRAPHIC_DATA] (640,201 units available)" at bounding box center [234, 180] width 263 height 14
type input "**********"
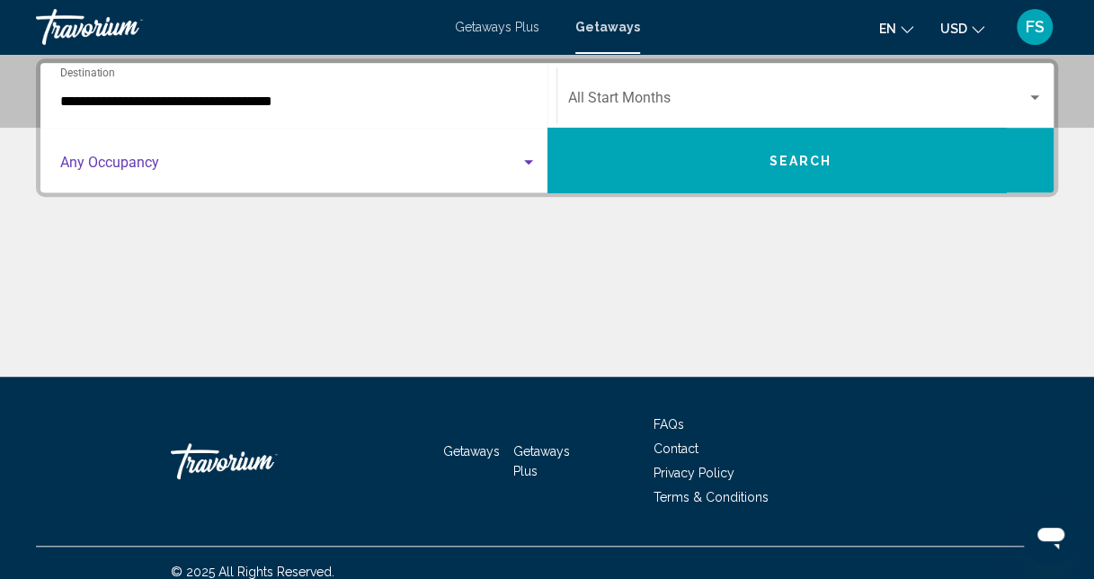
click at [528, 156] on div "Search widget" at bounding box center [529, 163] width 16 height 14
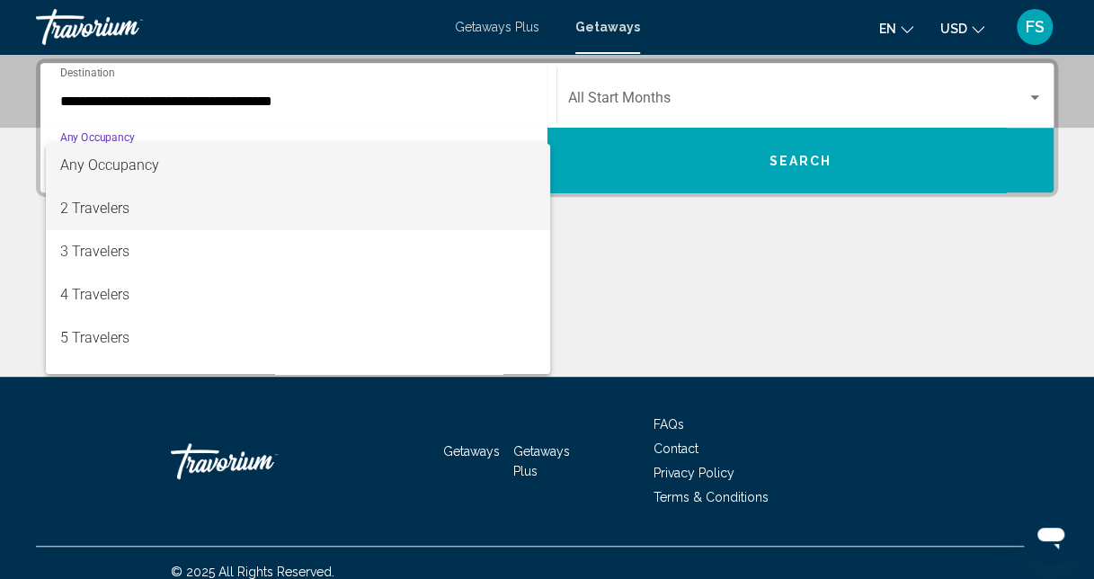
click at [300, 212] on span "2 Travelers" at bounding box center [298, 208] width 477 height 43
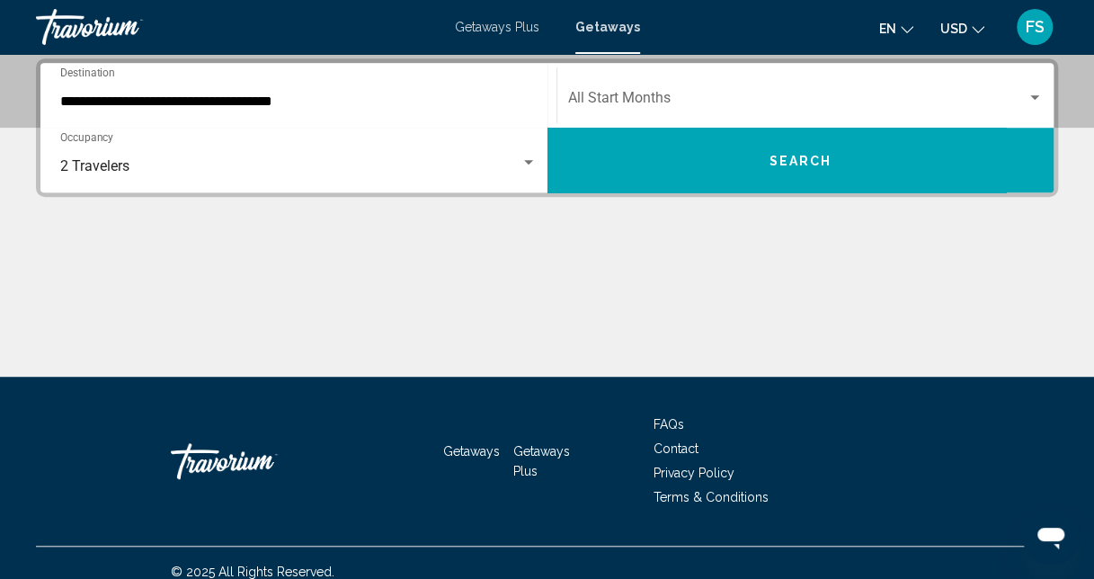
click at [818, 85] on div "Start Month All Start Months" at bounding box center [806, 95] width 476 height 57
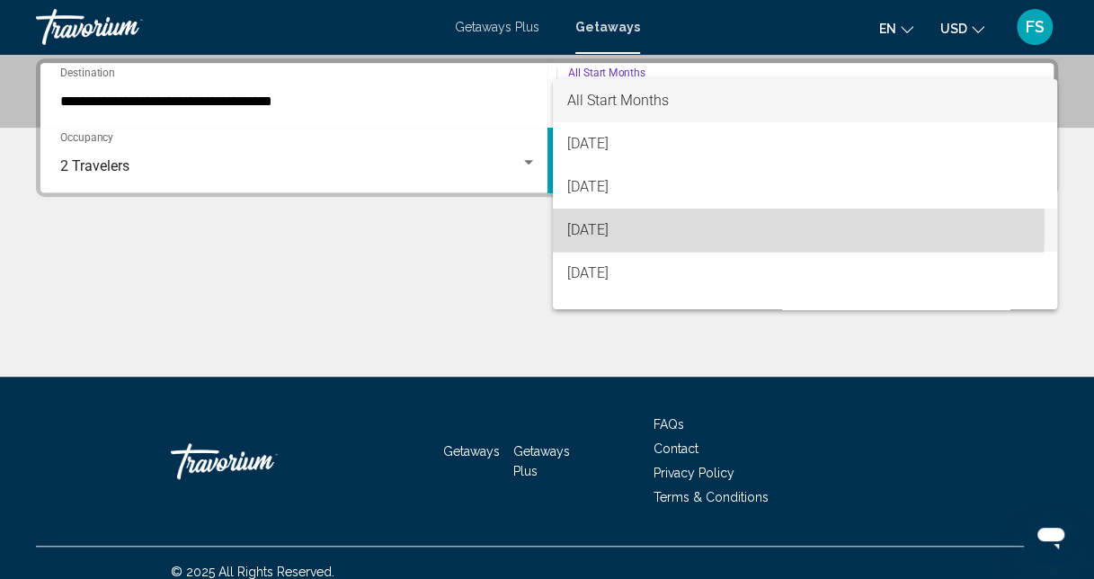
click at [657, 228] on span "[DATE]" at bounding box center [805, 230] width 476 height 43
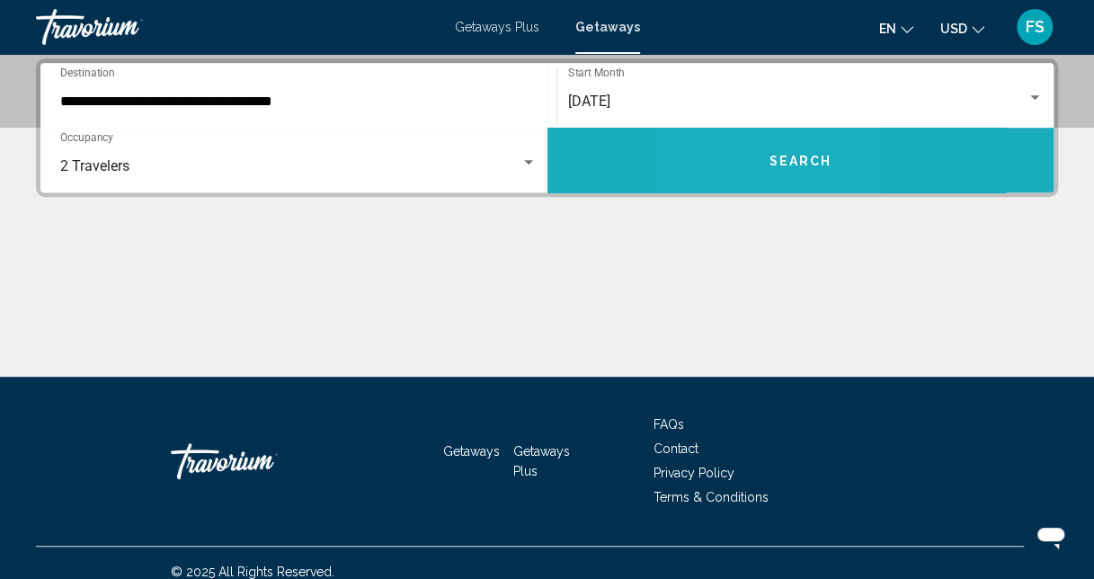
click at [740, 156] on button "Search" at bounding box center [801, 160] width 507 height 65
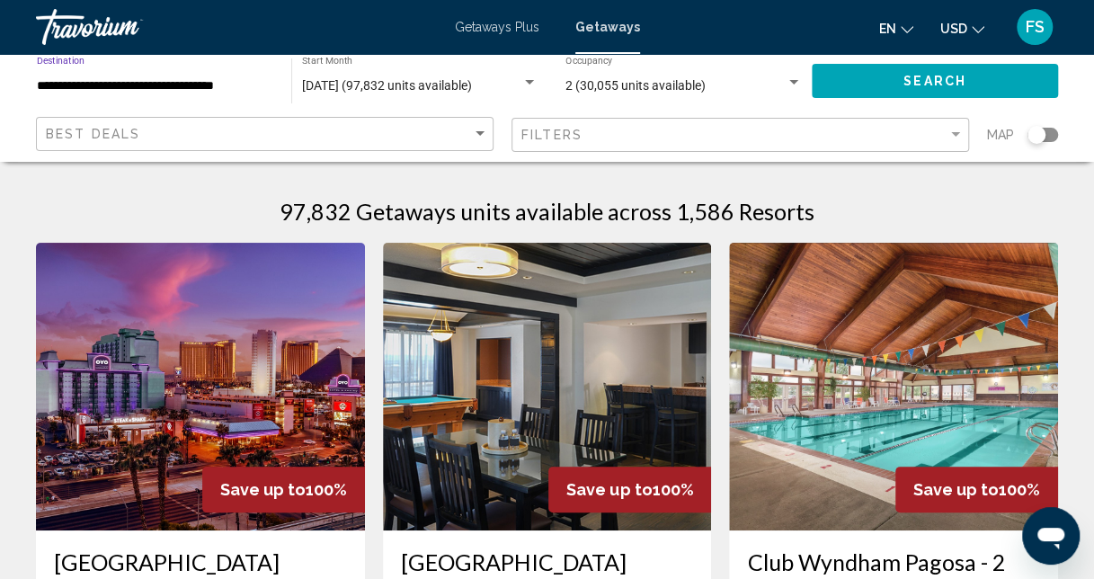
click at [218, 81] on input "**********" at bounding box center [155, 86] width 237 height 14
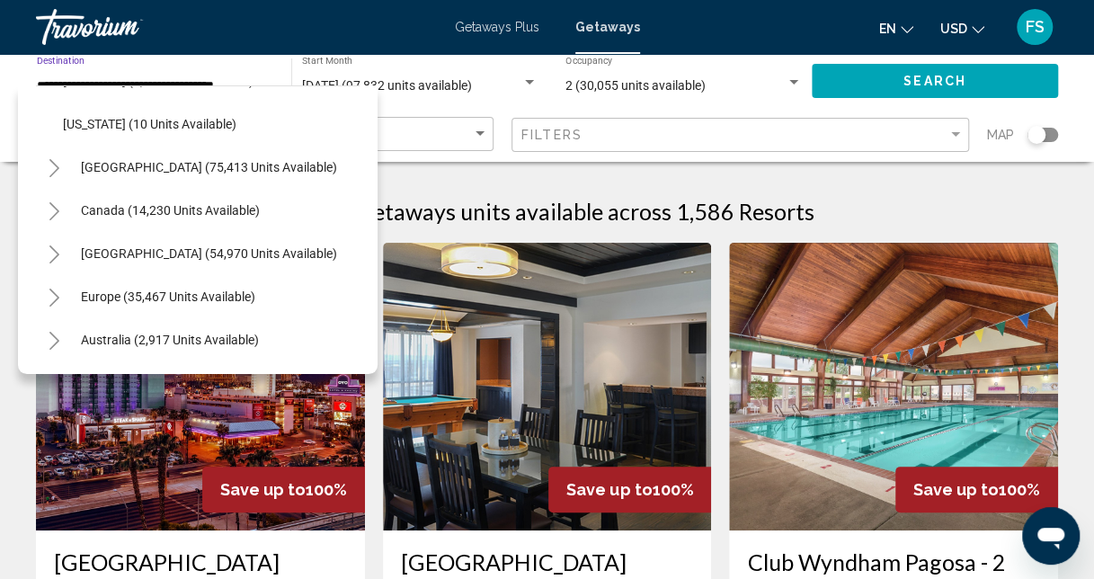
scroll to position [1799, 0]
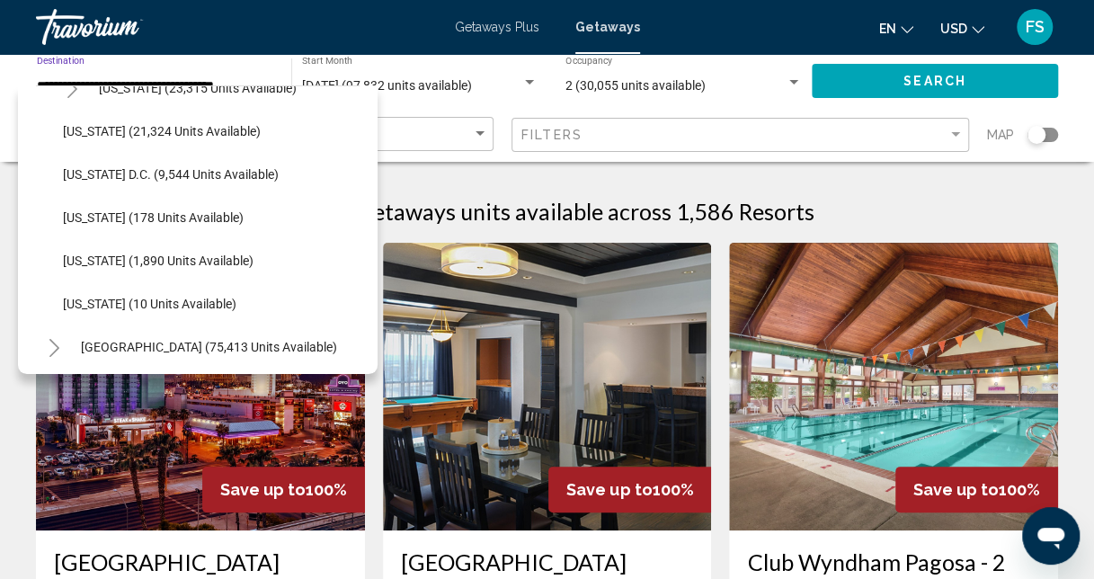
click at [264, 214] on li "[US_STATE] (178 units available)" at bounding box center [207, 217] width 306 height 43
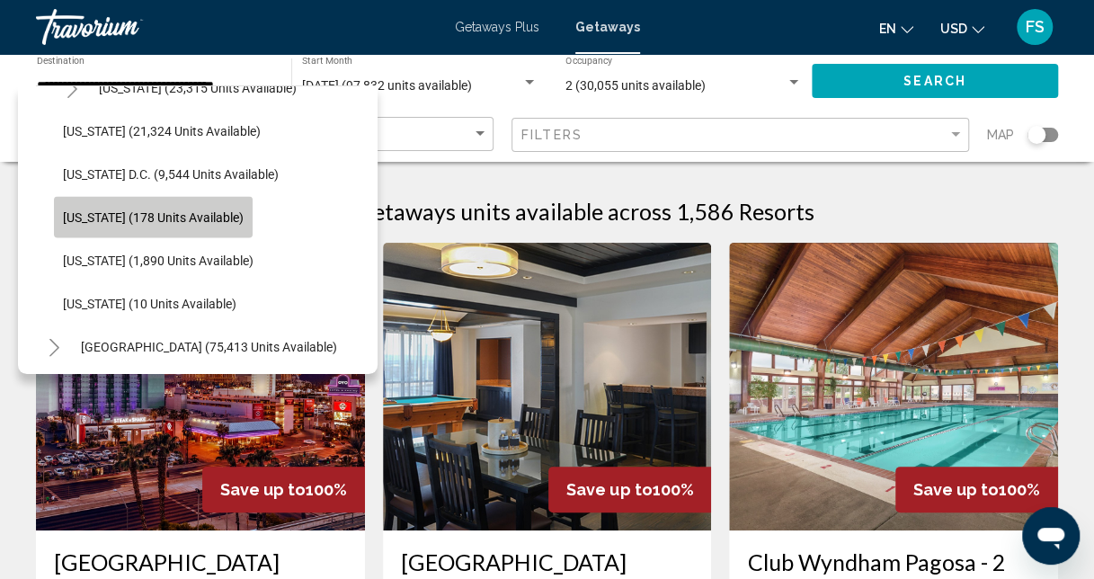
click at [178, 217] on span "[US_STATE] (178 units available)" at bounding box center [153, 217] width 181 height 14
type input "**********"
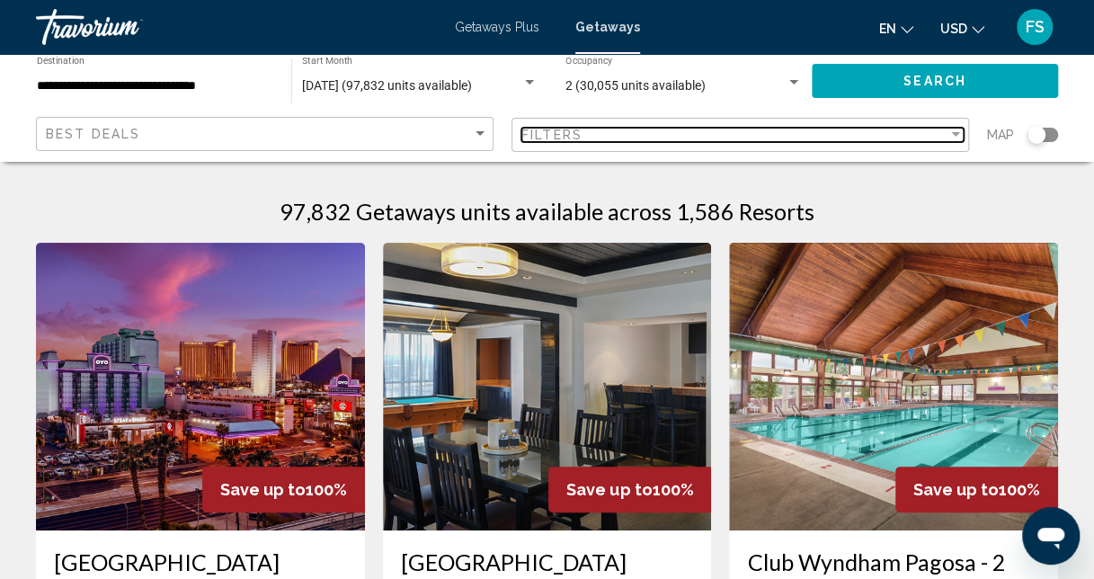
click at [953, 131] on div "Filter" at bounding box center [956, 135] width 16 height 14
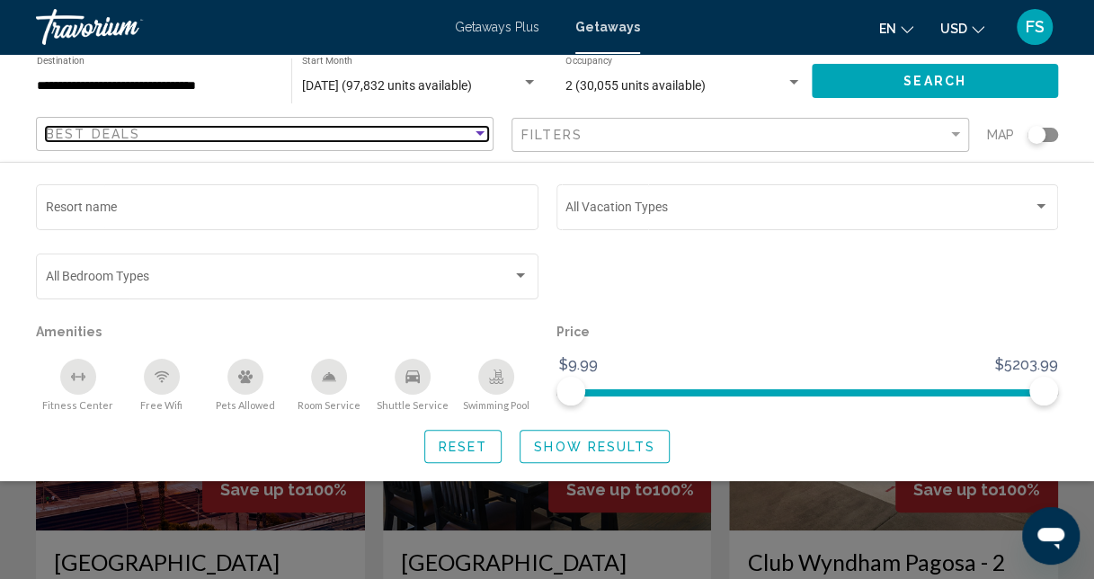
click at [476, 130] on div "Sort by" at bounding box center [480, 134] width 16 height 14
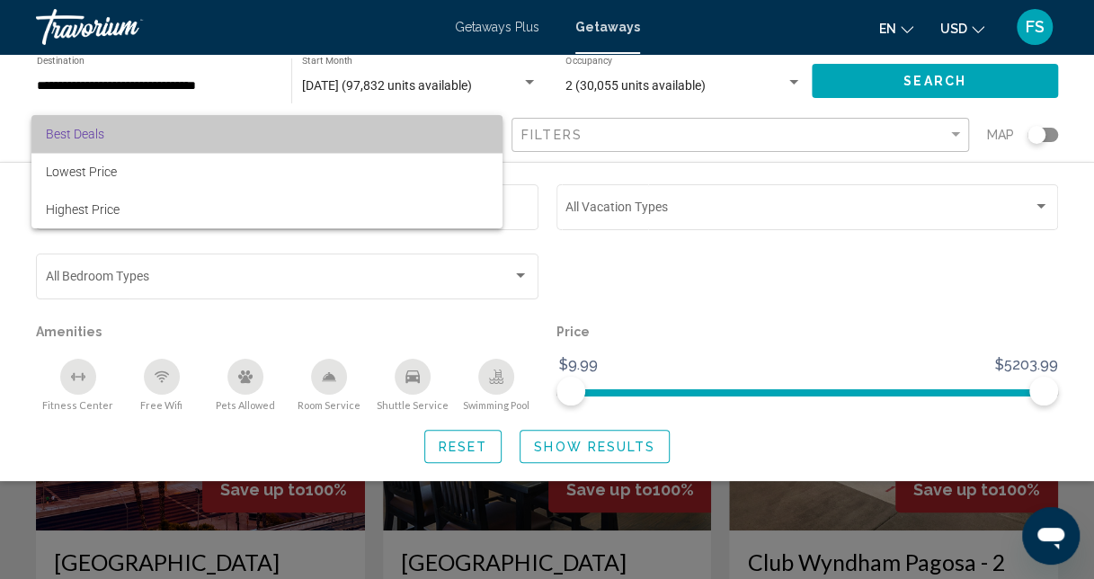
click at [383, 131] on span "Best Deals" at bounding box center [267, 134] width 442 height 38
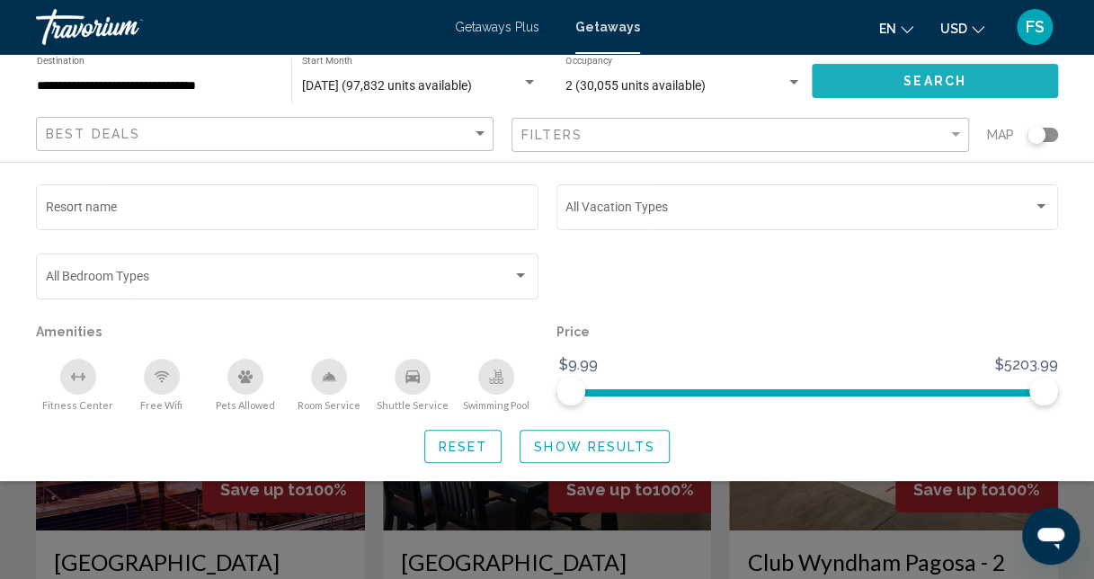
click at [966, 78] on button "Search" at bounding box center [935, 80] width 246 height 33
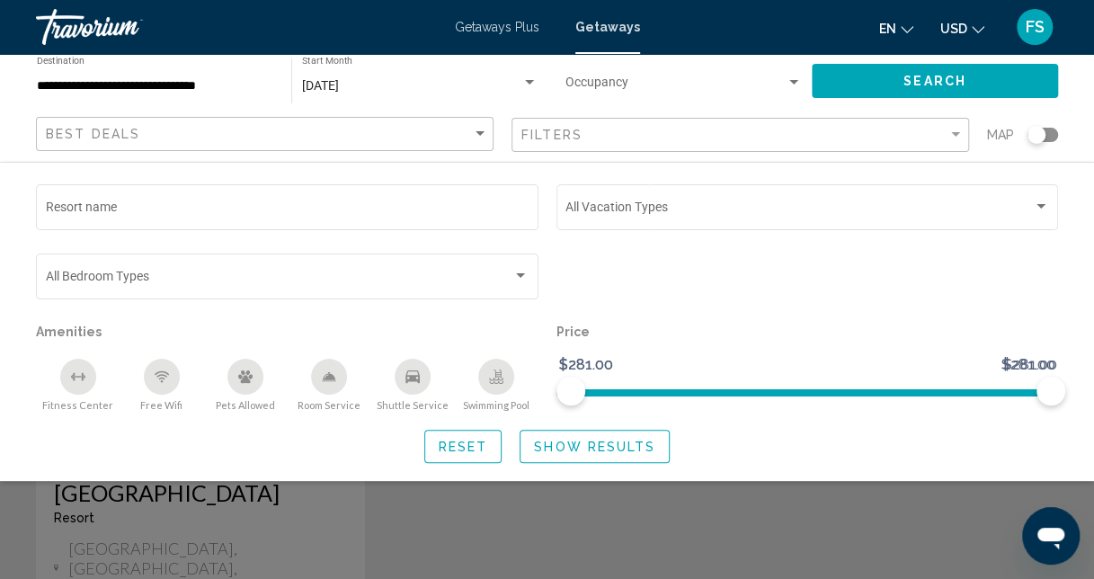
scroll to position [180, 0]
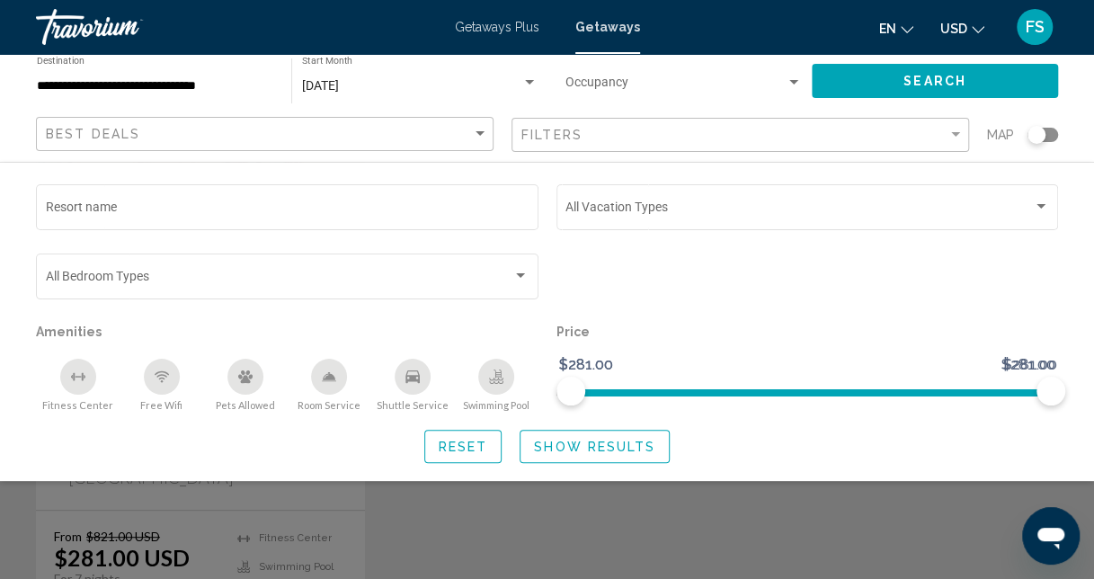
click at [534, 546] on div "Search widget" at bounding box center [547, 424] width 1094 height 309
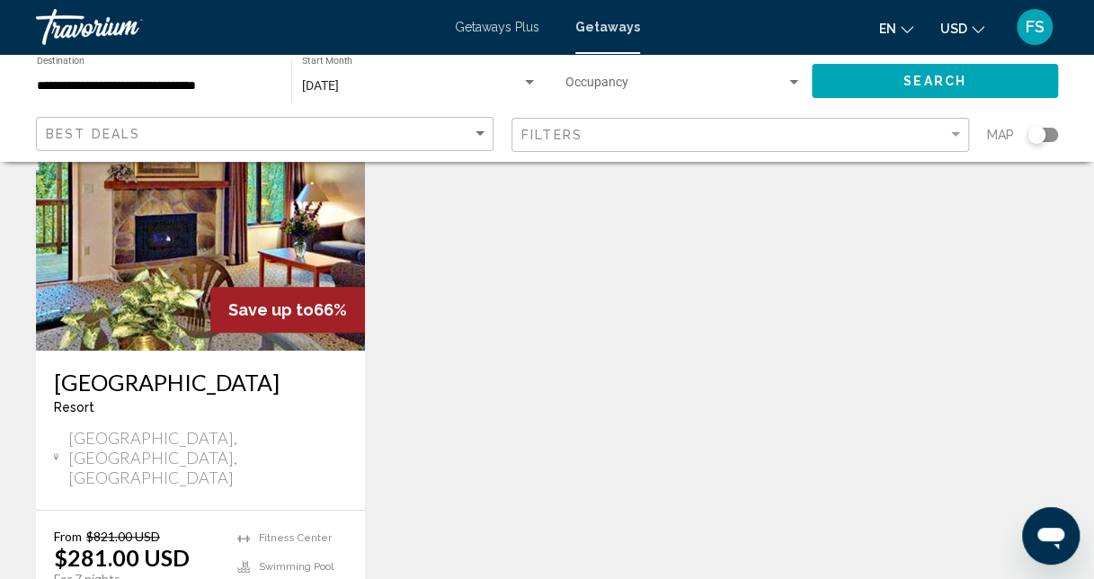
click at [287, 267] on img "Main content" at bounding box center [200, 207] width 329 height 288
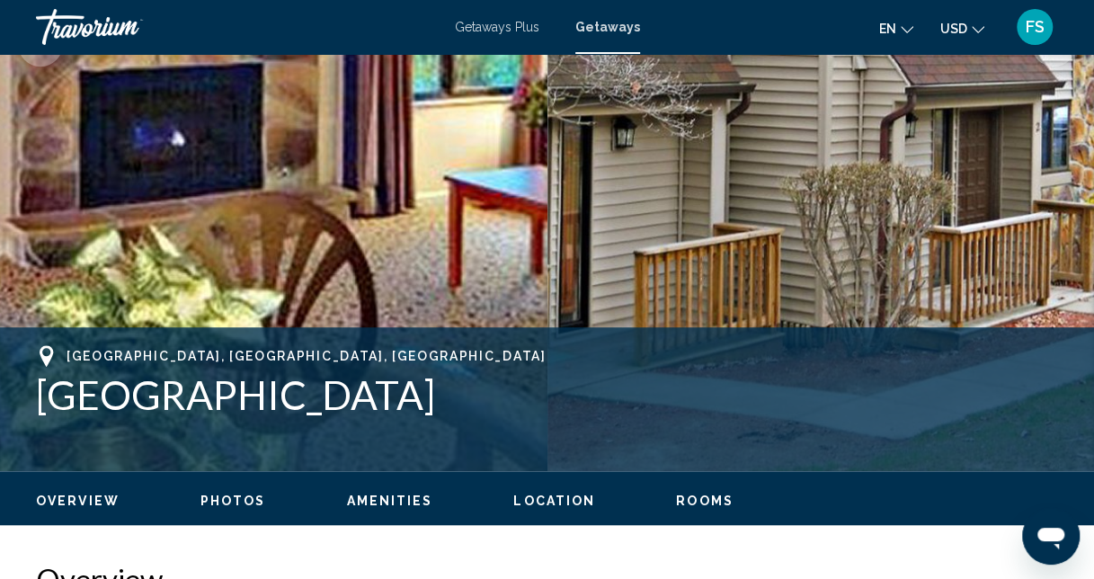
scroll to position [461, 0]
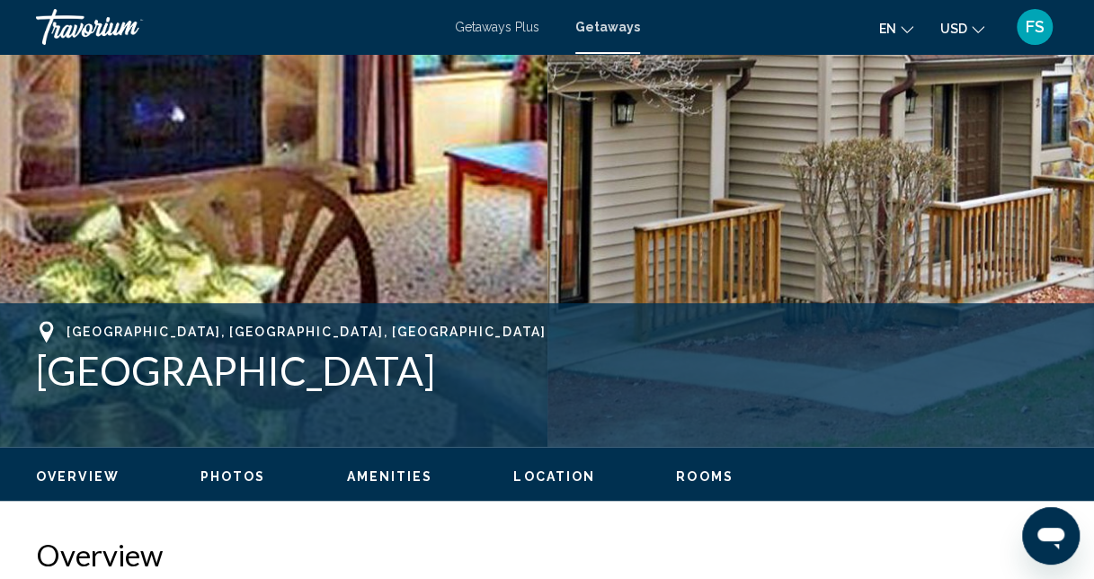
click at [219, 478] on span "Photos" at bounding box center [234, 476] width 66 height 14
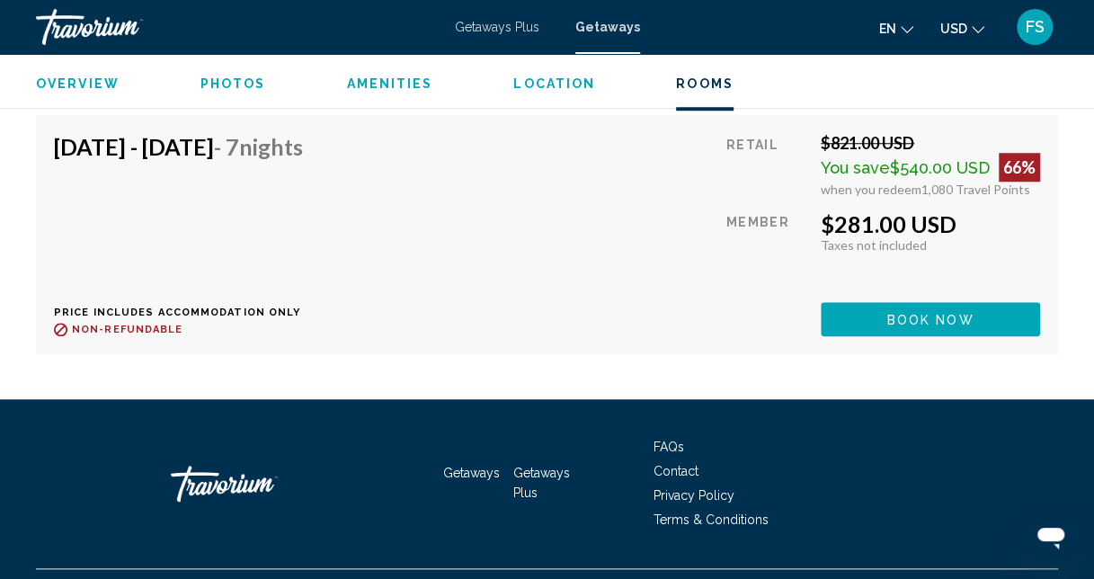
scroll to position [3935, 0]
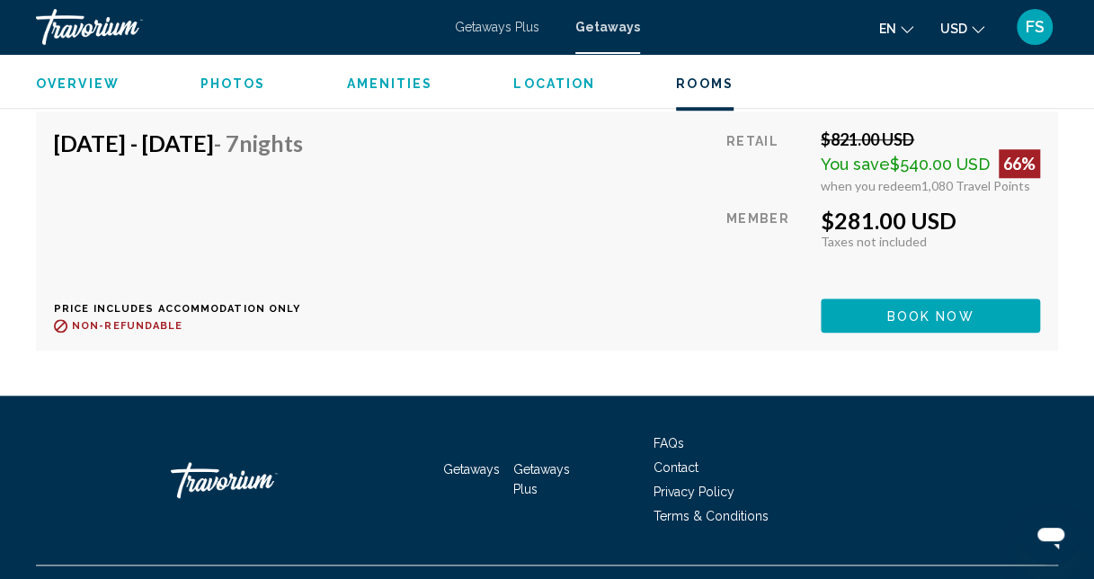
click at [672, 460] on span "Contact" at bounding box center [676, 467] width 45 height 14
